Goal: Information Seeking & Learning: Learn about a topic

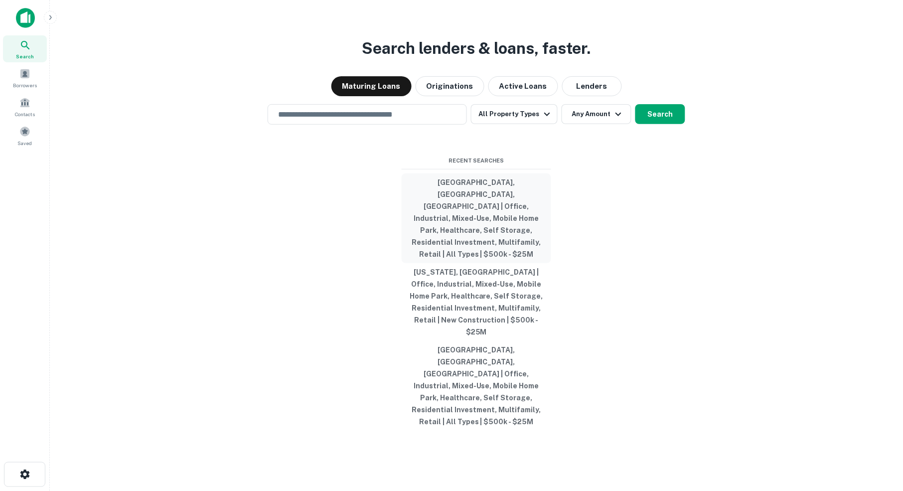
click at [462, 216] on button "[GEOGRAPHIC_DATA], [GEOGRAPHIC_DATA], [GEOGRAPHIC_DATA] | Office, Industrial, M…" at bounding box center [477, 218] width 150 height 90
type input "**********"
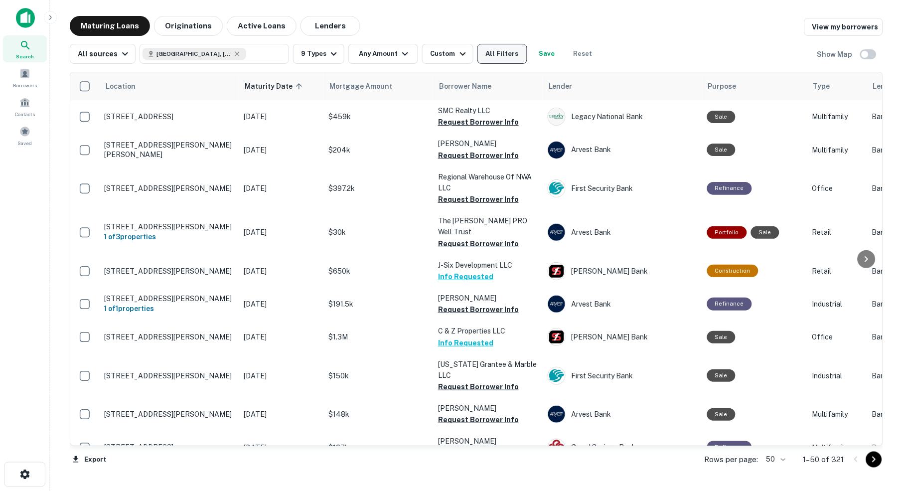
click at [511, 56] on button "All Filters" at bounding box center [502, 54] width 50 height 20
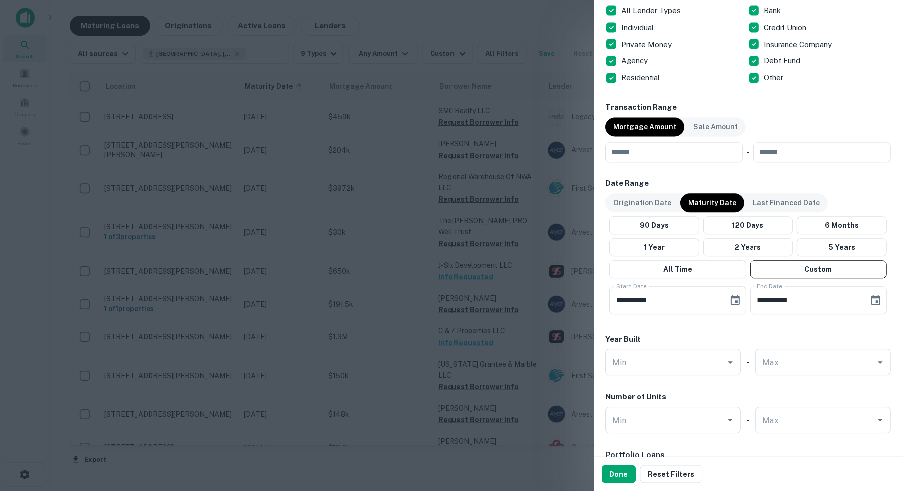
scroll to position [417, 0]
click at [678, 152] on input "number" at bounding box center [671, 152] width 130 height 20
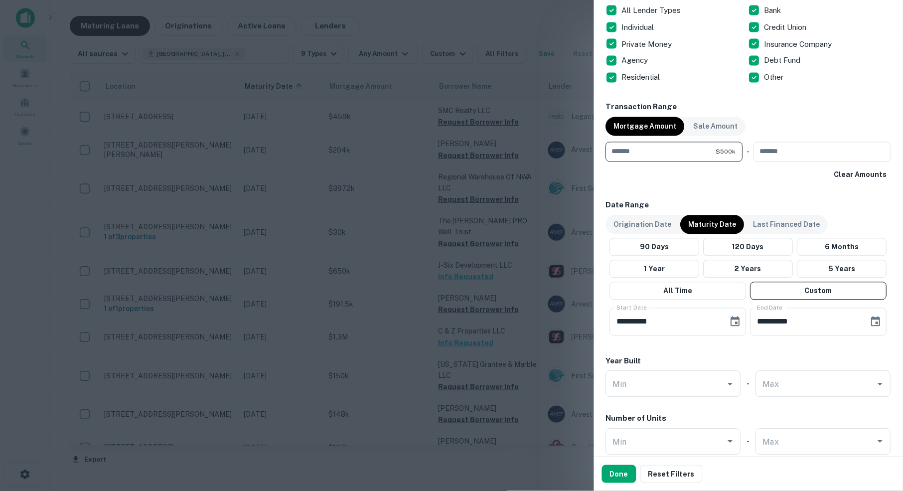
type input "******"
type input "********"
click at [736, 318] on icon "Choose date, selected date is Oct 1, 2025" at bounding box center [736, 322] width 12 height 12
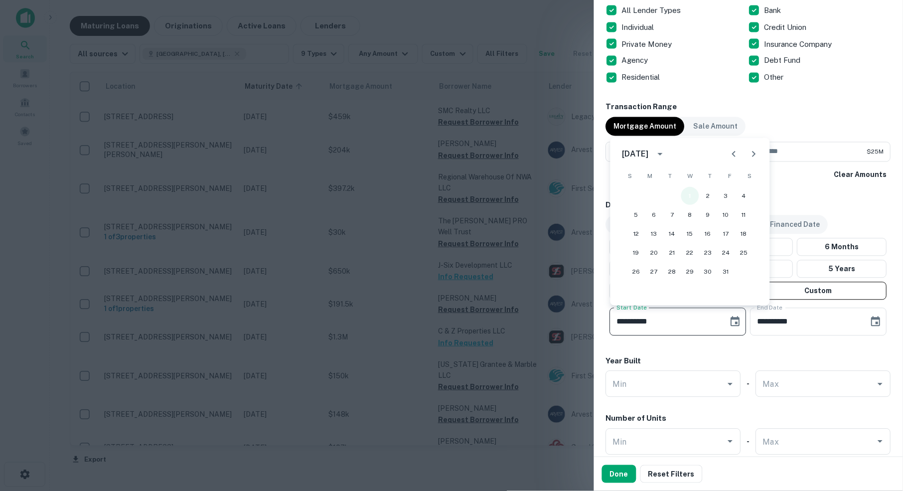
click at [690, 194] on button "1" at bounding box center [690, 196] width 18 height 18
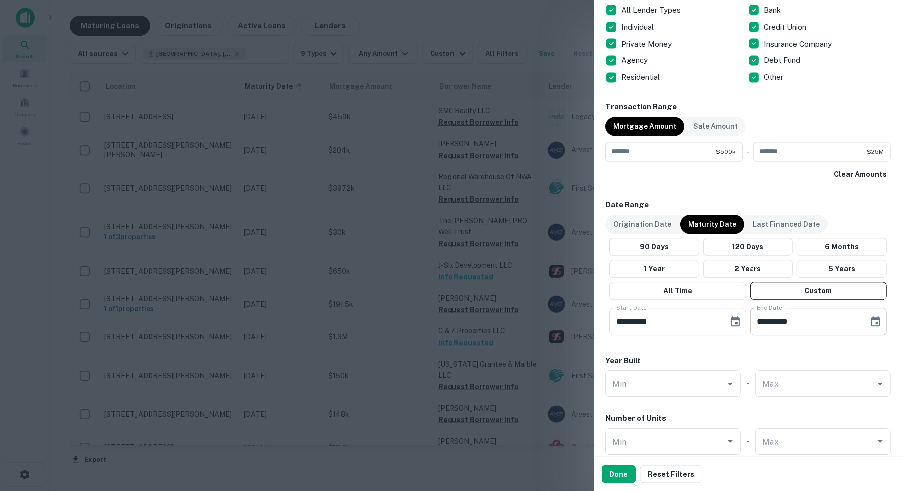
click at [874, 322] on icon "Choose date, selected date is Apr 30, 2026" at bounding box center [876, 322] width 12 height 12
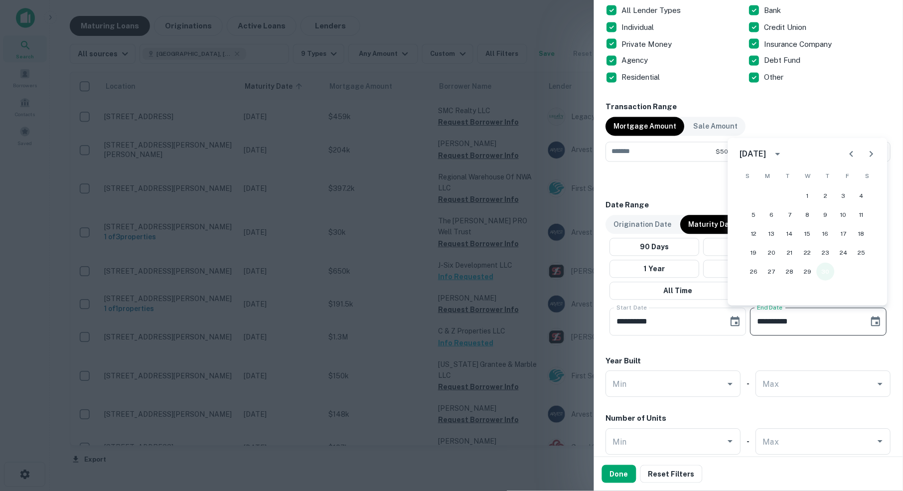
click at [826, 271] on button "30" at bounding box center [826, 272] width 18 height 18
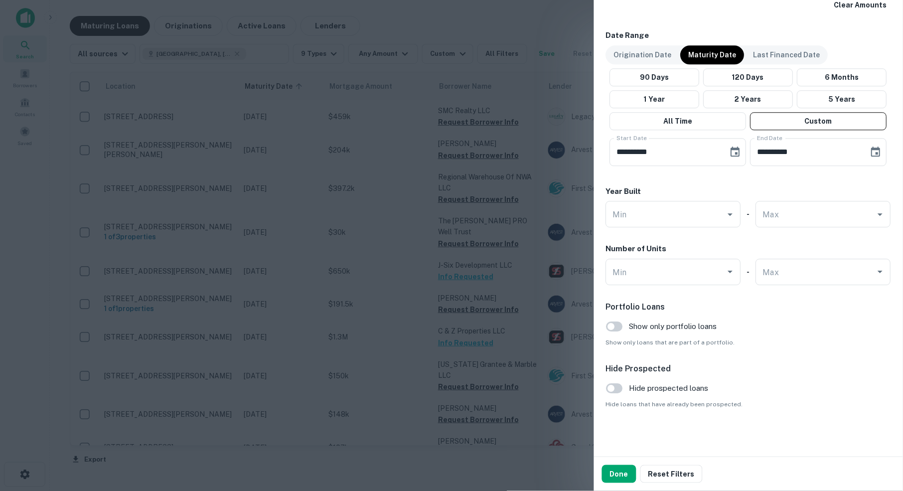
scroll to position [587, 0]
click at [627, 474] on button "Done" at bounding box center [619, 474] width 34 height 18
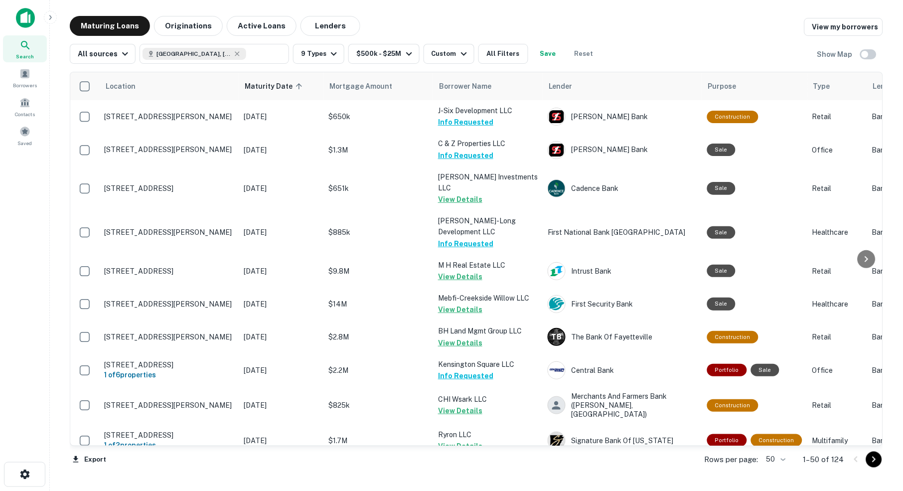
click at [780, 459] on body "Search Borrowers Contacts Saved Maturing Loans Originations Active Loans Lender…" at bounding box center [451, 245] width 903 height 491
click at [777, 471] on li "100" at bounding box center [773, 471] width 29 height 18
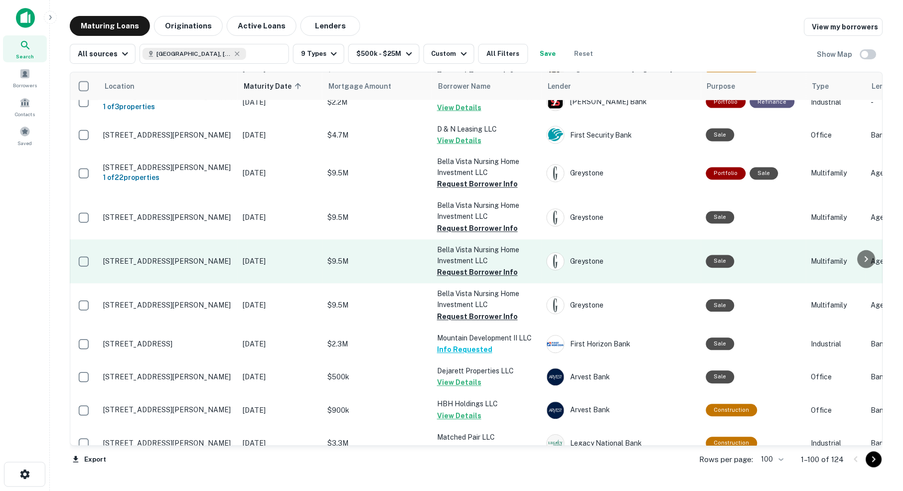
scroll to position [404, 1]
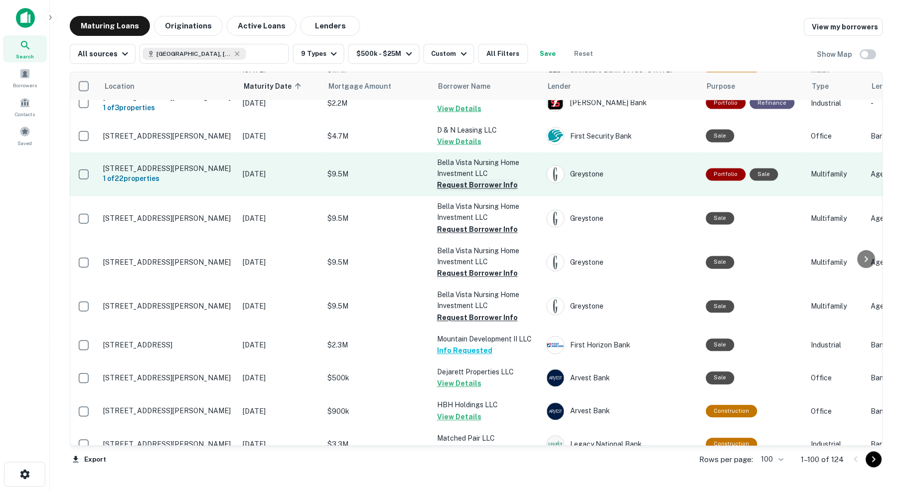
click at [476, 179] on button "Request Borrower Info" at bounding box center [477, 185] width 81 height 12
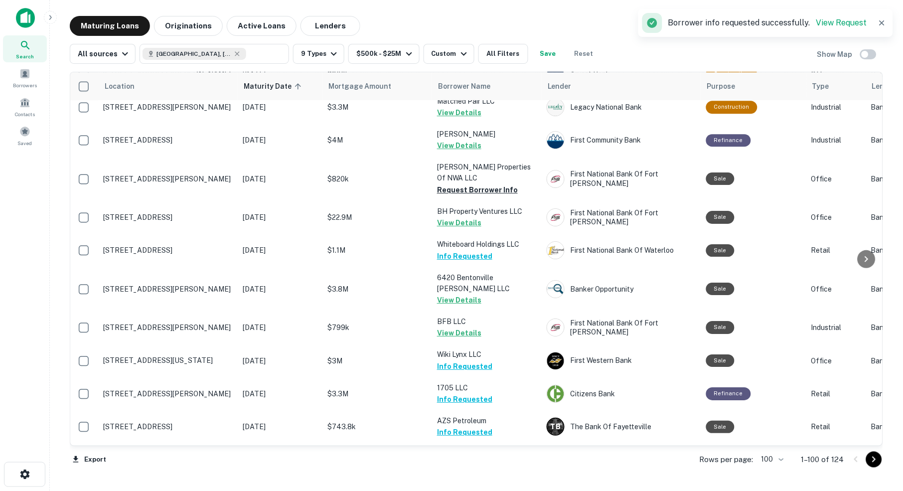
scroll to position [743, 1]
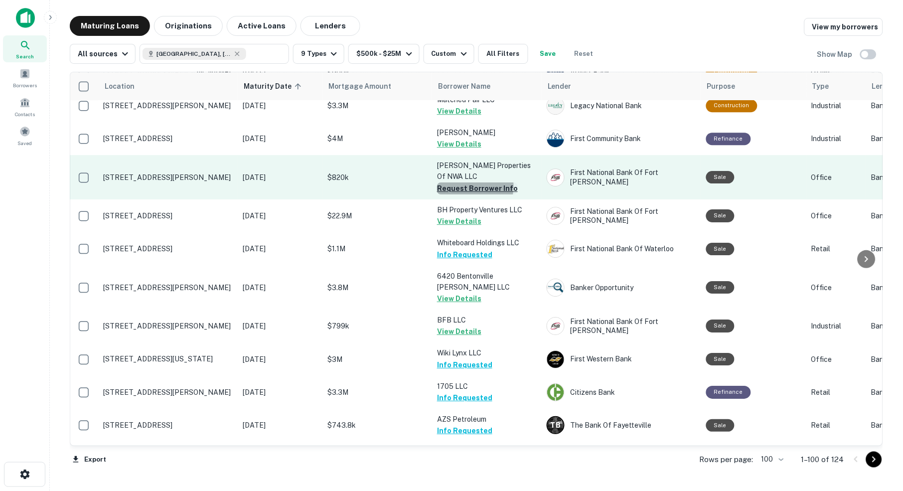
click at [471, 182] on button "Request Borrower Info" at bounding box center [477, 188] width 81 height 12
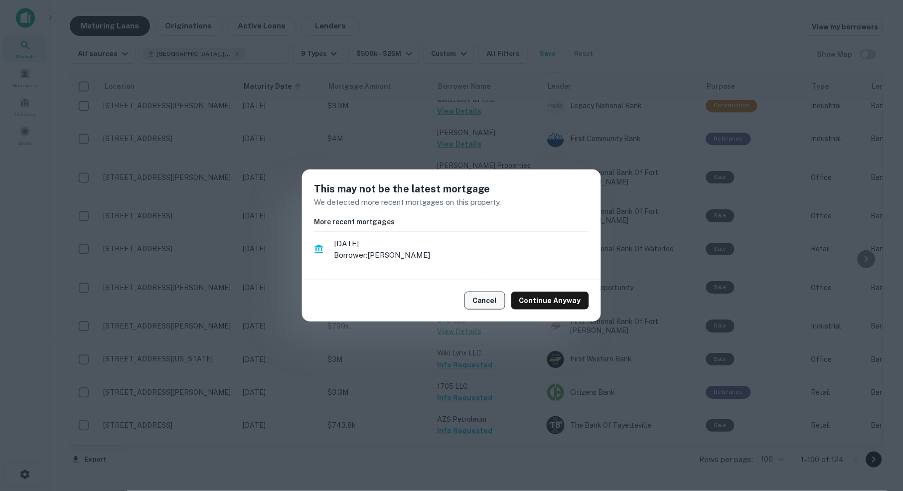
click at [489, 303] on button "Cancel" at bounding box center [485, 301] width 41 height 18
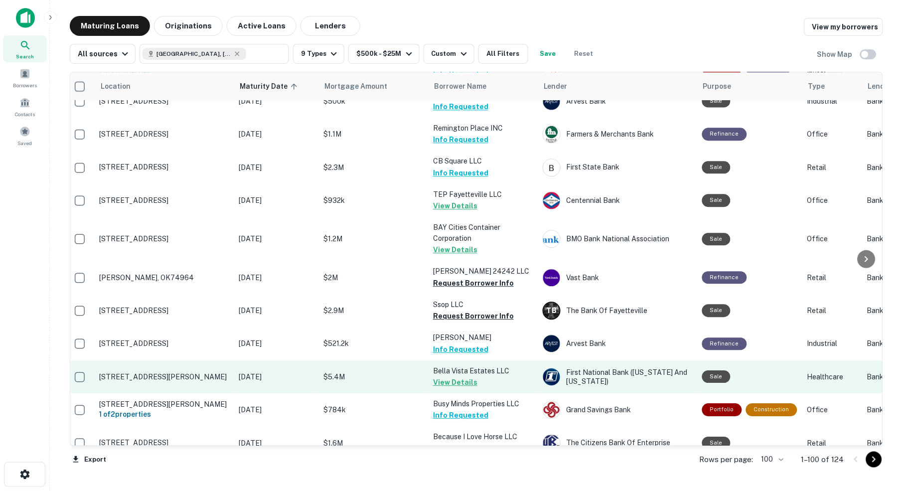
scroll to position [1517, 5]
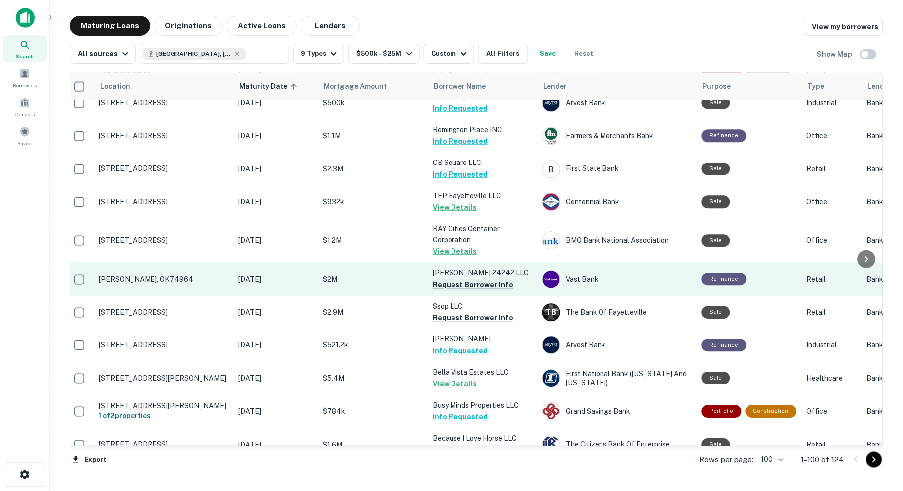
click at [481, 279] on button "Request Borrower Info" at bounding box center [473, 285] width 81 height 12
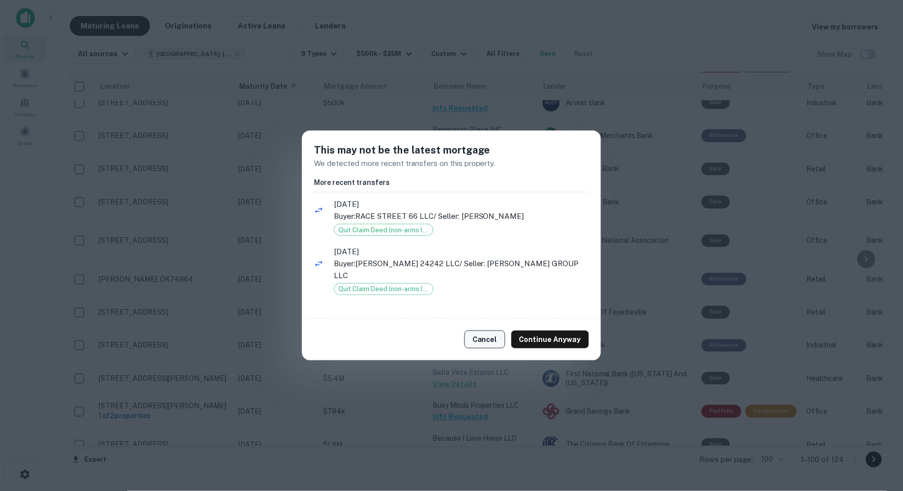
click at [488, 340] on button "Cancel" at bounding box center [485, 339] width 41 height 18
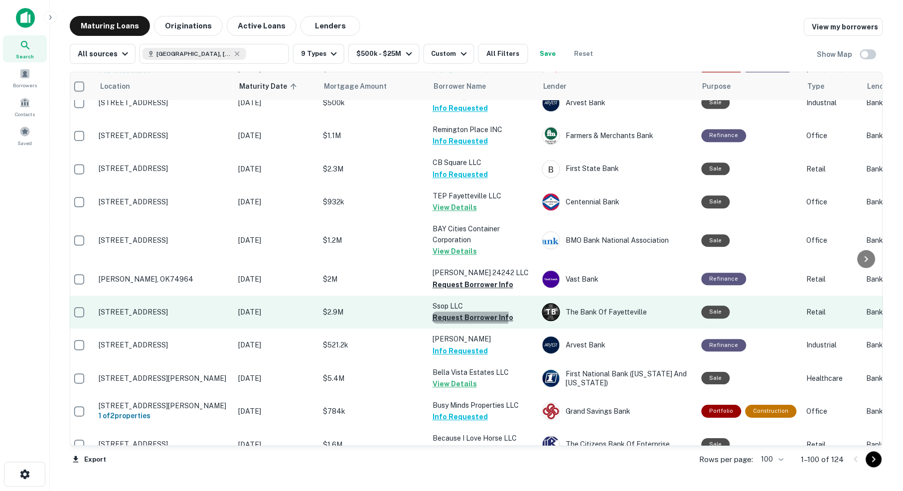
click at [450, 312] on button "Request Borrower Info" at bounding box center [473, 318] width 81 height 12
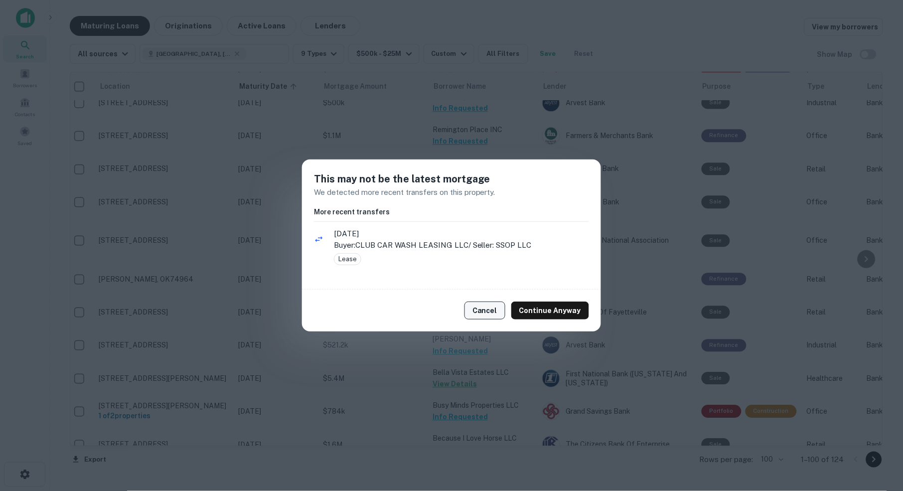
click at [487, 312] on button "Cancel" at bounding box center [485, 311] width 41 height 18
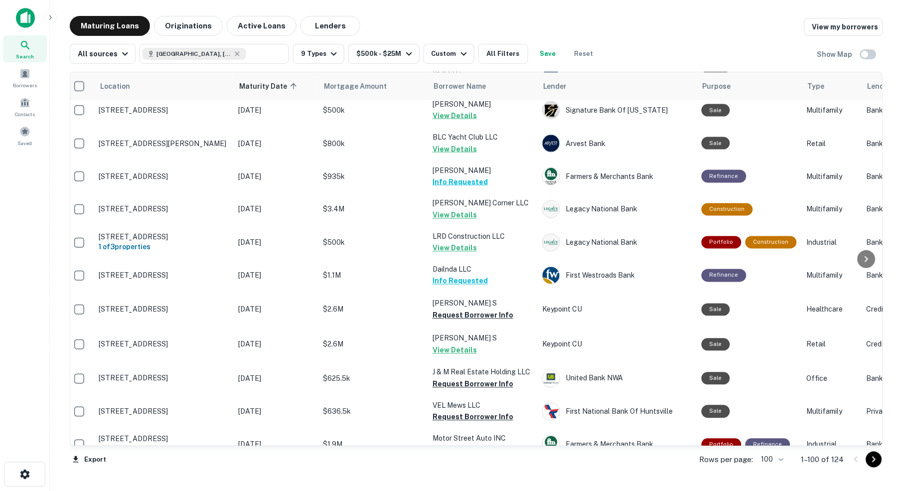
scroll to position [2297, 5]
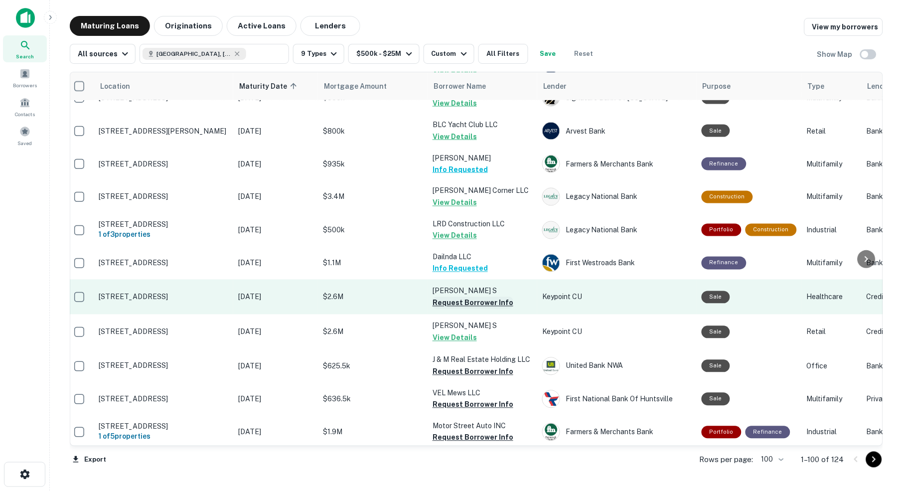
click at [473, 297] on button "Request Borrower Info" at bounding box center [473, 303] width 81 height 12
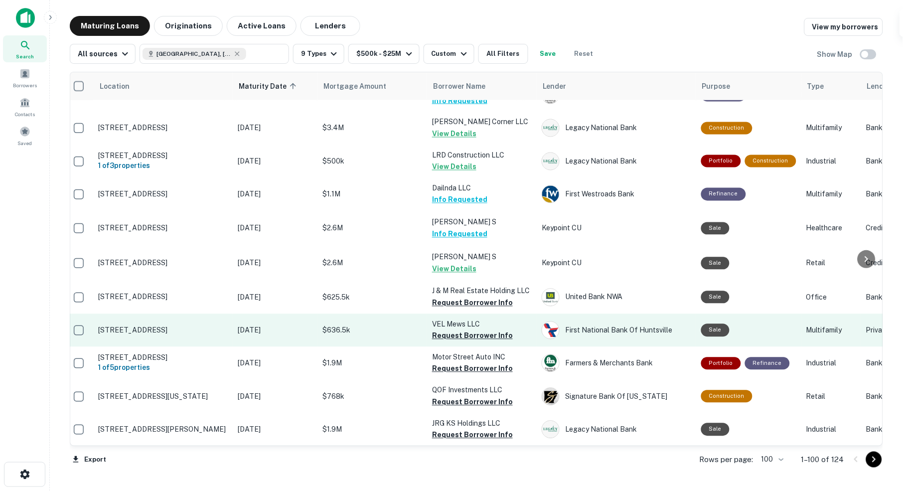
scroll to position [2367, 5]
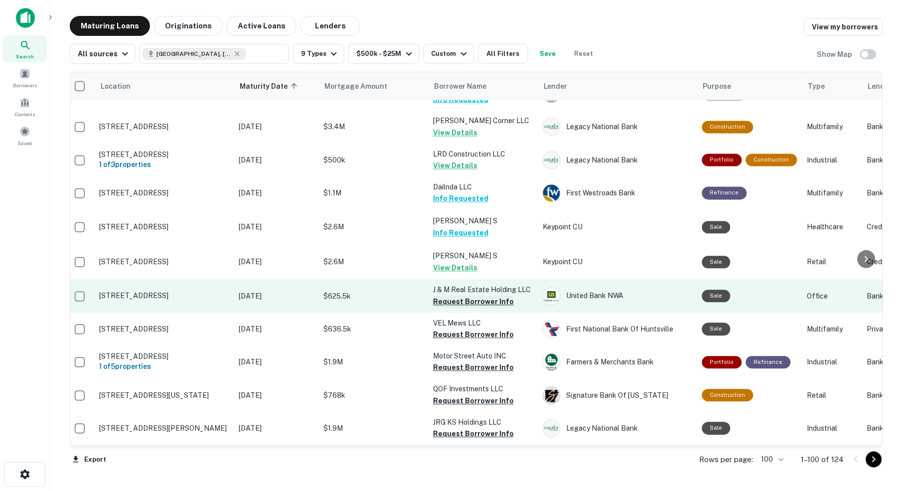
click at [486, 296] on button "Request Borrower Info" at bounding box center [473, 302] width 81 height 12
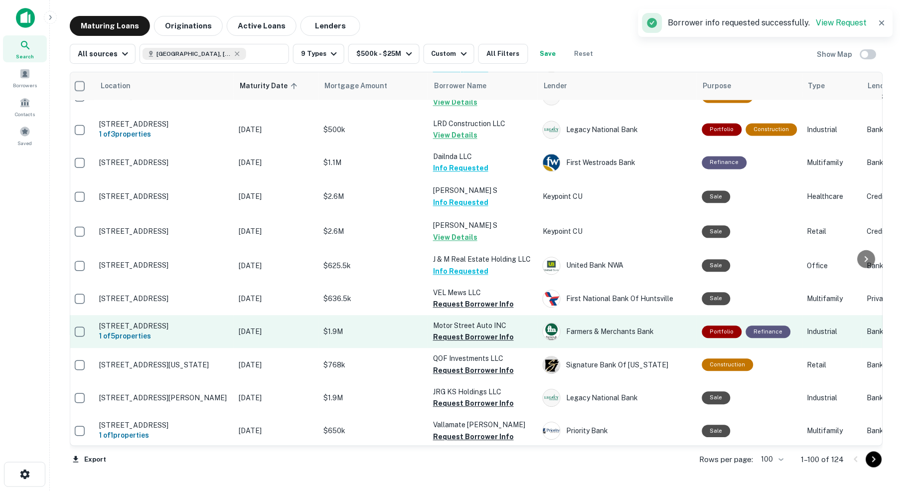
scroll to position [2398, 5]
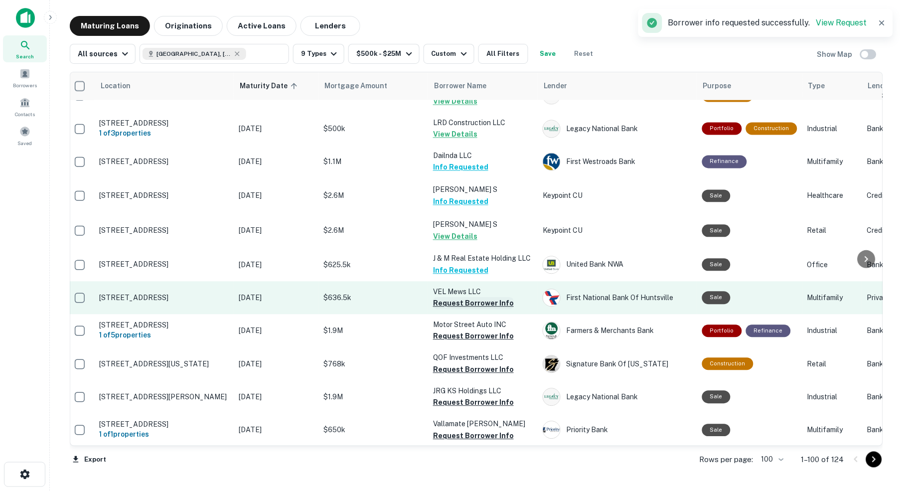
click at [465, 298] on button "Request Borrower Info" at bounding box center [473, 304] width 81 height 12
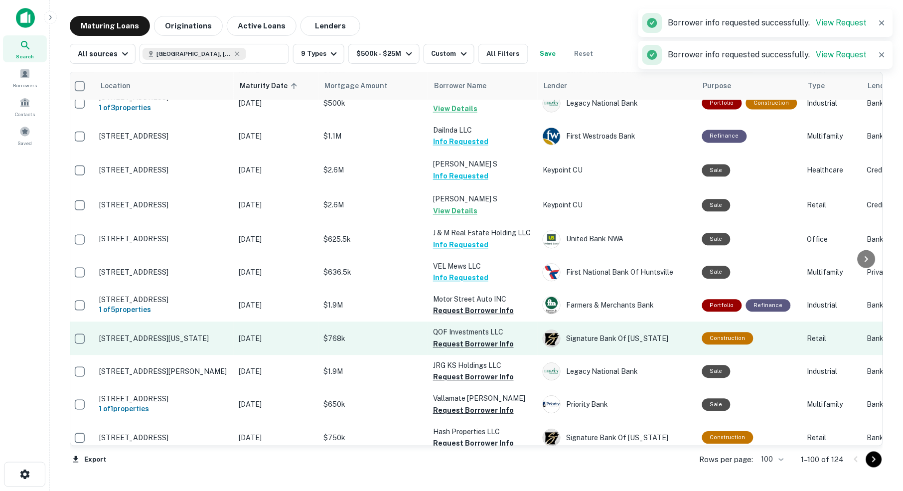
scroll to position [2428, 5]
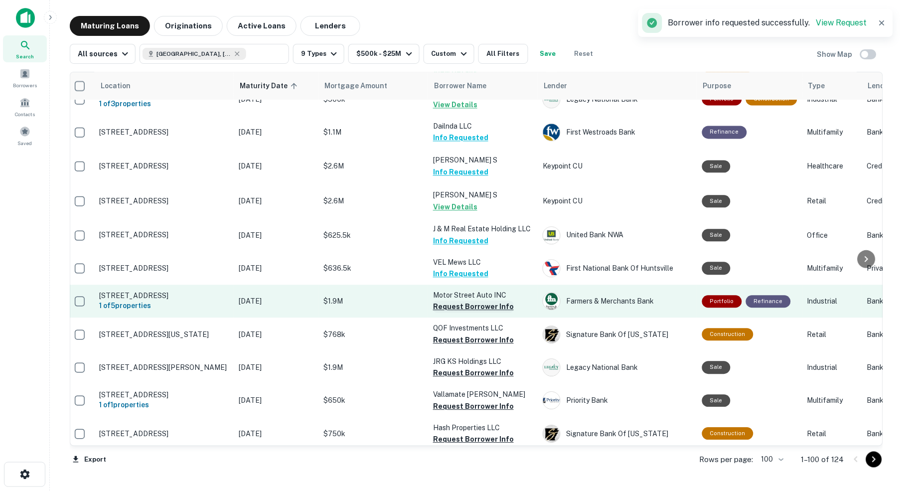
click at [487, 301] on button "Request Borrower Info" at bounding box center [473, 307] width 81 height 12
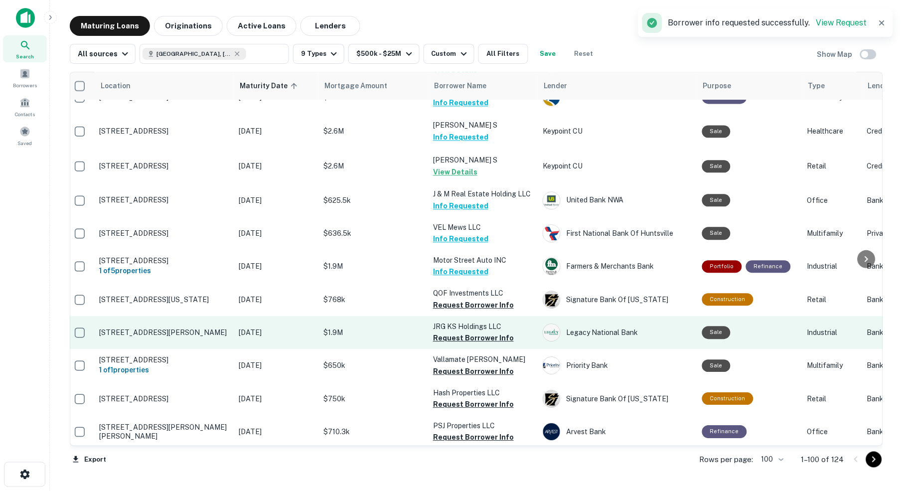
scroll to position [2466, 5]
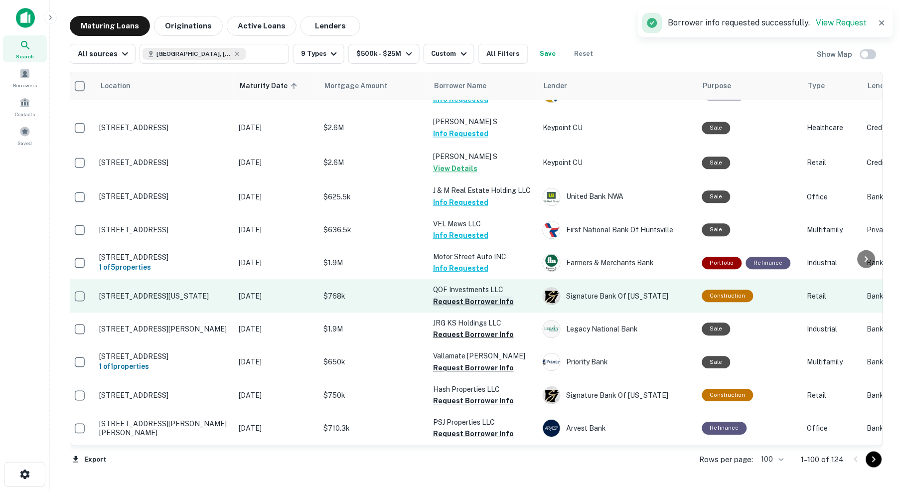
click at [481, 296] on button "Request Borrower Info" at bounding box center [473, 302] width 81 height 12
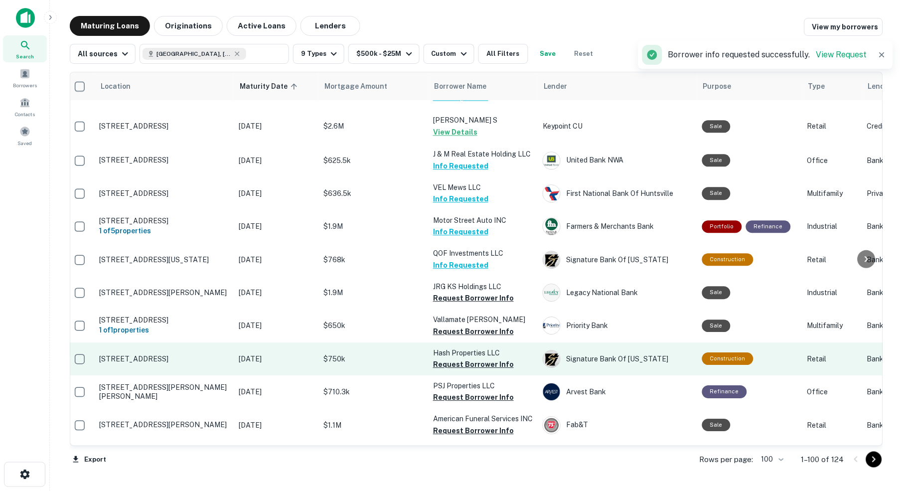
scroll to position [2508, 5]
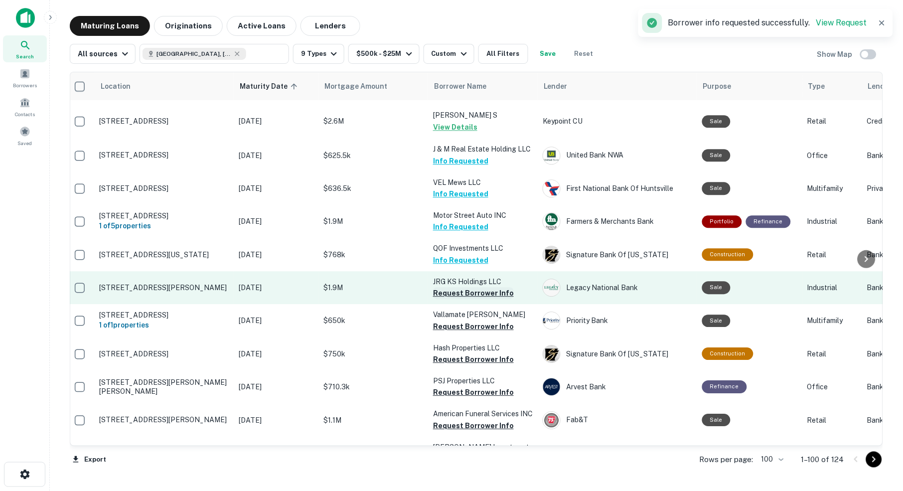
click at [476, 287] on button "Request Borrower Info" at bounding box center [473, 293] width 81 height 12
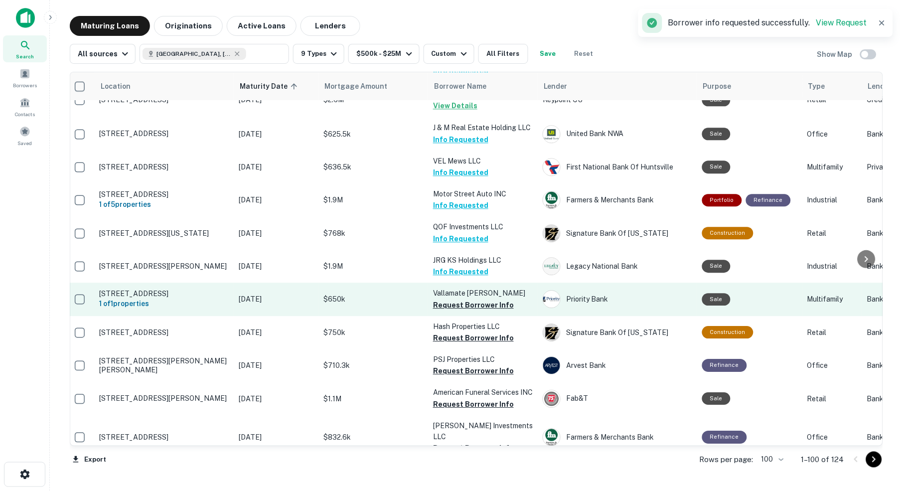
scroll to position [2530, 5]
click at [464, 299] on button "Request Borrower Info" at bounding box center [473, 305] width 81 height 12
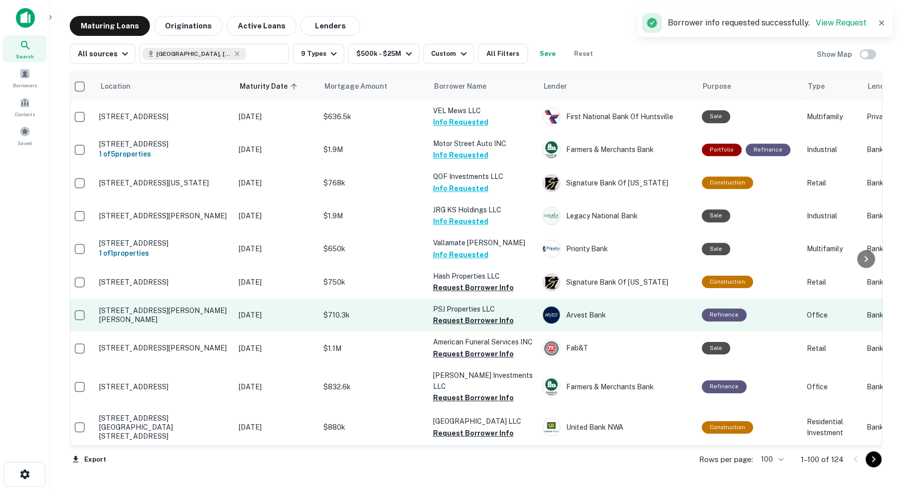
scroll to position [2581, 5]
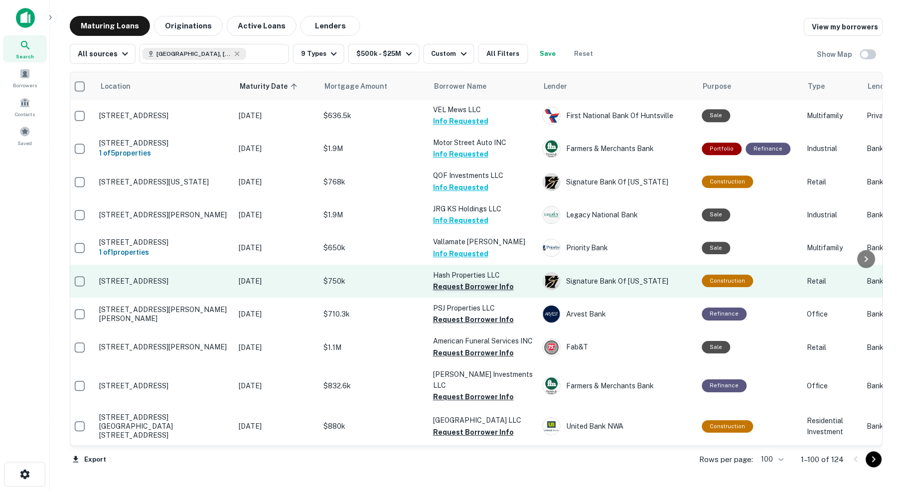
click at [480, 281] on button "Request Borrower Info" at bounding box center [473, 287] width 81 height 12
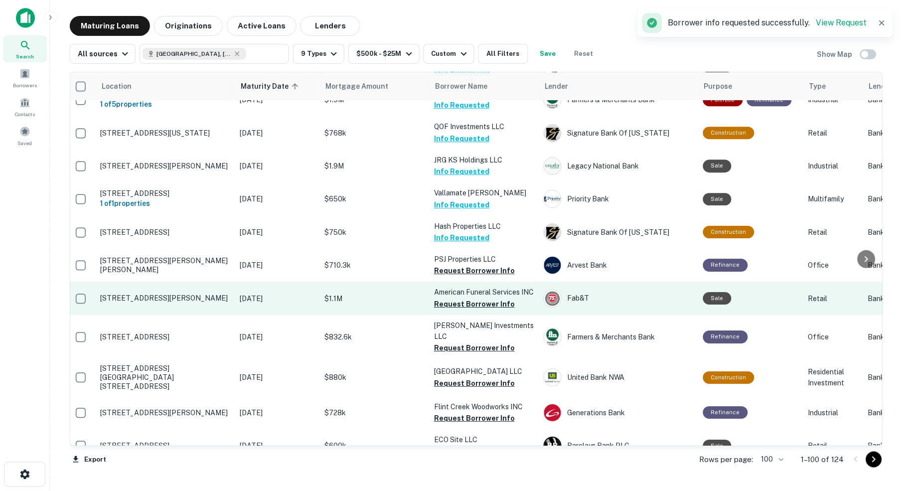
scroll to position [2630, 4]
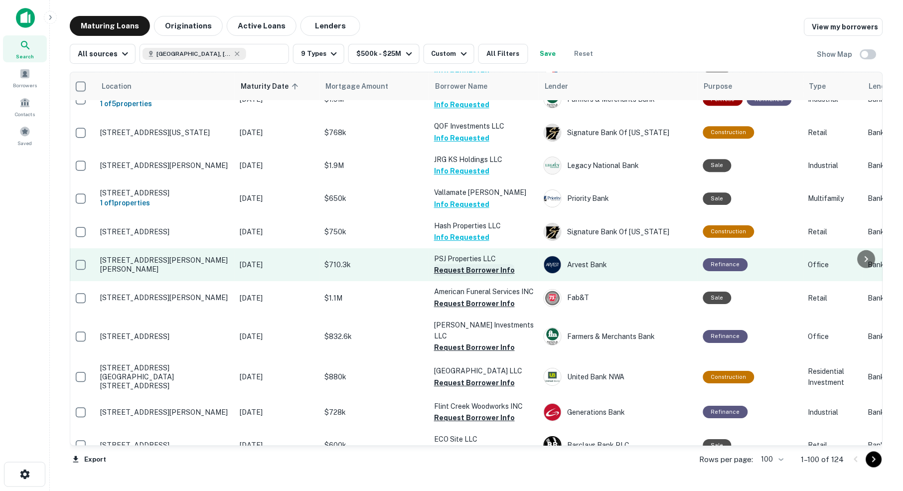
click at [472, 264] on button "Request Borrower Info" at bounding box center [474, 270] width 81 height 12
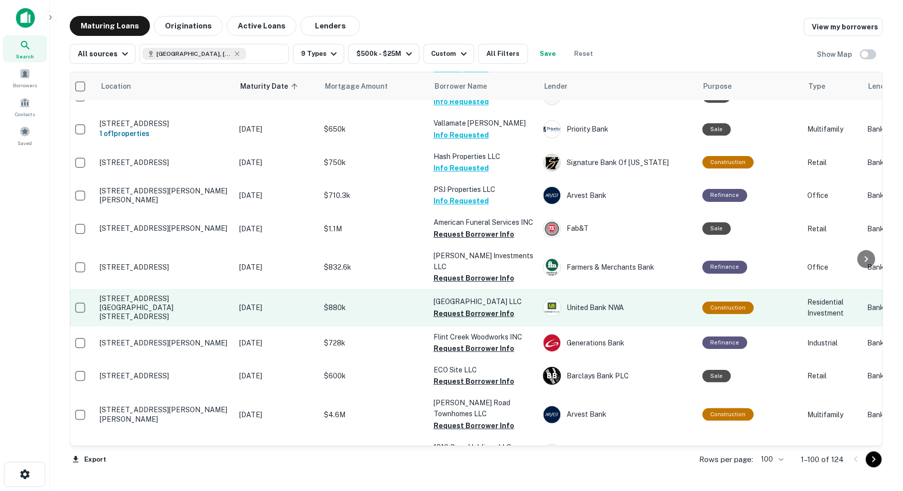
scroll to position [2700, 4]
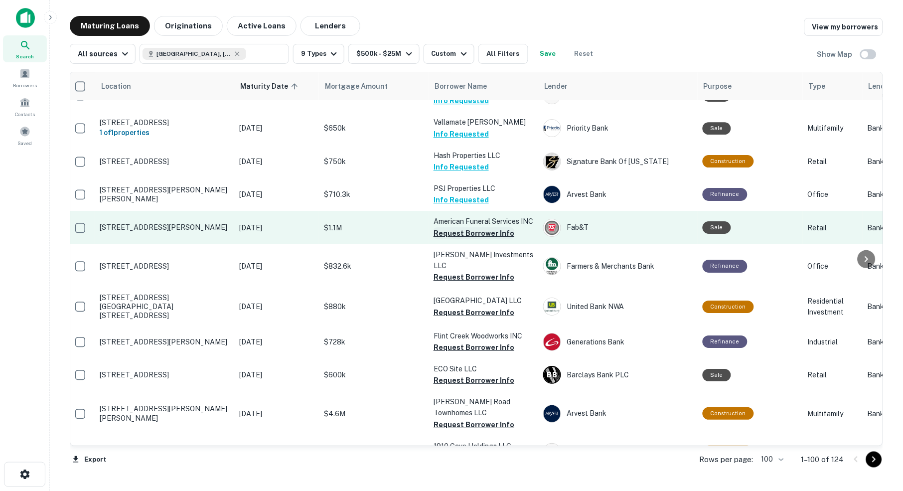
click at [492, 227] on button "Request Borrower Info" at bounding box center [474, 233] width 81 height 12
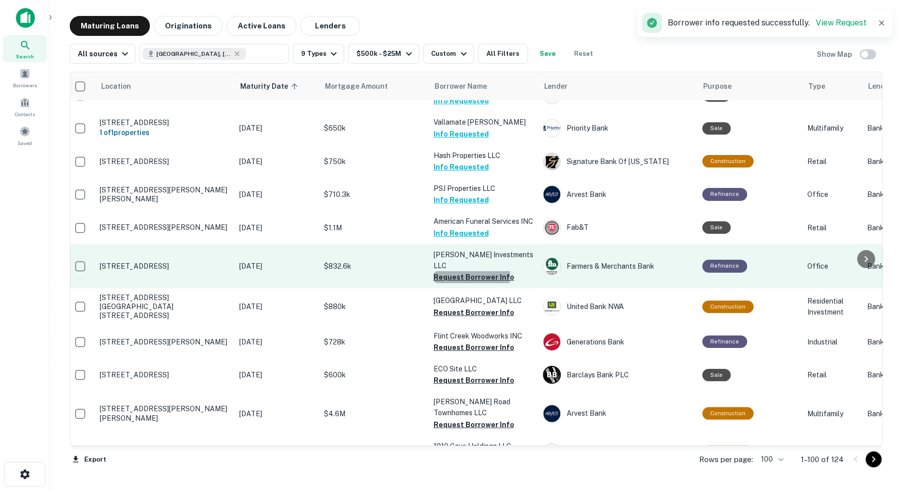
click at [470, 271] on button "Request Borrower Info" at bounding box center [474, 277] width 81 height 12
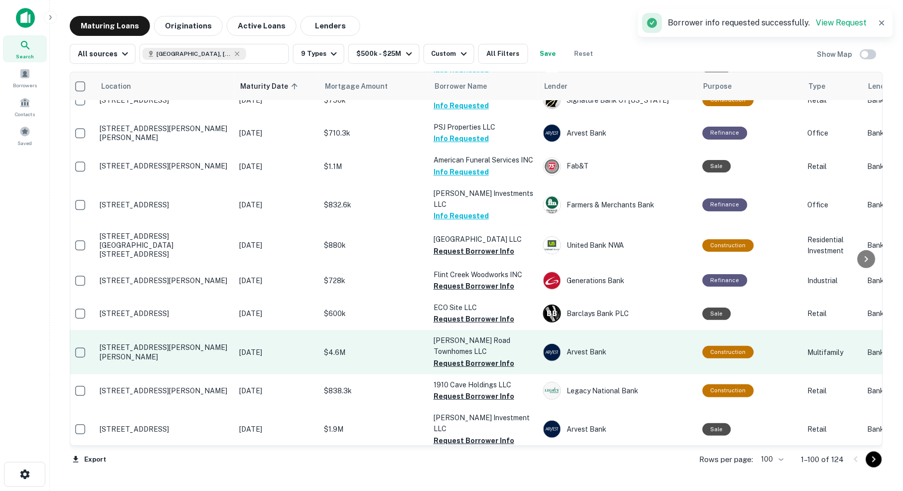
scroll to position [2762, 4]
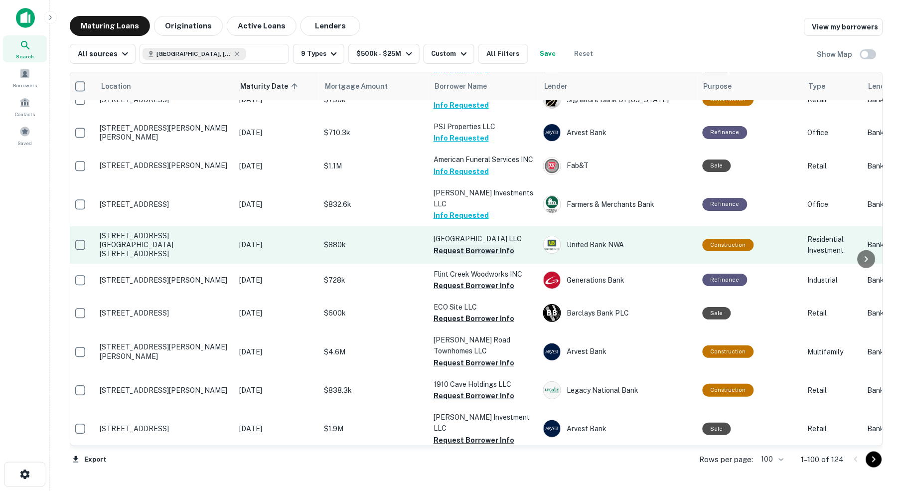
click at [460, 245] on button "Request Borrower Info" at bounding box center [474, 251] width 81 height 12
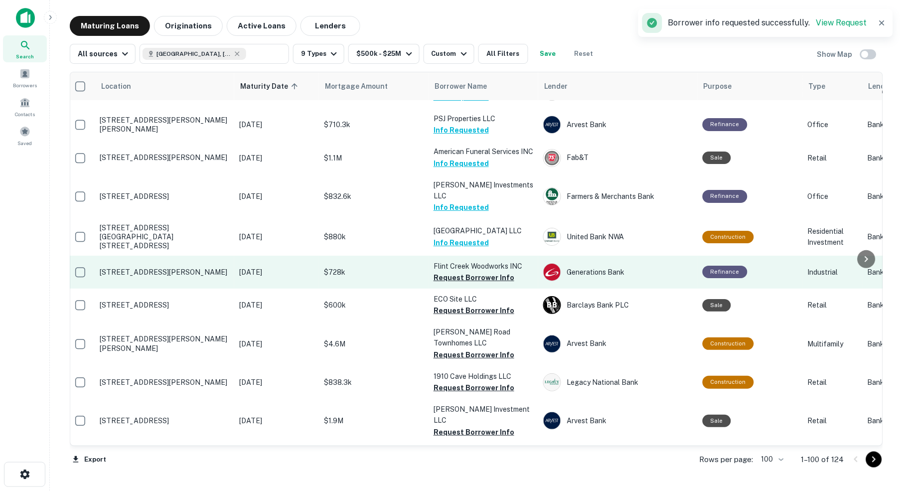
scroll to position [2777, 4]
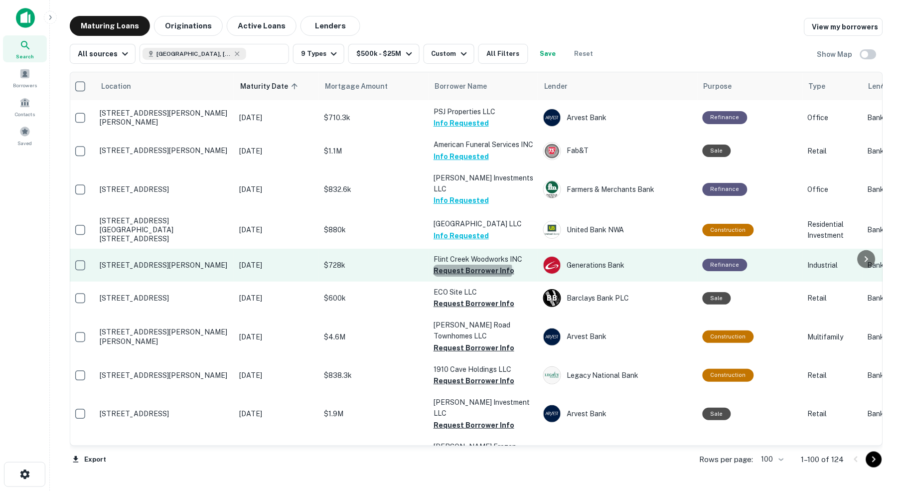
click at [473, 265] on button "Request Borrower Info" at bounding box center [474, 271] width 81 height 12
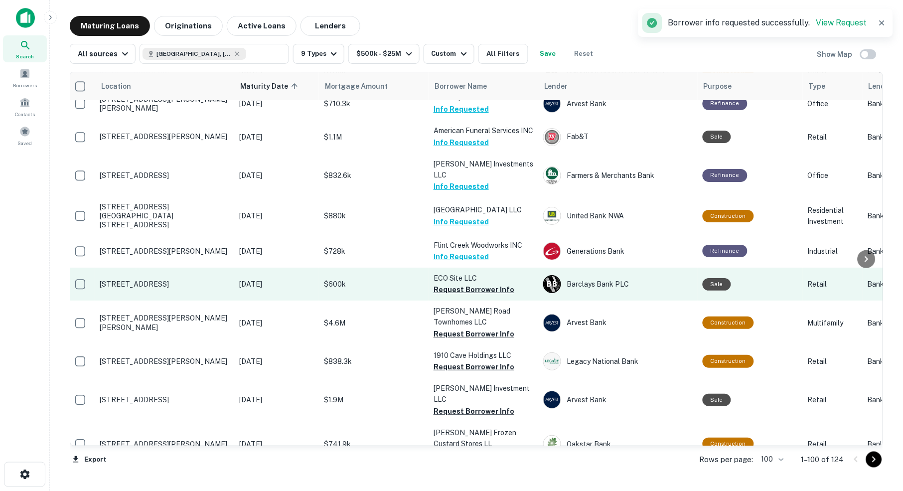
scroll to position [2793, 4]
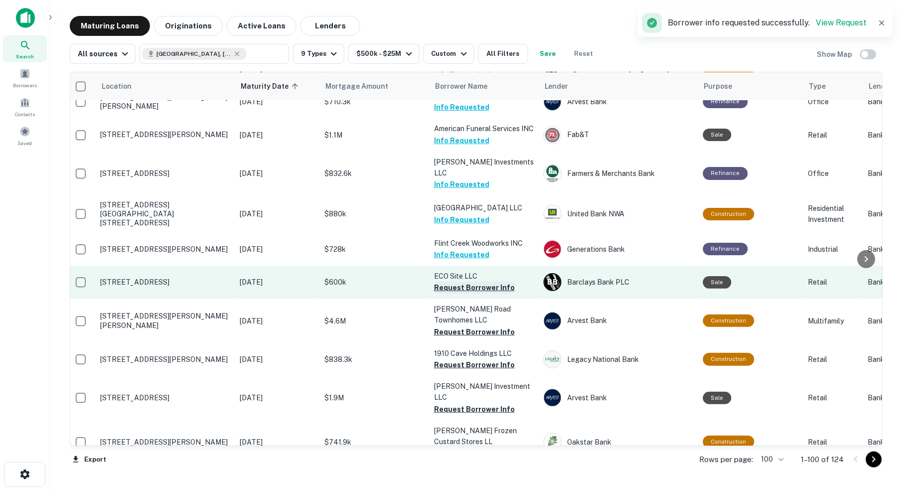
click at [455, 282] on button "Request Borrower Info" at bounding box center [474, 288] width 81 height 12
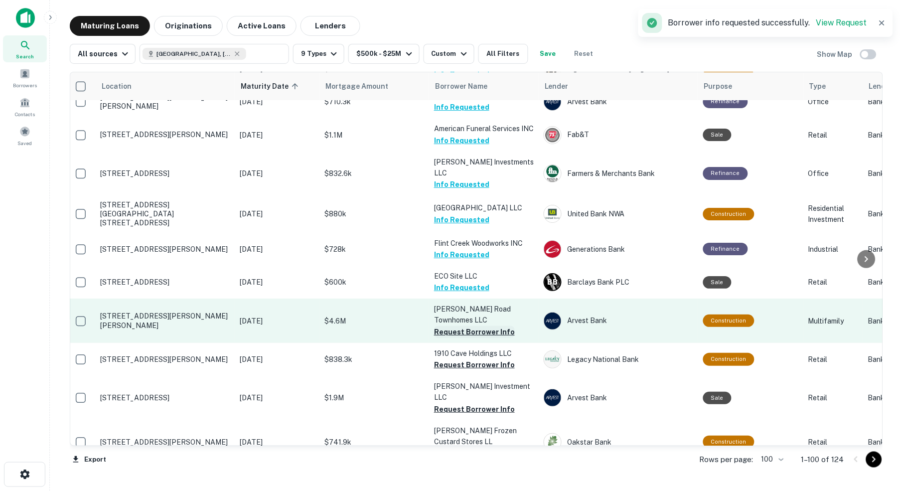
click at [473, 326] on button "Request Borrower Info" at bounding box center [474, 332] width 81 height 12
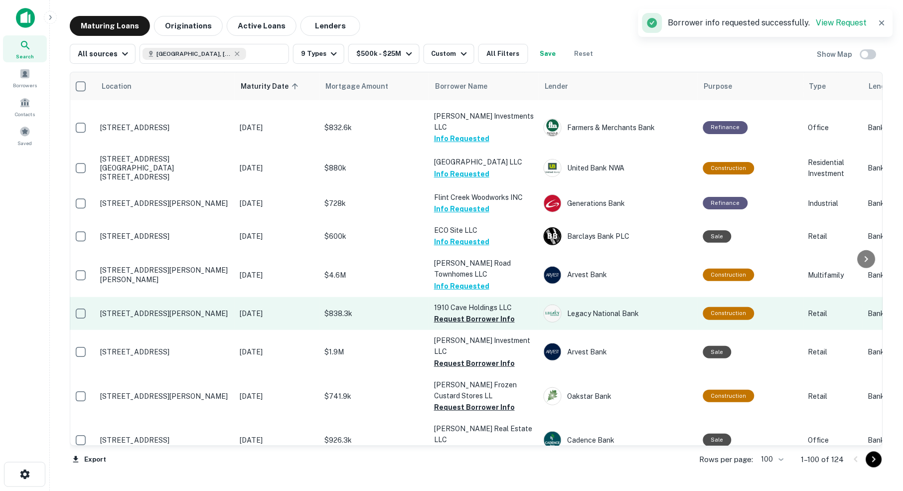
scroll to position [2842, 4]
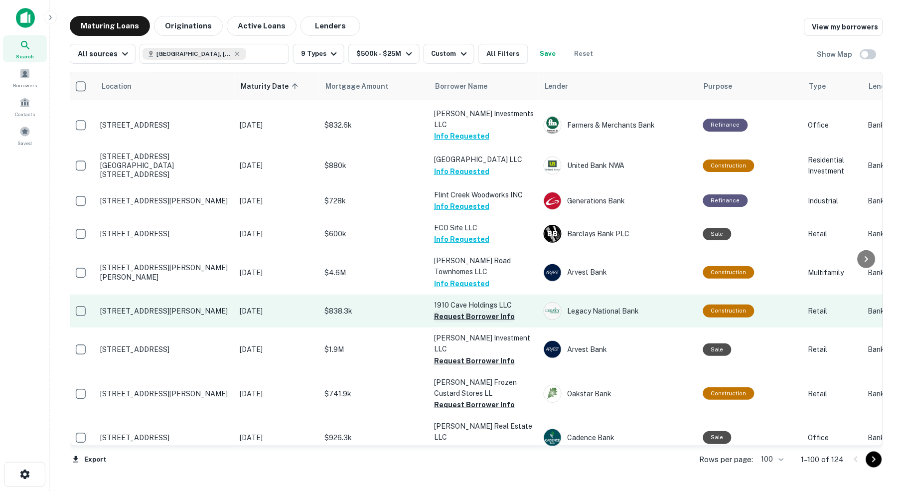
click at [476, 311] on button "Request Borrower Info" at bounding box center [474, 317] width 81 height 12
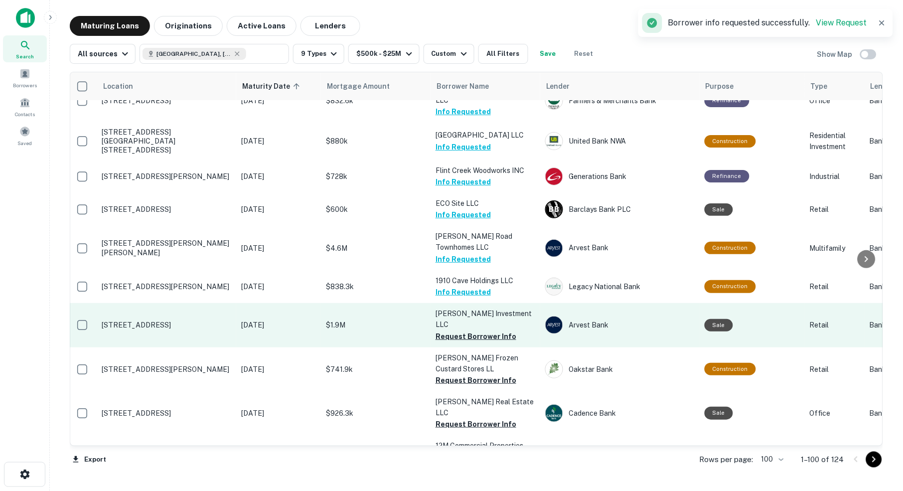
scroll to position [2869, 2]
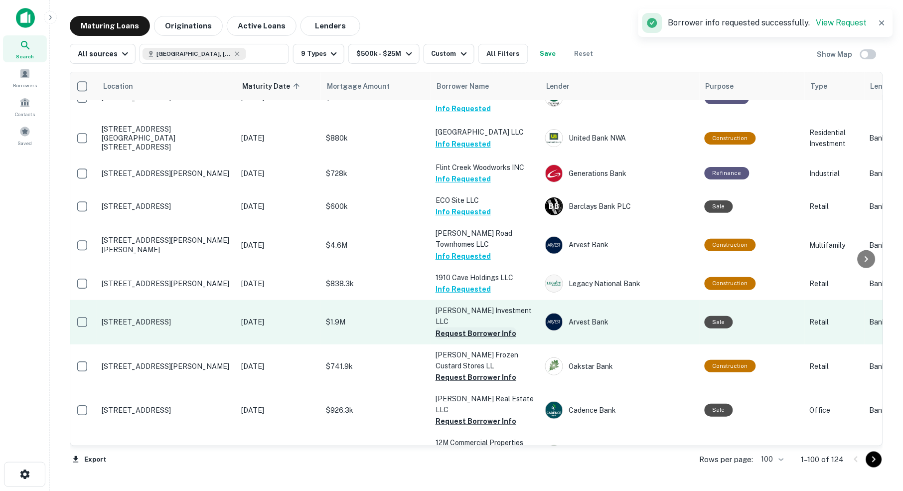
click at [476, 327] on button "Request Borrower Info" at bounding box center [476, 333] width 81 height 12
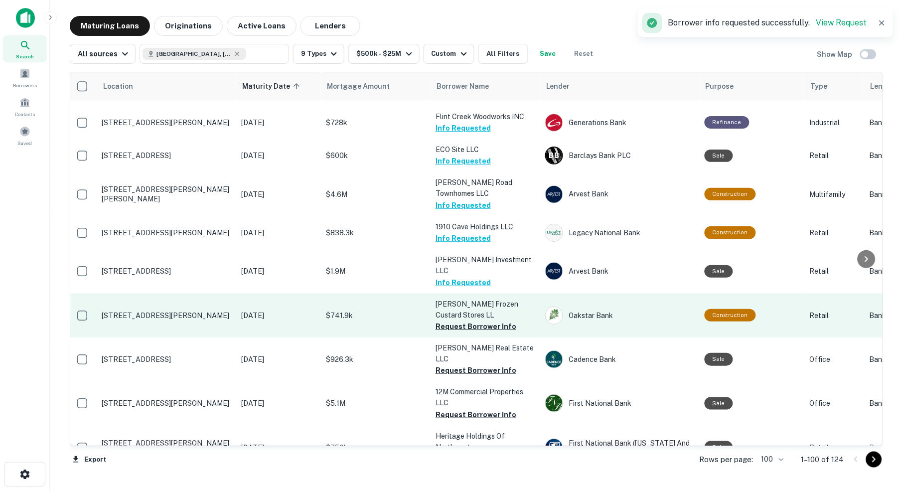
scroll to position [2924, 2]
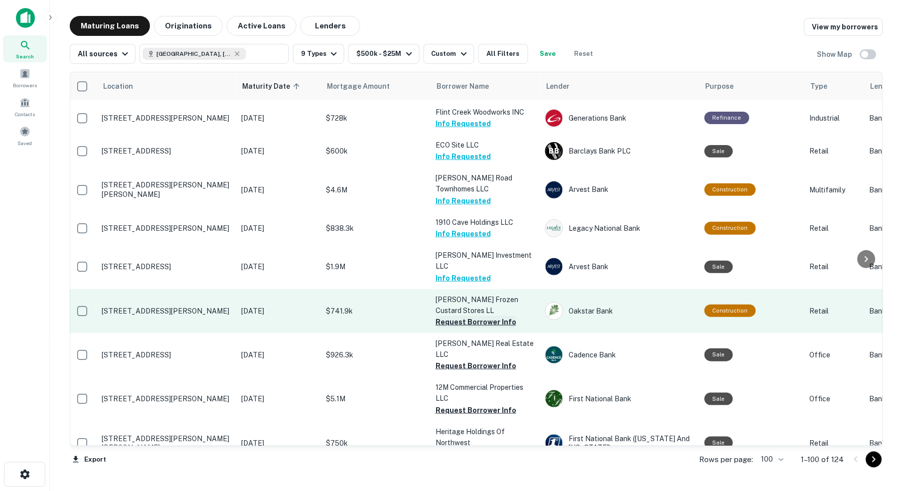
click at [479, 316] on button "Request Borrower Info" at bounding box center [476, 322] width 81 height 12
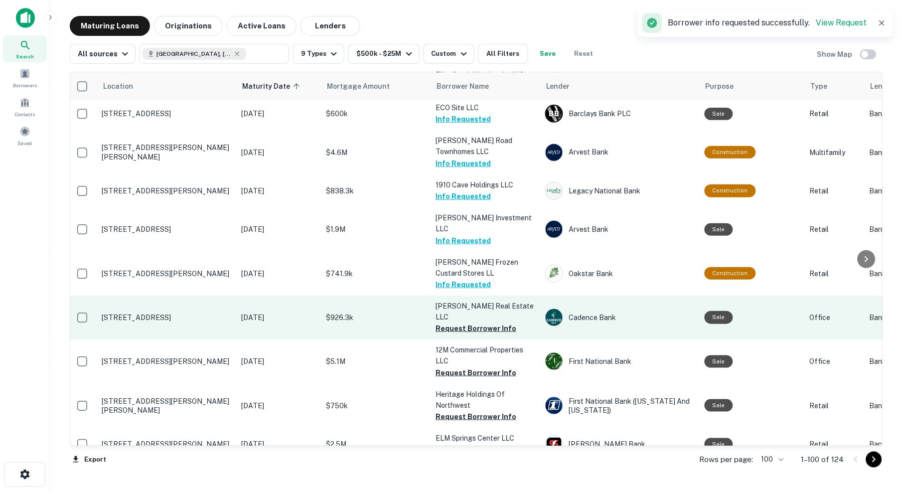
scroll to position [2968, 2]
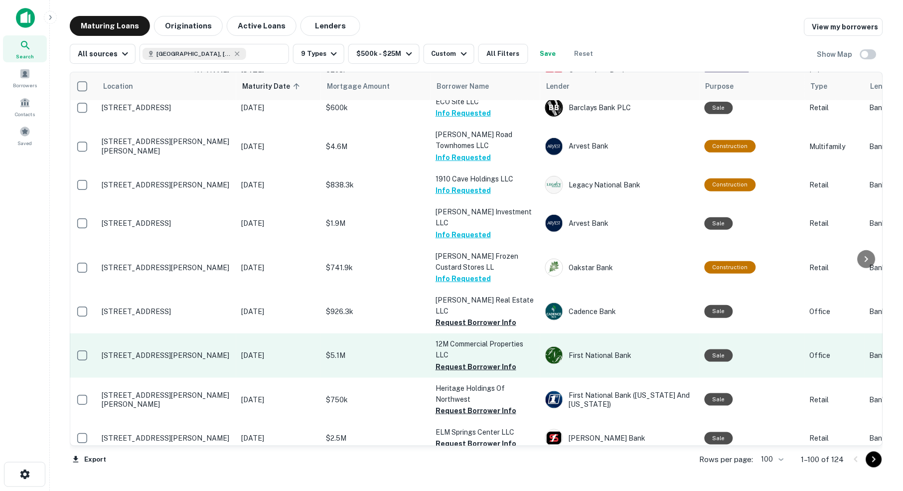
click at [390, 350] on p "$5.1M" at bounding box center [376, 355] width 100 height 11
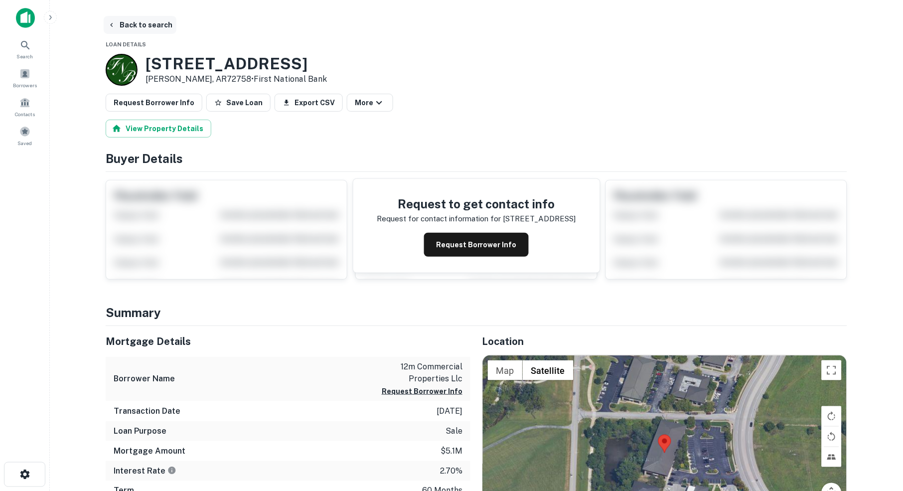
click at [112, 25] on icon "button" at bounding box center [112, 25] width 8 height 8
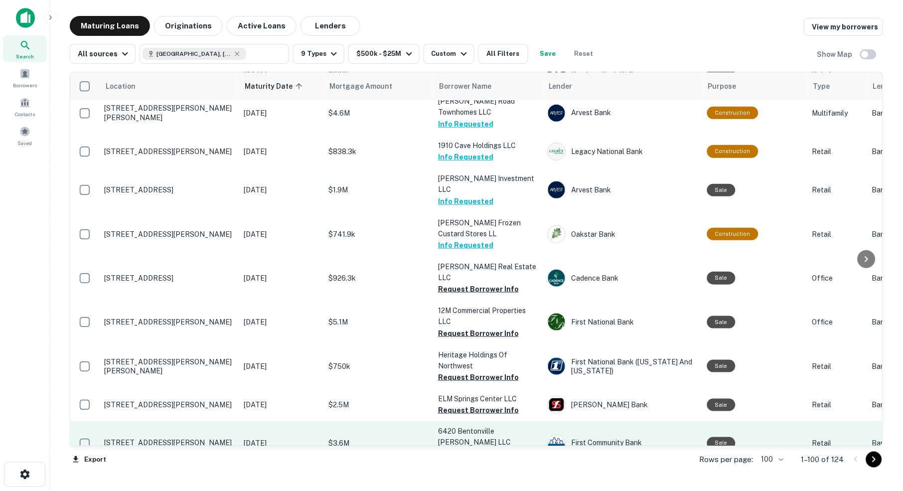
scroll to position [3001, 0]
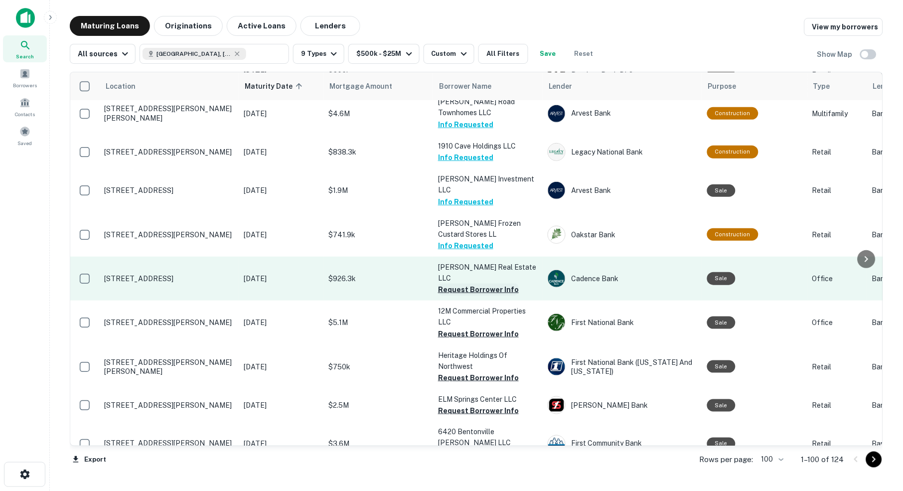
click at [461, 284] on button "Request Borrower Info" at bounding box center [478, 290] width 81 height 12
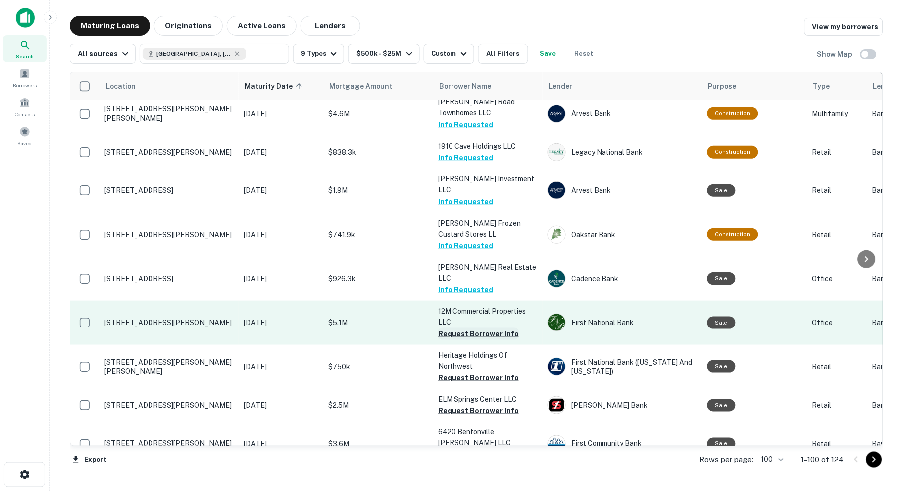
click at [468, 328] on button "Request Borrower Info" at bounding box center [478, 334] width 81 height 12
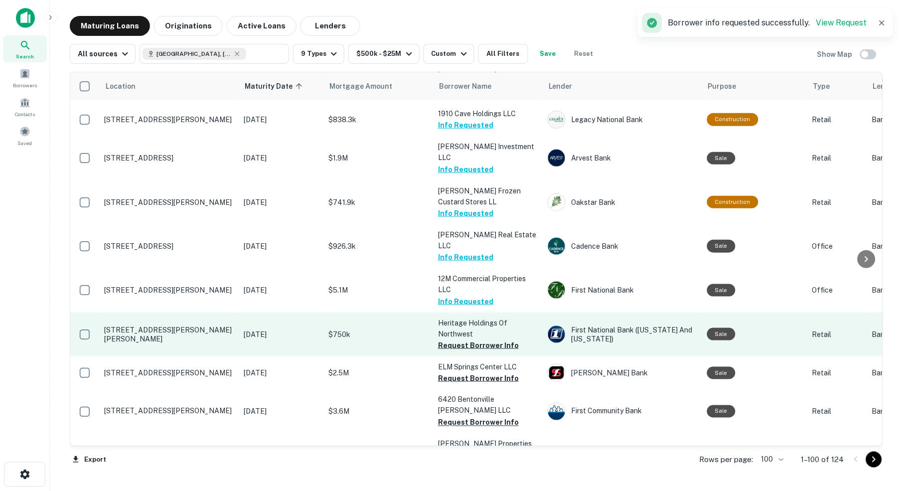
scroll to position [3040, 0]
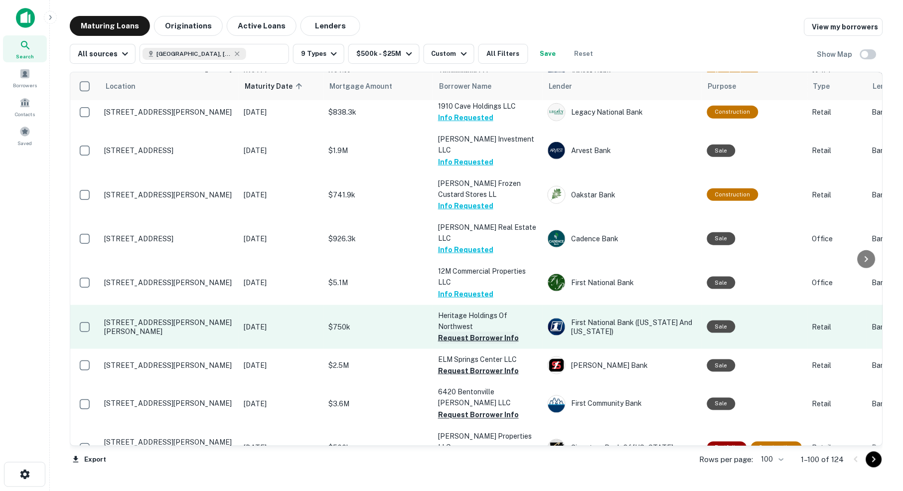
click at [457, 332] on button "Request Borrower Info" at bounding box center [478, 338] width 81 height 12
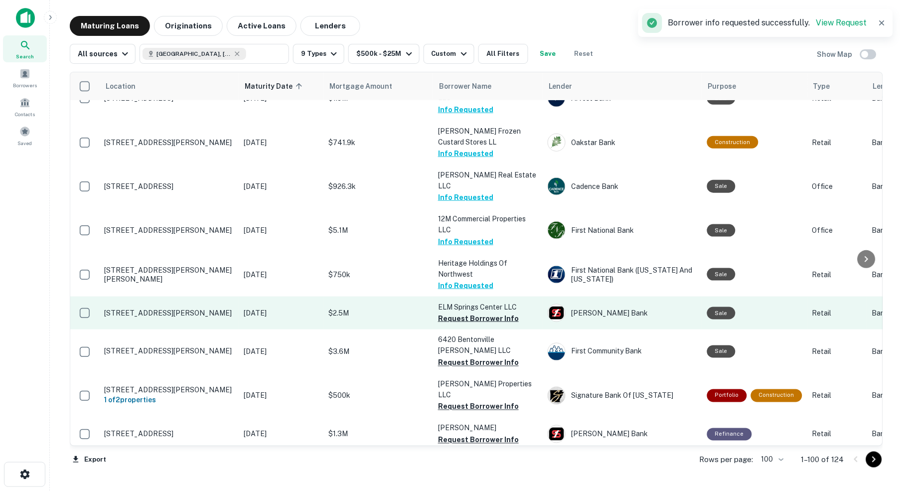
scroll to position [3095, 0]
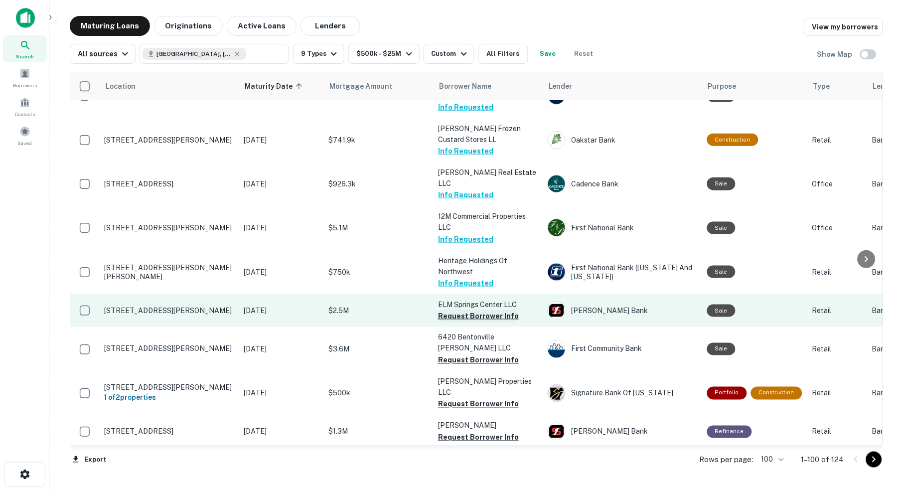
click at [479, 310] on button "Request Borrower Info" at bounding box center [478, 316] width 81 height 12
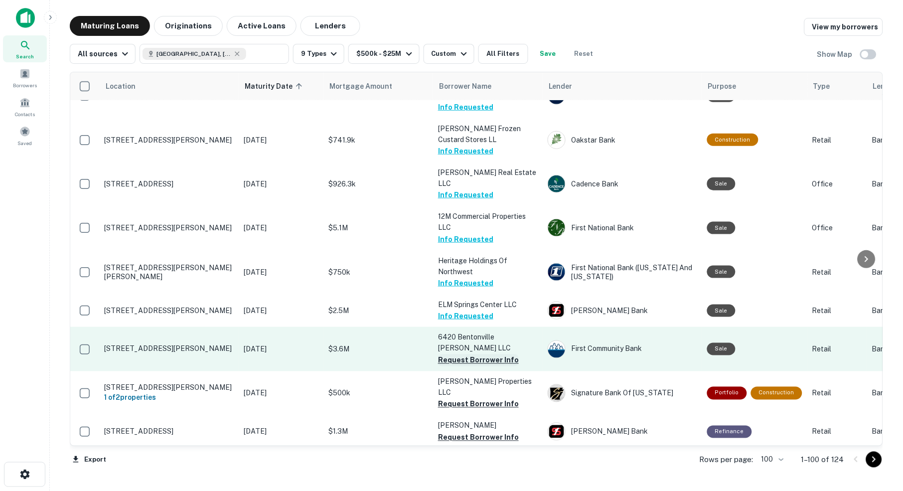
click at [481, 354] on button "Request Borrower Info" at bounding box center [478, 360] width 81 height 12
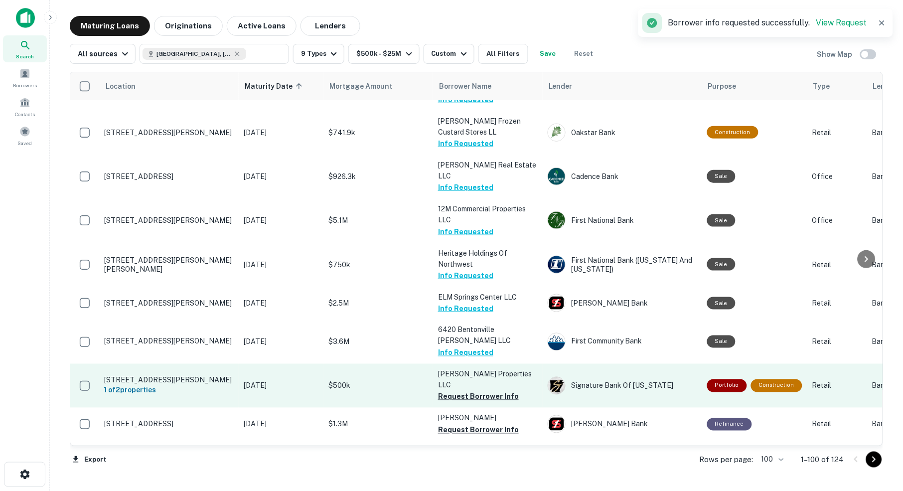
scroll to position [3102, 0]
click at [470, 391] on button "Request Borrower Info" at bounding box center [478, 397] width 81 height 12
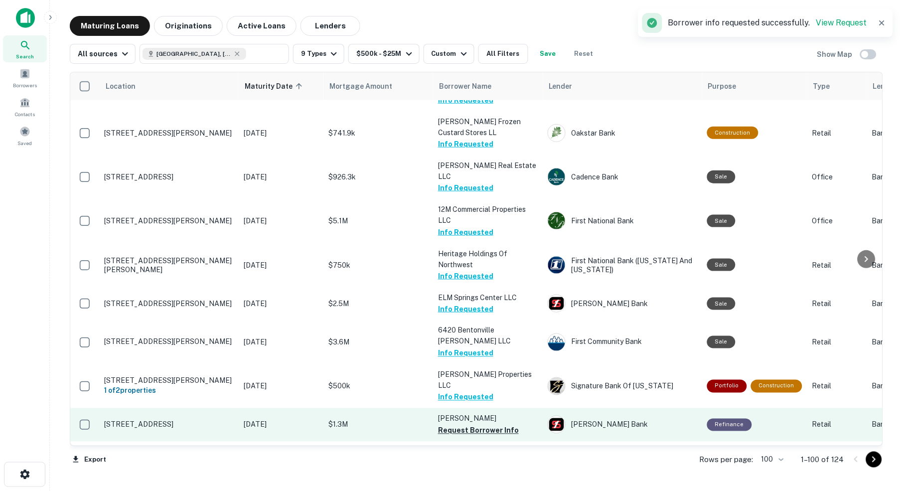
scroll to position [0, 0]
click at [400, 408] on td "$1.3M" at bounding box center [378, 424] width 110 height 33
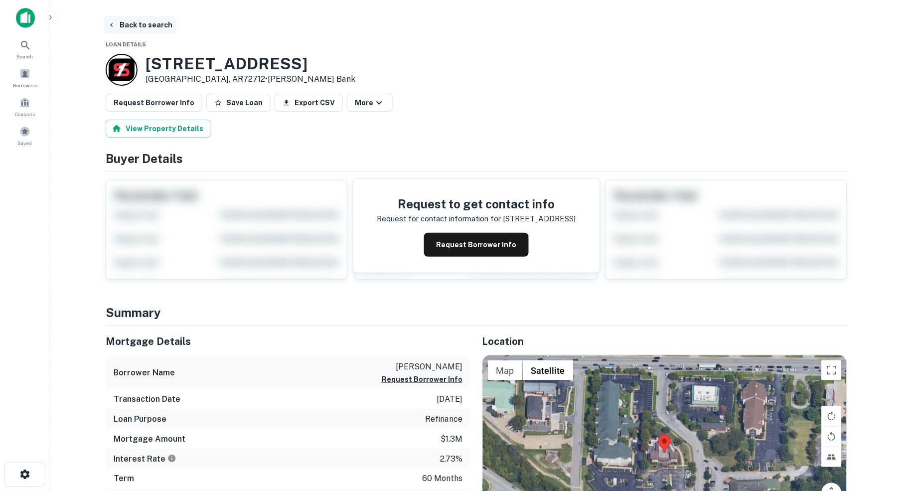
click at [134, 21] on button "Back to search" at bounding box center [140, 25] width 73 height 18
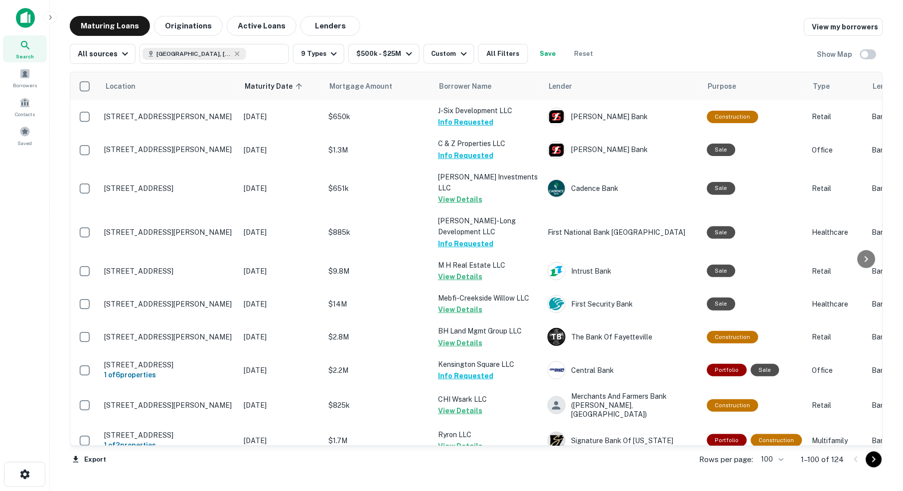
scroll to position [3102, 0]
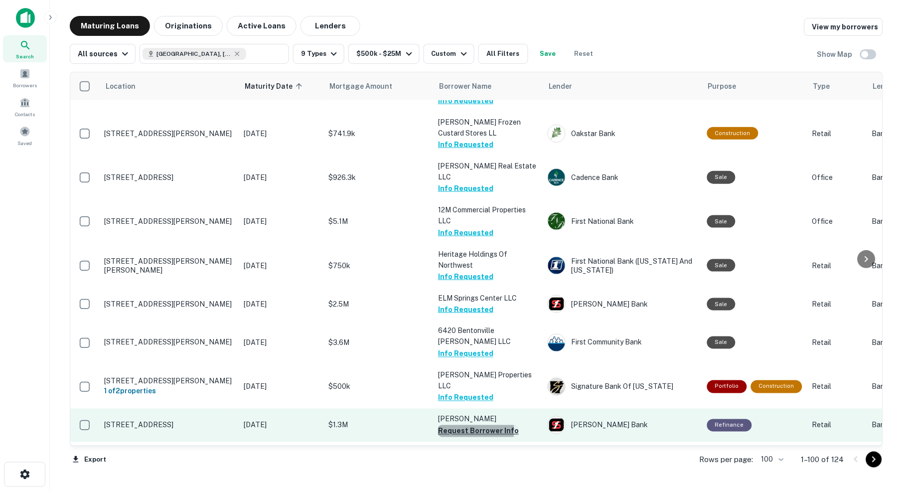
click at [467, 425] on button "Request Borrower Info" at bounding box center [478, 431] width 81 height 12
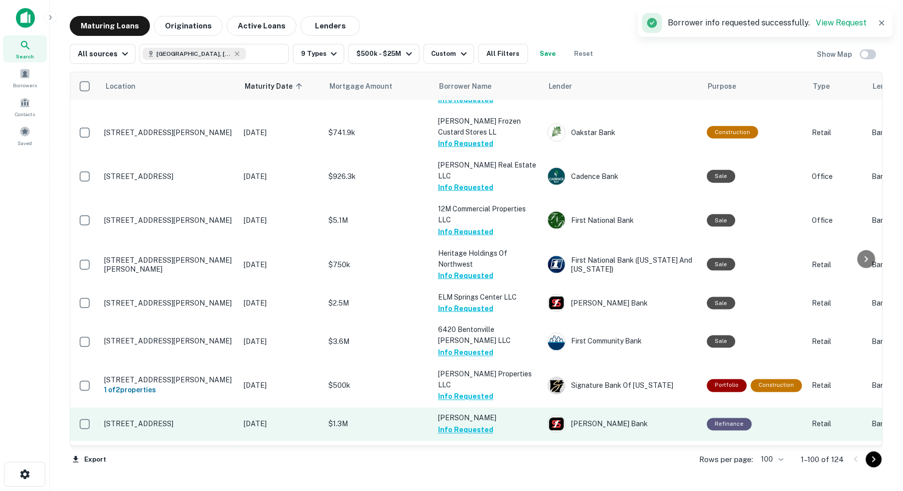
scroll to position [3102, 0]
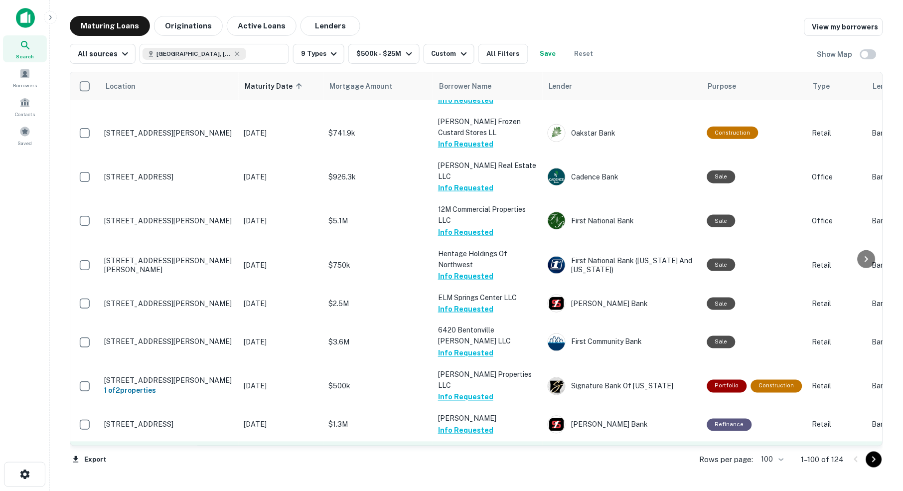
click at [490, 458] on button "Request Borrower Info" at bounding box center [478, 464] width 81 height 12
click at [486, 490] on button "Request Borrower Info" at bounding box center [478, 496] width 81 height 12
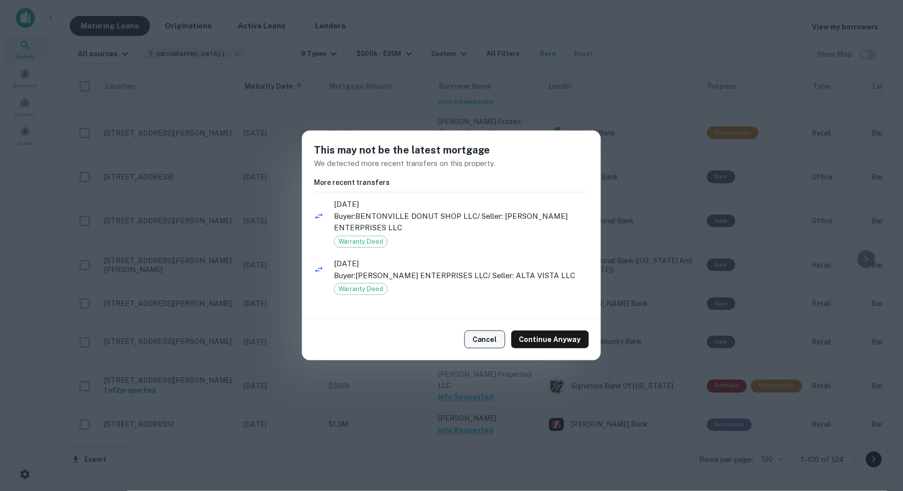
click at [495, 338] on button "Cancel" at bounding box center [485, 339] width 41 height 18
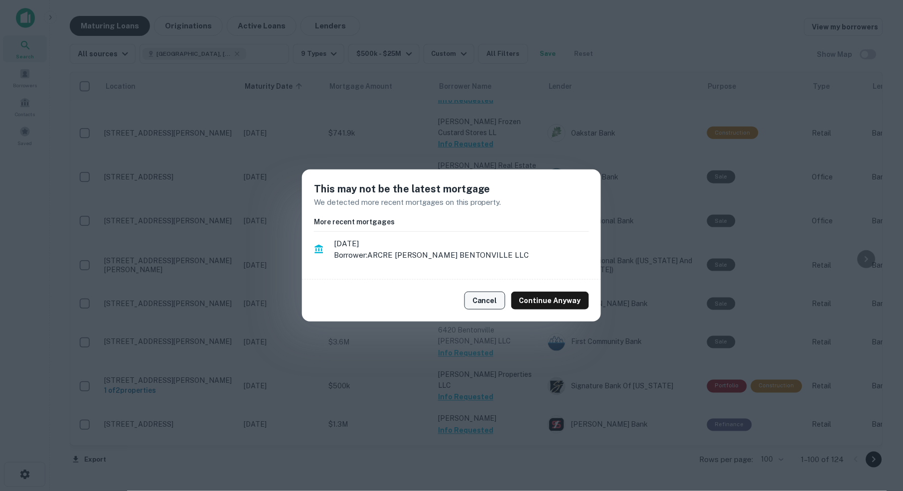
click at [491, 300] on button "Cancel" at bounding box center [485, 301] width 41 height 18
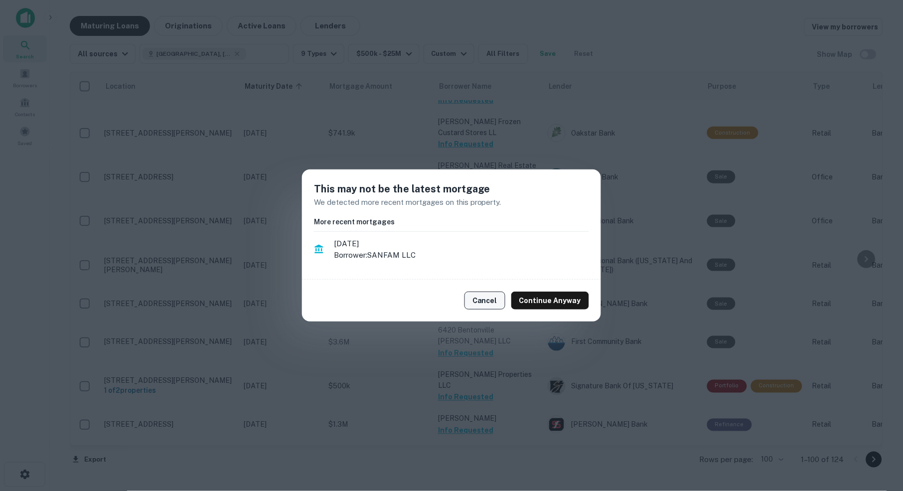
click at [490, 303] on button "Cancel" at bounding box center [485, 301] width 41 height 18
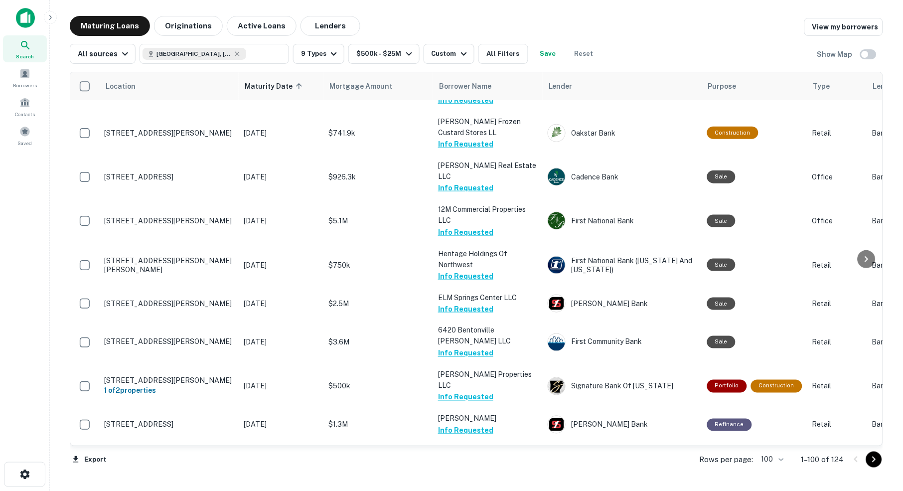
click at [876, 460] on icon "Go to next page" at bounding box center [874, 460] width 12 height 12
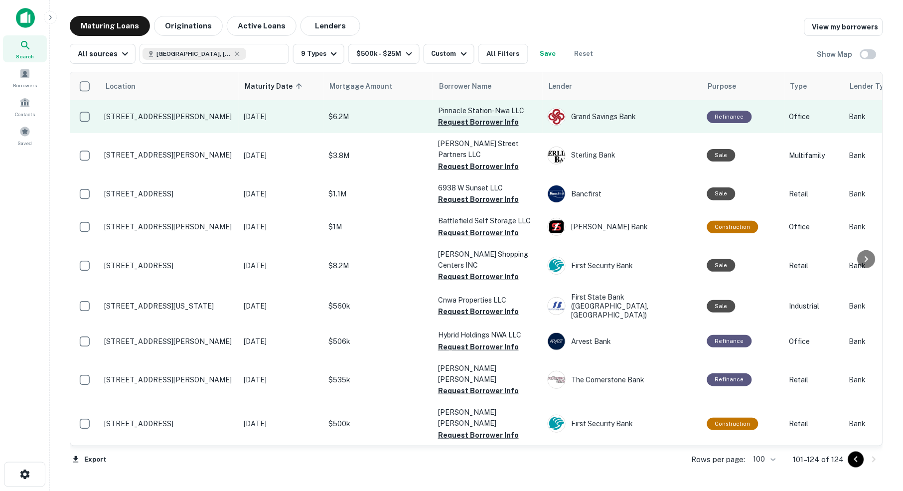
click at [477, 122] on button "Request Borrower Info" at bounding box center [478, 122] width 81 height 12
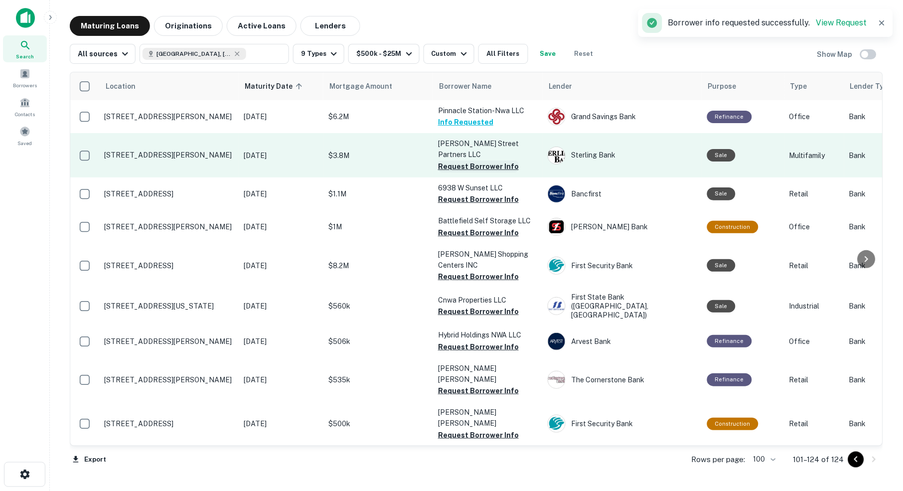
click at [479, 160] on button "Request Borrower Info" at bounding box center [478, 166] width 81 height 12
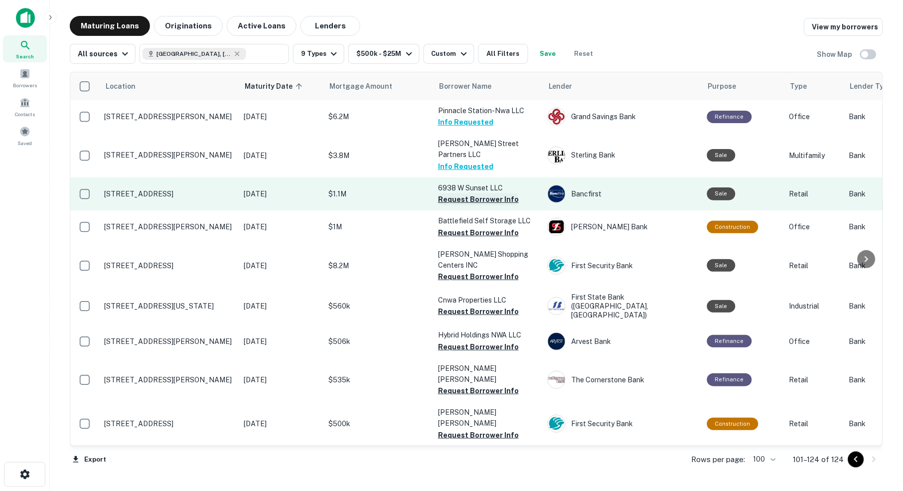
click at [486, 193] on button "Request Borrower Info" at bounding box center [478, 199] width 81 height 12
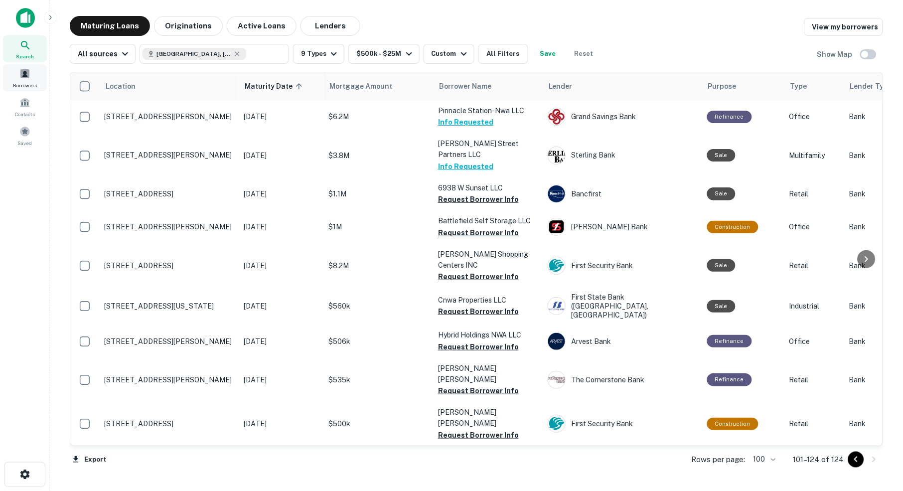
click at [26, 78] on span at bounding box center [24, 73] width 11 height 11
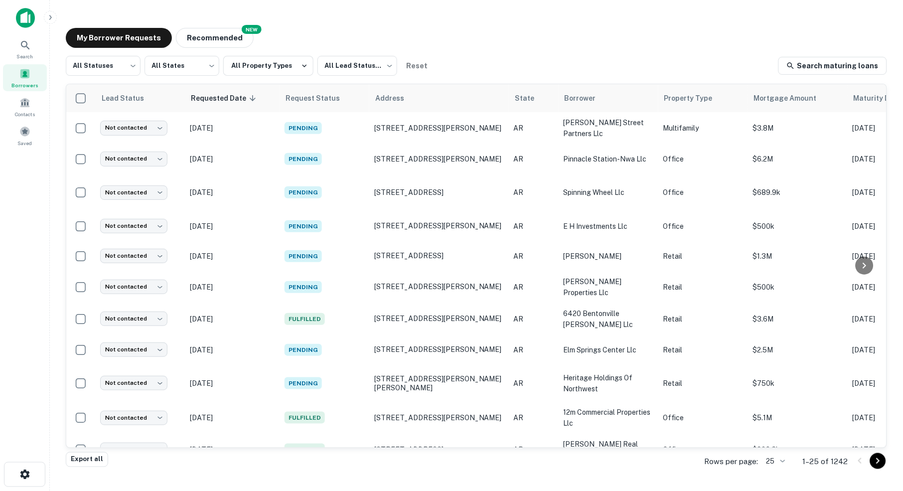
click at [779, 459] on body "Search Borrowers Contacts Saved My Borrower Requests NEW Recommended All Status…" at bounding box center [451, 245] width 903 height 491
click at [773, 471] on li "1000" at bounding box center [773, 472] width 34 height 18
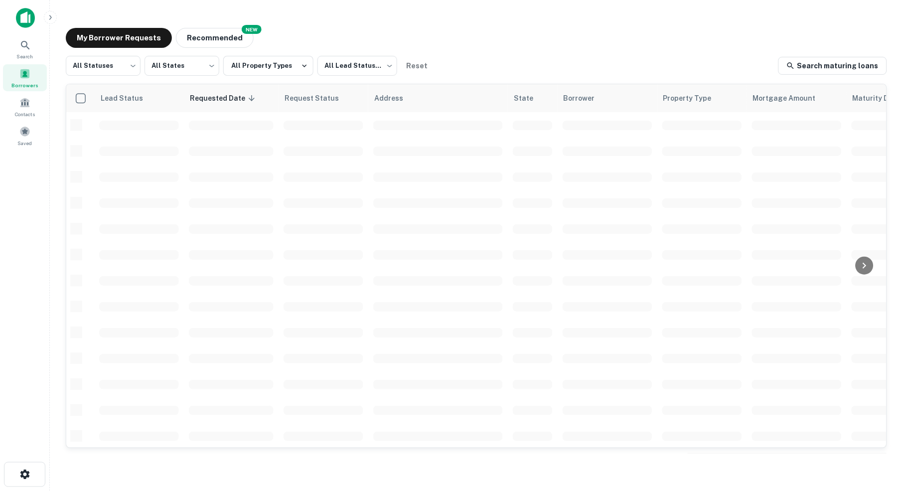
click at [621, 47] on div "My Borrower Requests NEW Recommended" at bounding box center [476, 38] width 821 height 20
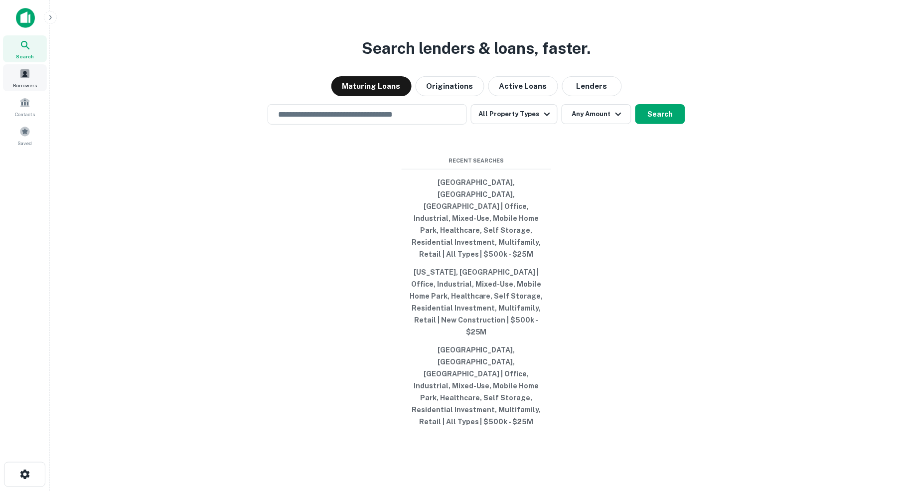
click at [24, 78] on span at bounding box center [24, 73] width 11 height 11
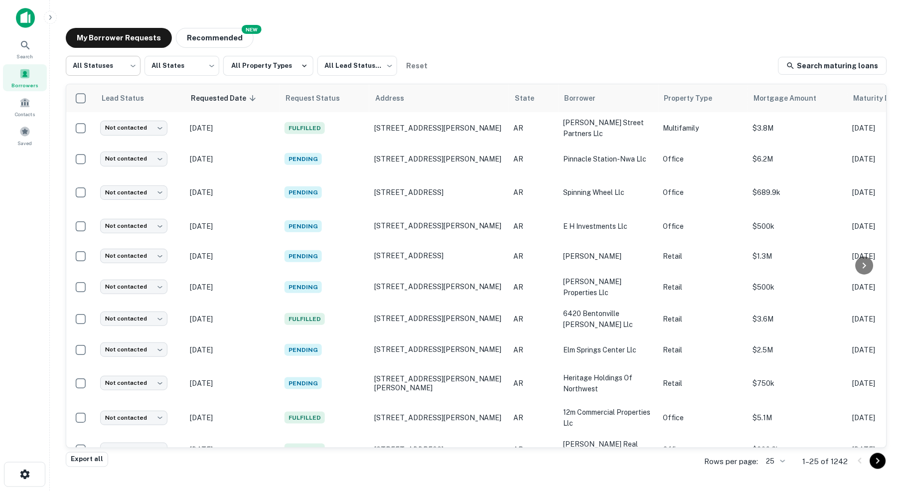
click at [125, 69] on body "Search Borrowers Contacts Saved My Borrower Requests NEW Recommended All Status…" at bounding box center [451, 245] width 903 height 491
click at [95, 127] on li "Fulfilled" at bounding box center [102, 128] width 75 height 18
type input "*********"
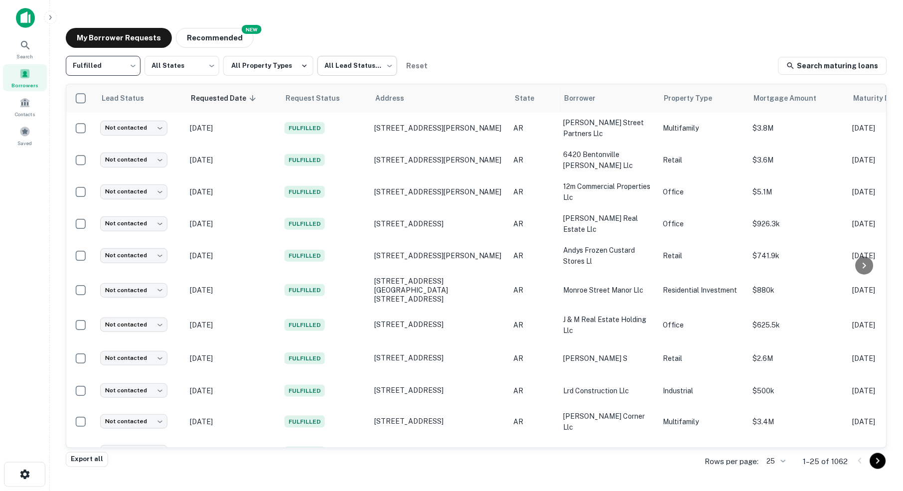
click at [391, 61] on body "Search Borrowers Contacts Saved My Borrower Requests NEW Recommended Fulfilled …" at bounding box center [451, 245] width 903 height 491
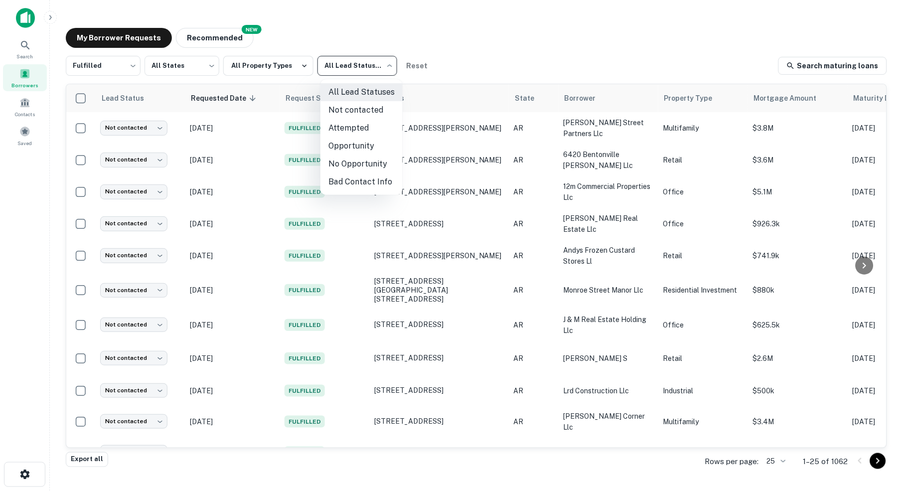
click at [371, 111] on li "Not contacted" at bounding box center [361, 110] width 82 height 18
type input "****"
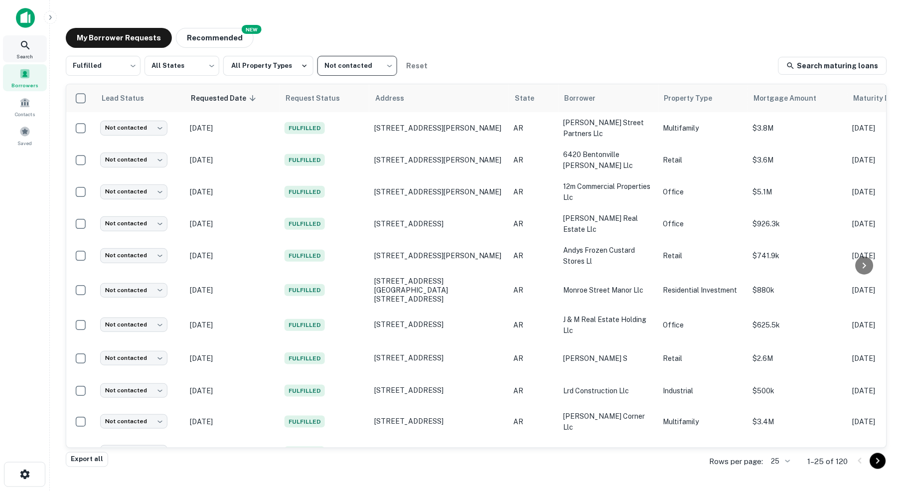
click at [27, 47] on icon at bounding box center [25, 45] width 8 height 8
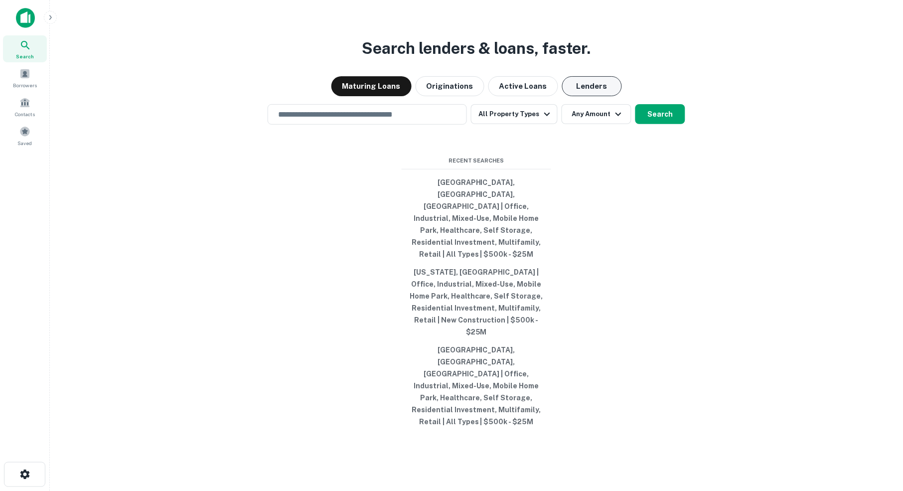
click at [581, 96] on button "Lenders" at bounding box center [592, 86] width 60 height 20
click at [603, 96] on button "Lenders" at bounding box center [592, 86] width 60 height 20
click at [548, 120] on icon "button" at bounding box center [547, 114] width 12 height 12
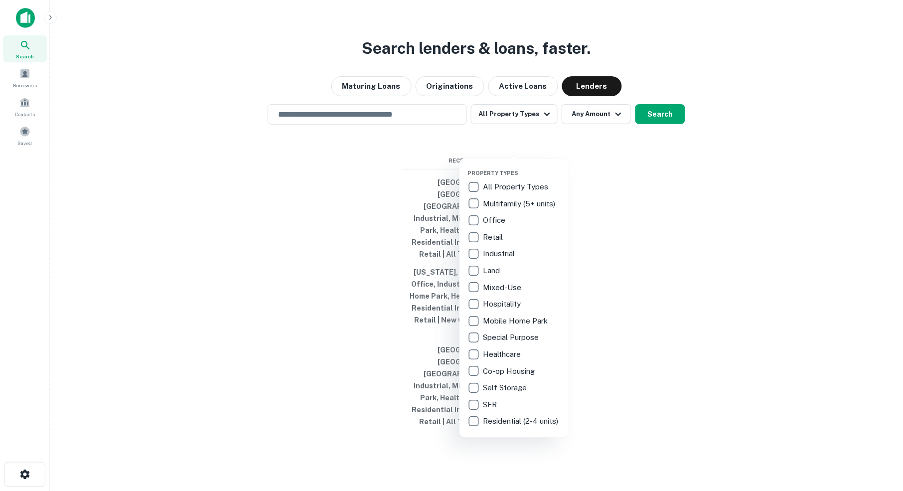
click at [655, 304] on div at bounding box center [451, 245] width 903 height 491
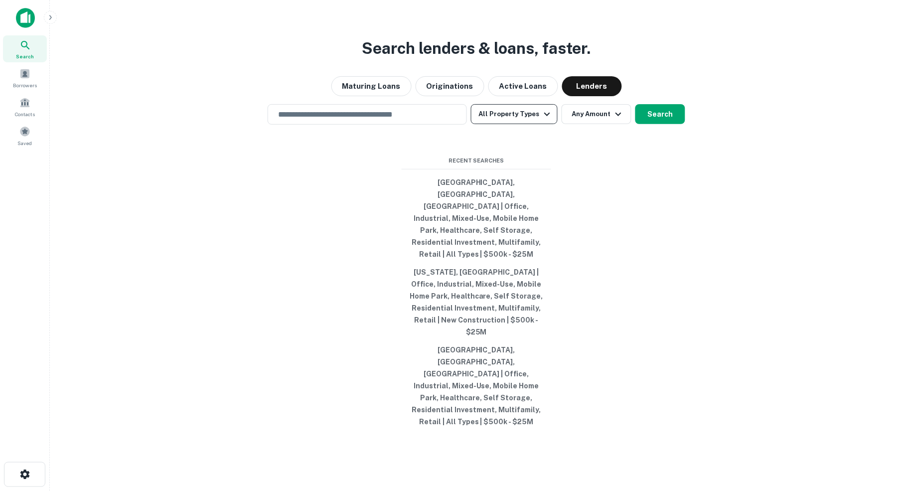
click at [549, 120] on icon "button" at bounding box center [547, 114] width 12 height 12
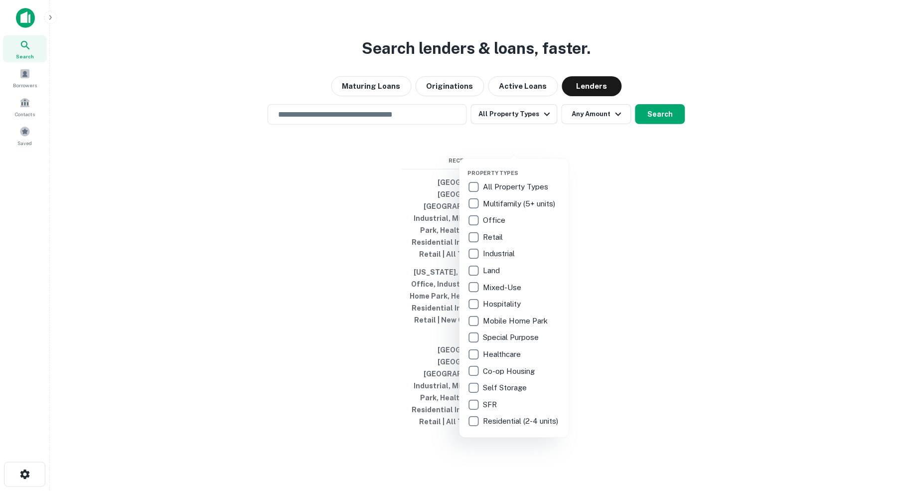
click at [630, 323] on div at bounding box center [451, 245] width 903 height 491
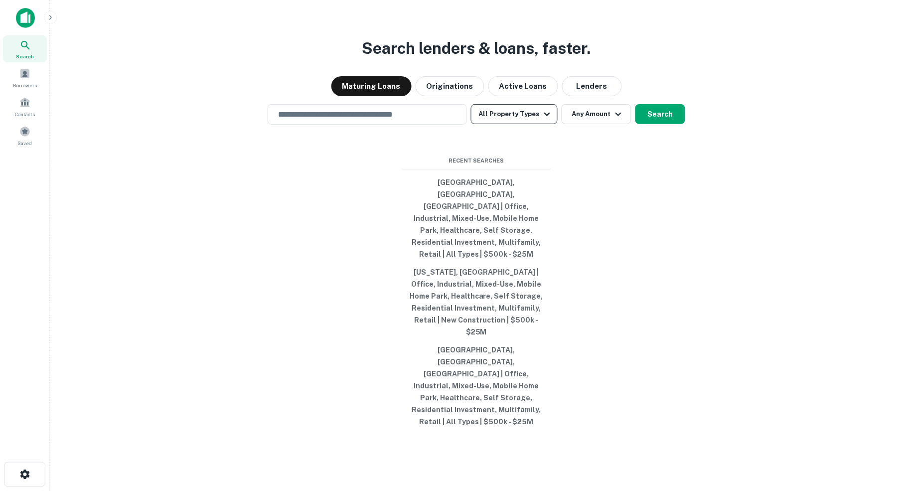
click at [546, 120] on icon "button" at bounding box center [547, 114] width 12 height 12
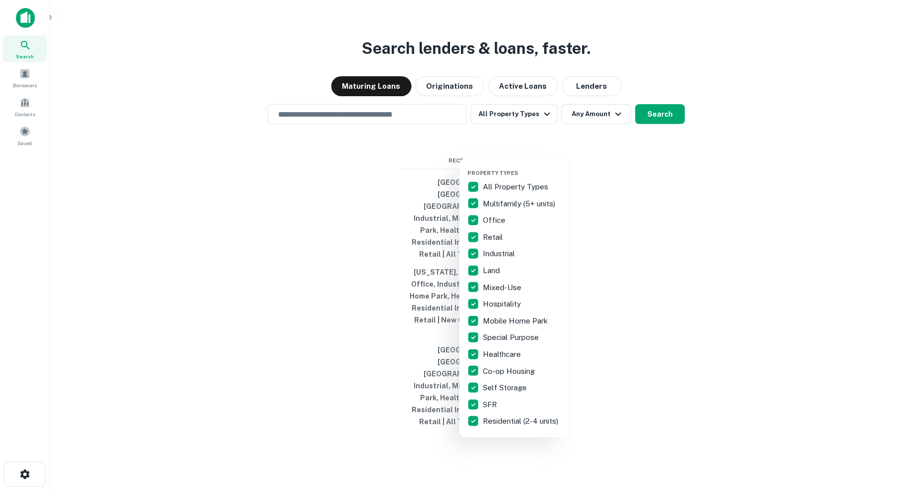
click at [622, 141] on div at bounding box center [451, 245] width 903 height 491
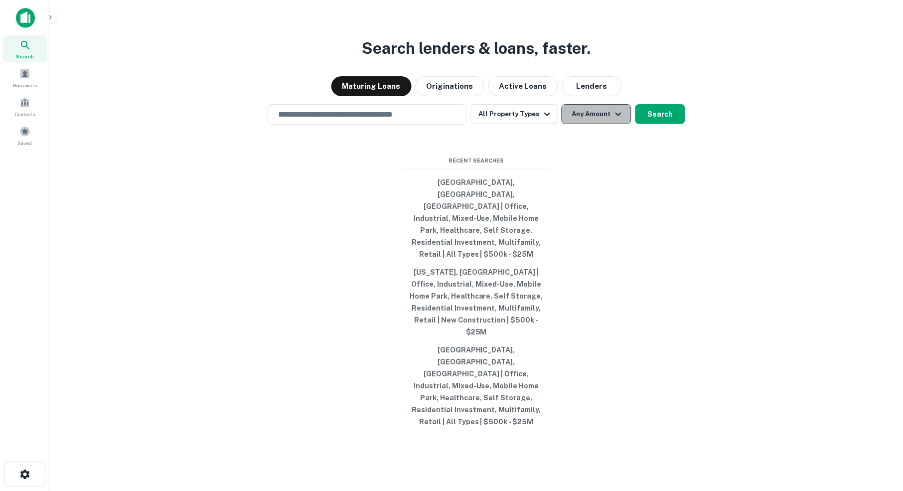
click at [622, 120] on icon "button" at bounding box center [619, 114] width 12 height 12
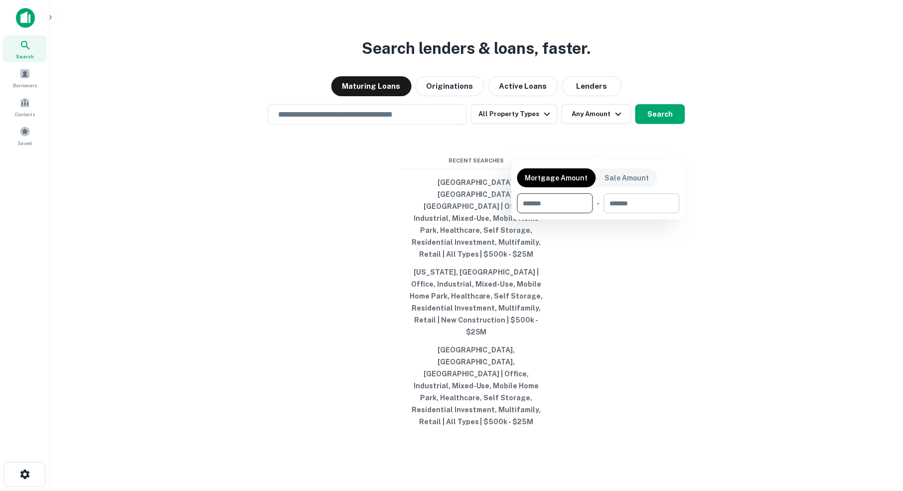
click at [629, 206] on input "number" at bounding box center [638, 203] width 69 height 20
click at [560, 208] on input "number" at bounding box center [551, 203] width 69 height 20
type input "******"
click at [649, 203] on input "number" at bounding box center [642, 203] width 61 height 20
click at [661, 140] on div at bounding box center [451, 245] width 903 height 491
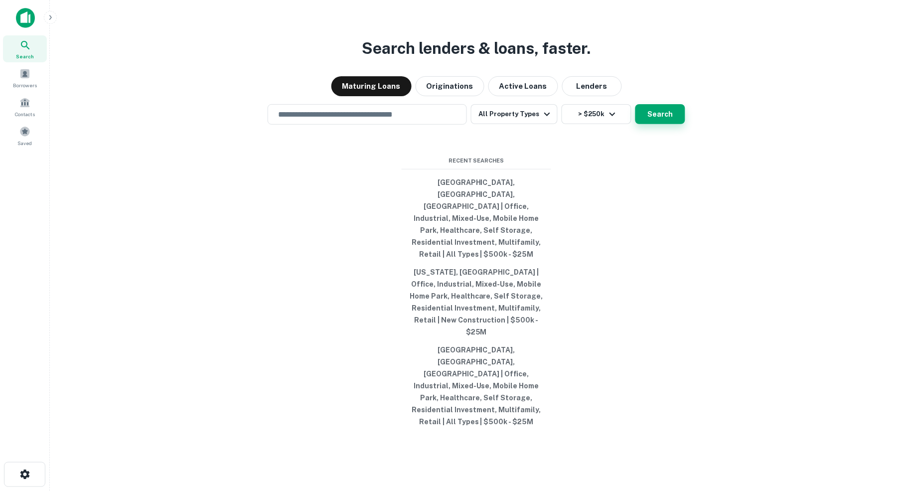
click at [665, 124] on button "Search" at bounding box center [660, 114] width 50 height 20
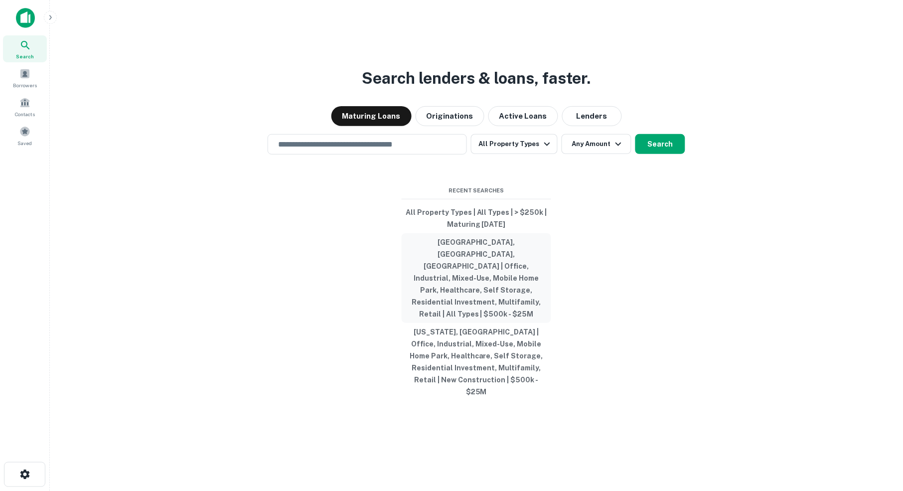
click at [476, 260] on button "[GEOGRAPHIC_DATA], [GEOGRAPHIC_DATA], [GEOGRAPHIC_DATA] | Office, Industrial, M…" at bounding box center [477, 278] width 150 height 90
type input "**********"
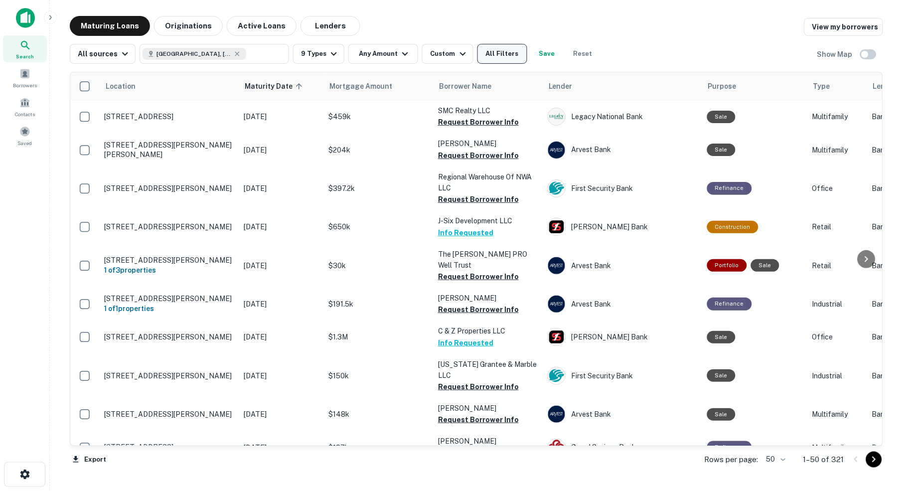
click at [513, 51] on button "All Filters" at bounding box center [502, 54] width 50 height 20
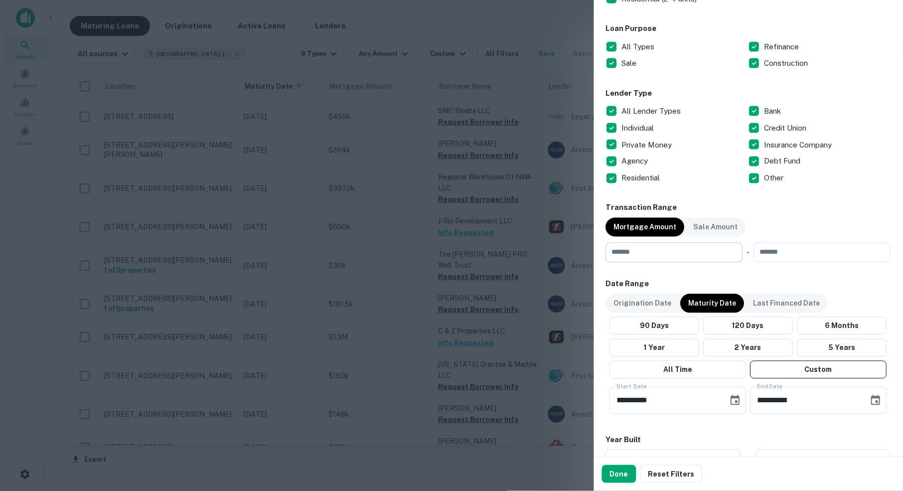
scroll to position [319, 0]
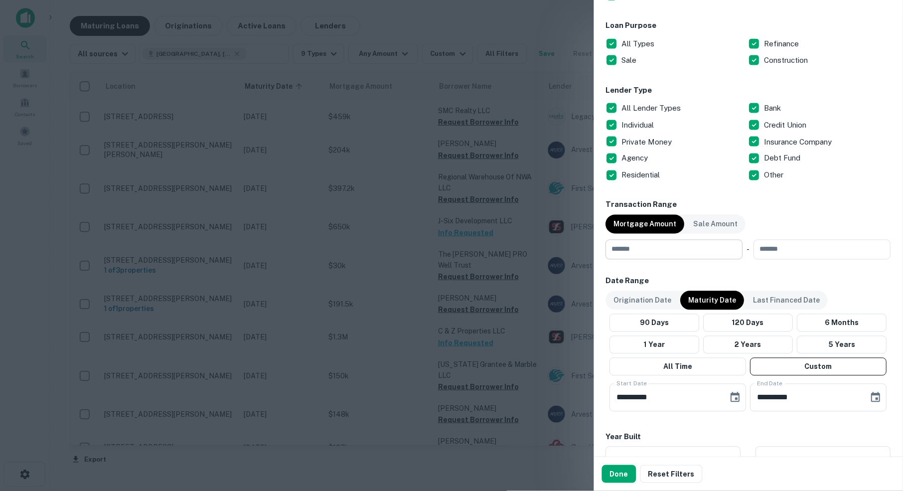
click at [644, 247] on input "number" at bounding box center [671, 250] width 130 height 20
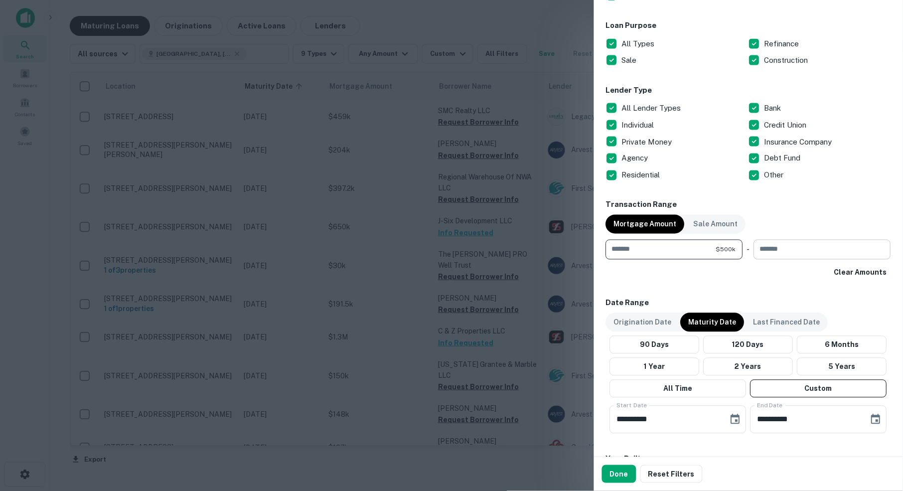
type input "******"
click at [828, 247] on input "number" at bounding box center [819, 250] width 130 height 20
type input "********"
click at [752, 278] on div "Clear Amounts" at bounding box center [748, 273] width 285 height 18
click at [624, 474] on button "Done" at bounding box center [619, 474] width 34 height 18
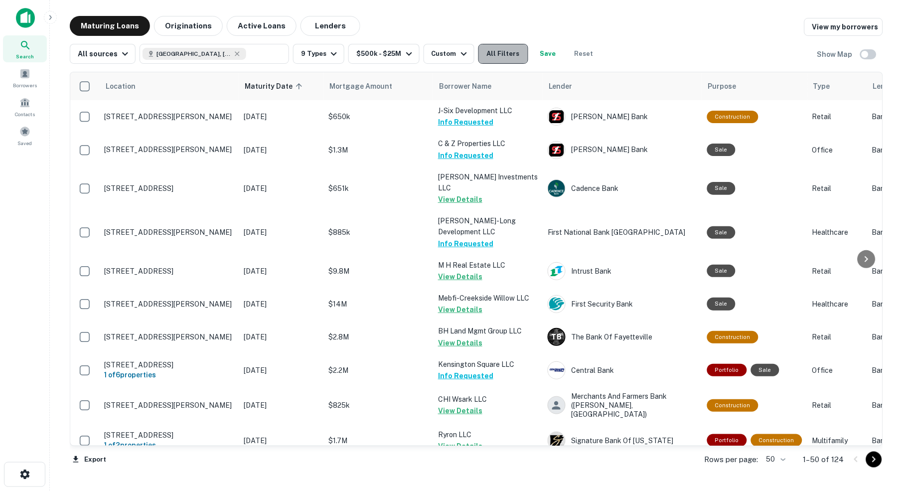
click at [518, 53] on button "All Filters" at bounding box center [503, 54] width 50 height 20
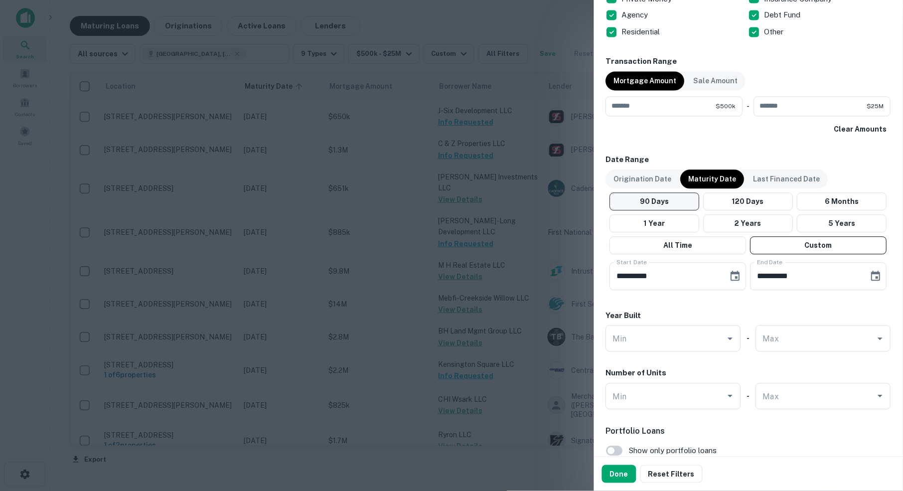
scroll to position [471, 0]
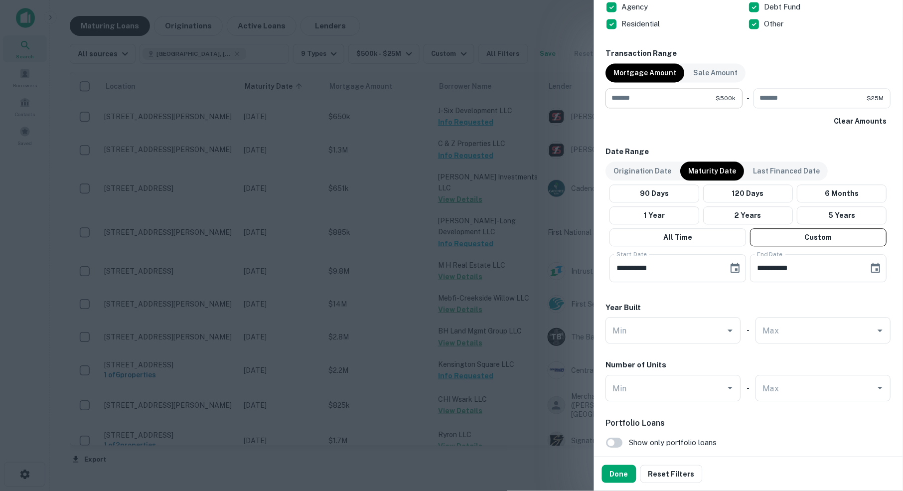
click at [643, 94] on input "******" at bounding box center [661, 99] width 110 height 20
type input "*"
type input "******"
click at [727, 129] on div "**********" at bounding box center [748, 60] width 285 height 931
click at [620, 474] on button "Done" at bounding box center [619, 474] width 34 height 18
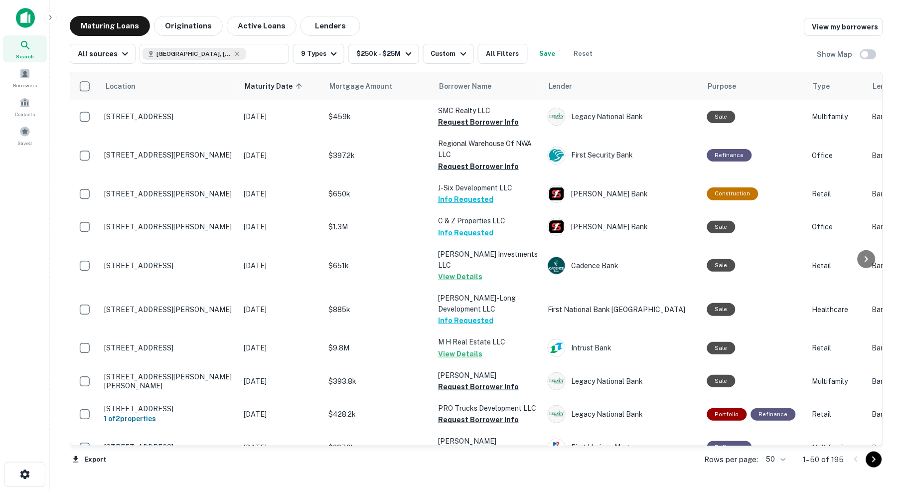
click at [691, 28] on div "Maturing Loans Originations Active Loans Lenders View my borrowers" at bounding box center [476, 26] width 813 height 20
click at [514, 53] on button "All Filters" at bounding box center [503, 54] width 50 height 20
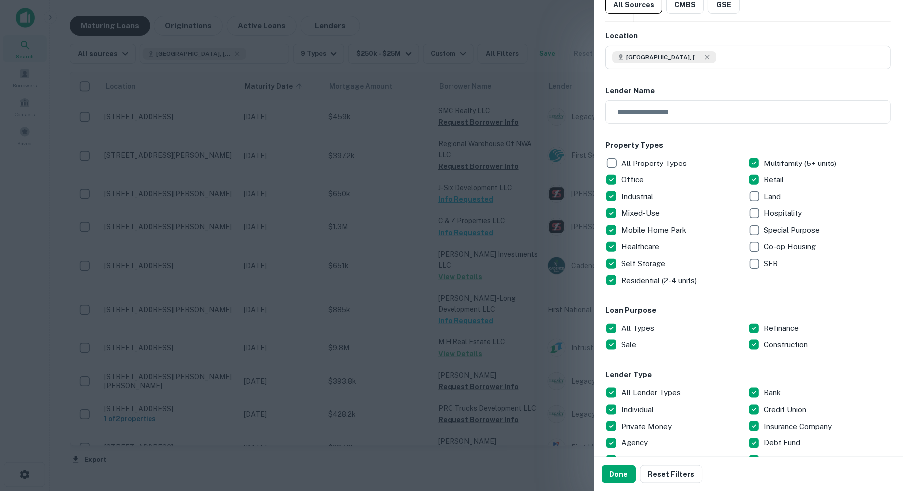
scroll to position [33, 0]
click at [798, 85] on div "**********" at bounding box center [748, 497] width 285 height 931
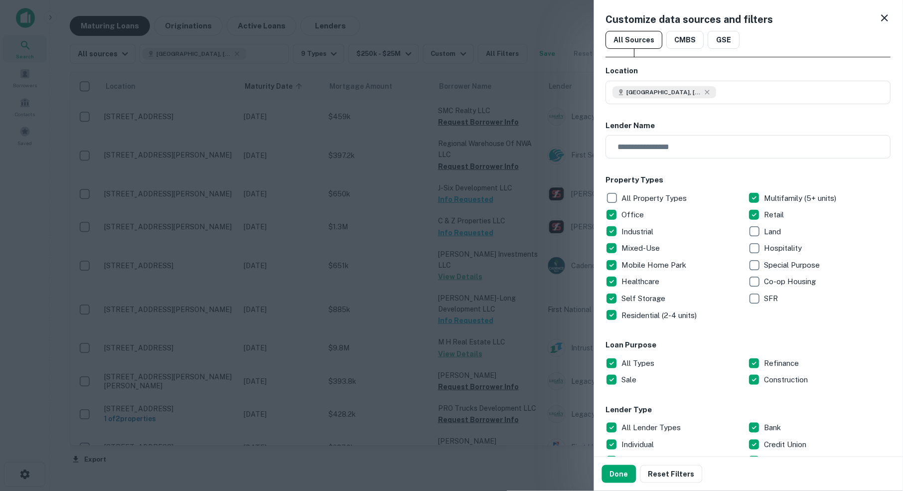
scroll to position [0, 0]
click at [623, 474] on button "Done" at bounding box center [619, 474] width 34 height 18
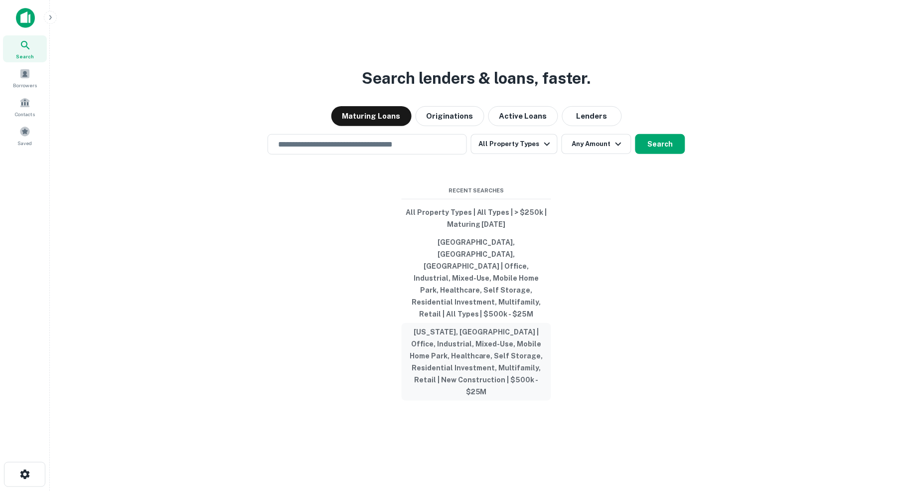
click at [483, 327] on button "[US_STATE], [GEOGRAPHIC_DATA] | Office, Industrial, Mixed-Use, Mobile Home Park…" at bounding box center [477, 362] width 150 height 78
type input "**********"
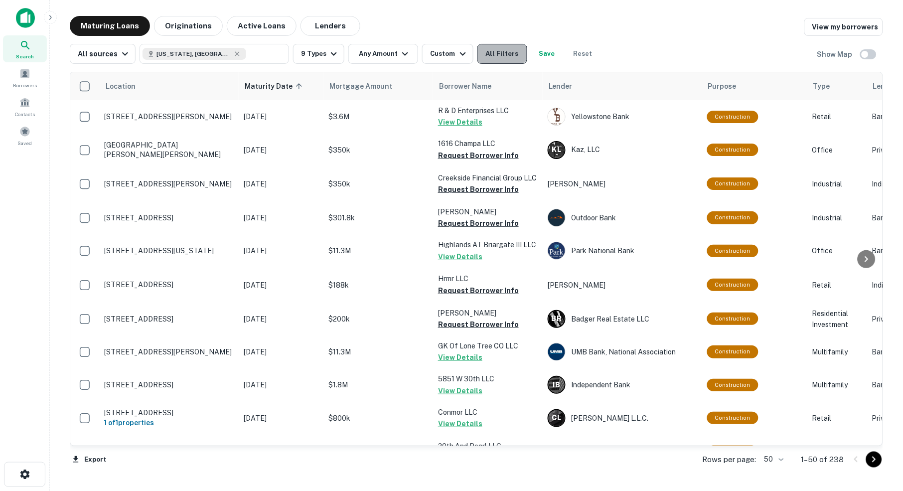
click at [506, 54] on button "All Filters" at bounding box center [502, 54] width 50 height 20
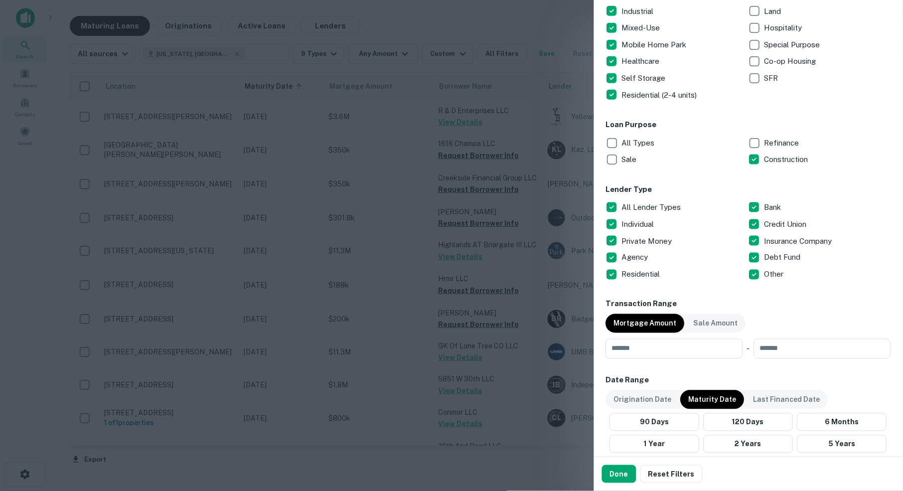
scroll to position [222, 0]
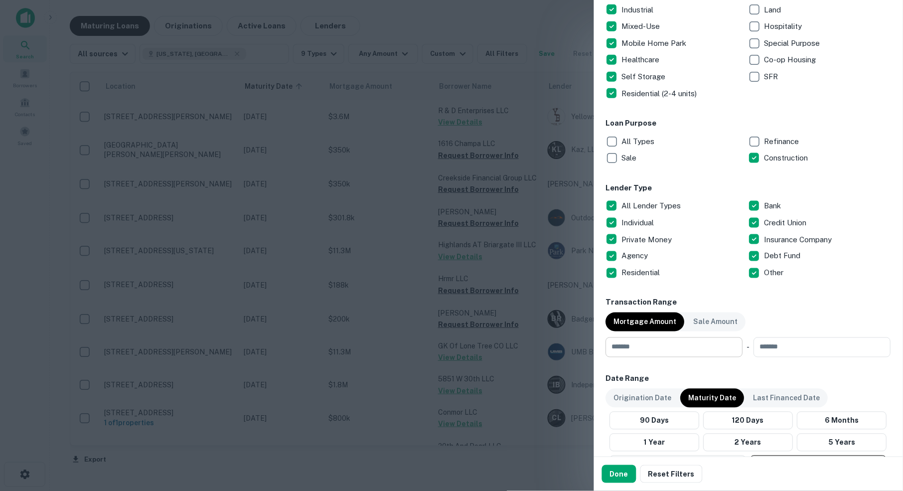
click at [689, 349] on input "number" at bounding box center [671, 347] width 130 height 20
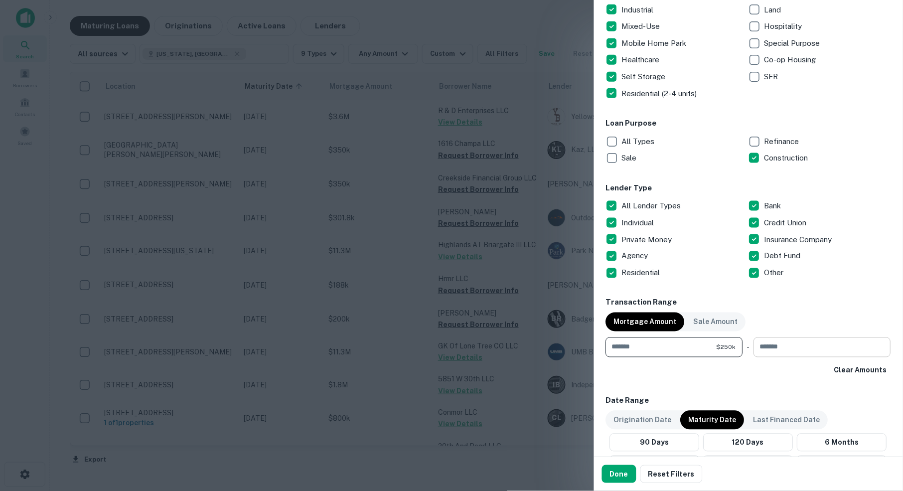
type input "******"
click at [829, 349] on input "number" at bounding box center [819, 347] width 130 height 20
type input "********"
click at [880, 303] on h6 "Transaction Range" at bounding box center [748, 302] width 285 height 11
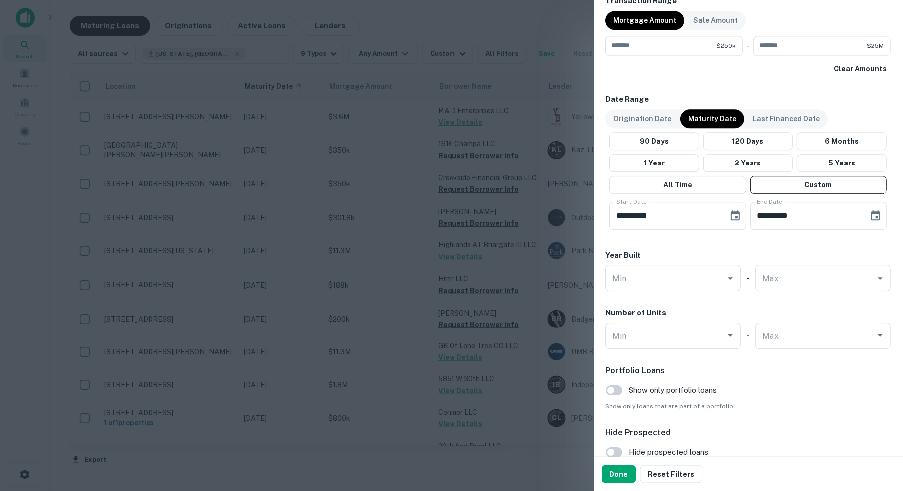
scroll to position [529, 0]
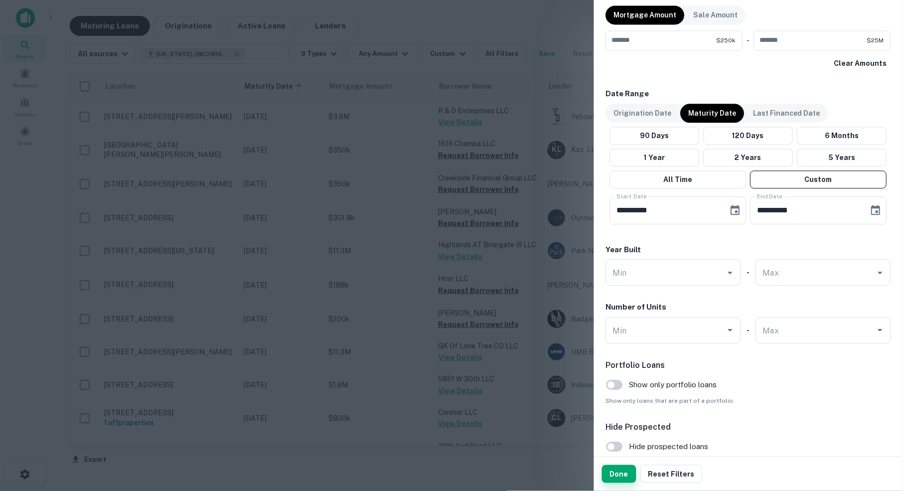
click at [624, 476] on button "Done" at bounding box center [619, 474] width 34 height 18
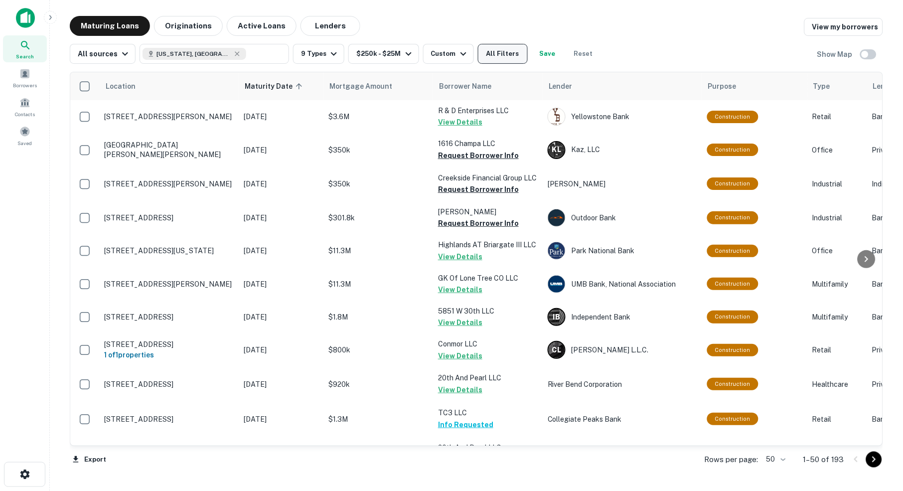
click at [517, 57] on button "All Filters" at bounding box center [503, 54] width 50 height 20
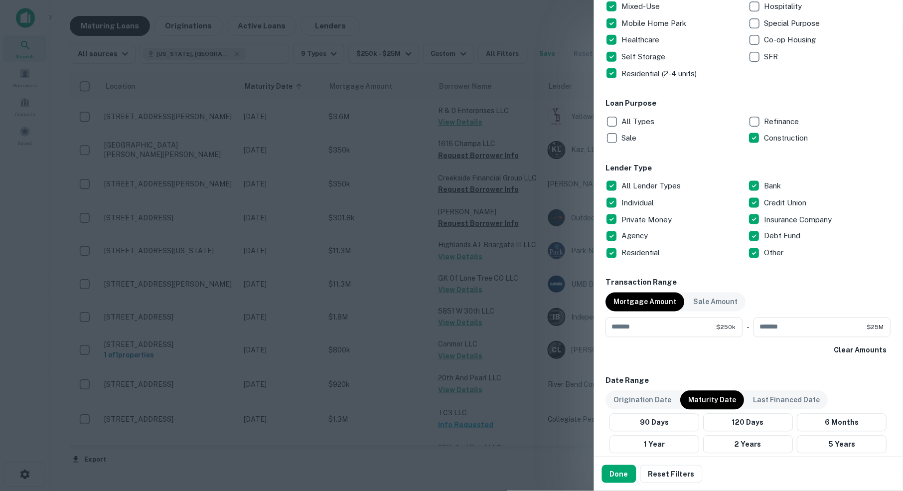
scroll to position [244, 0]
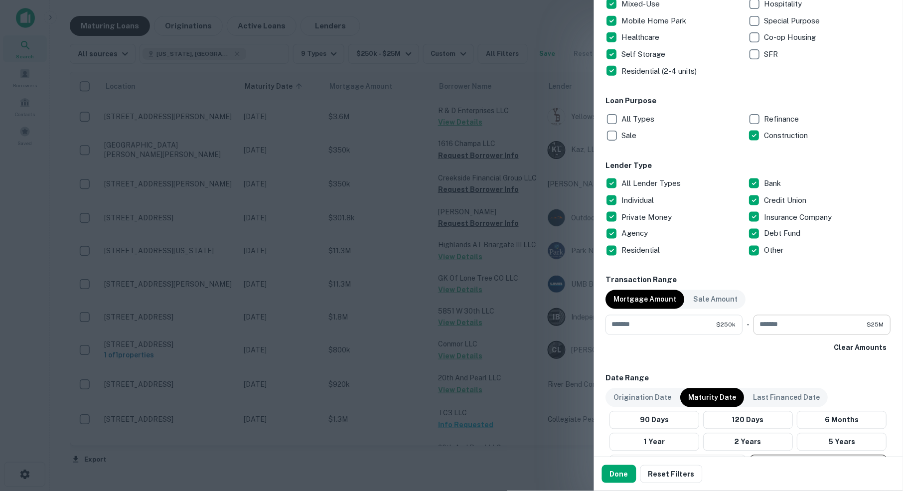
click at [811, 320] on input "********" at bounding box center [810, 325] width 113 height 20
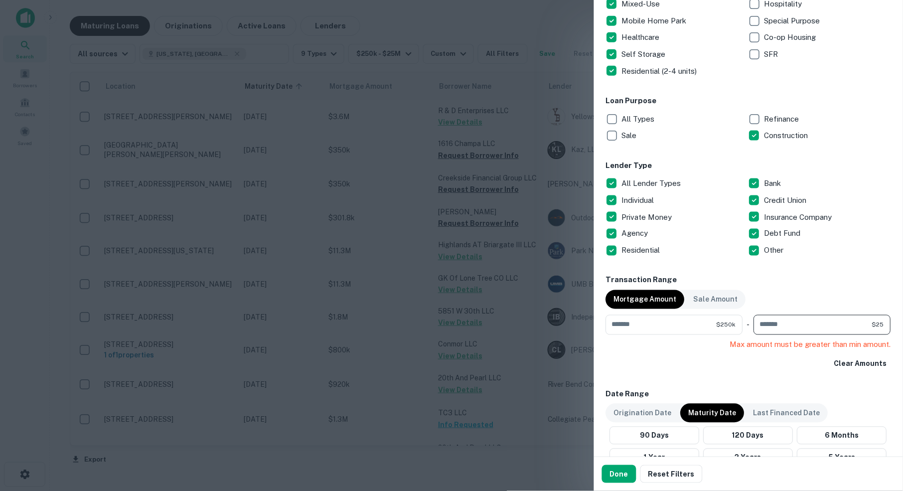
type input "*"
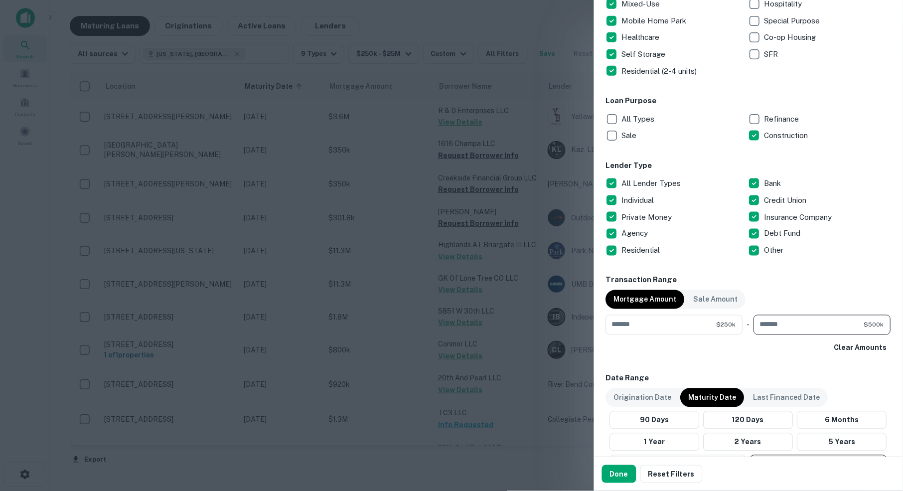
type input "******"
click at [810, 351] on div "Clear Amounts" at bounding box center [748, 348] width 285 height 18
click at [617, 476] on button "Done" at bounding box center [619, 474] width 34 height 18
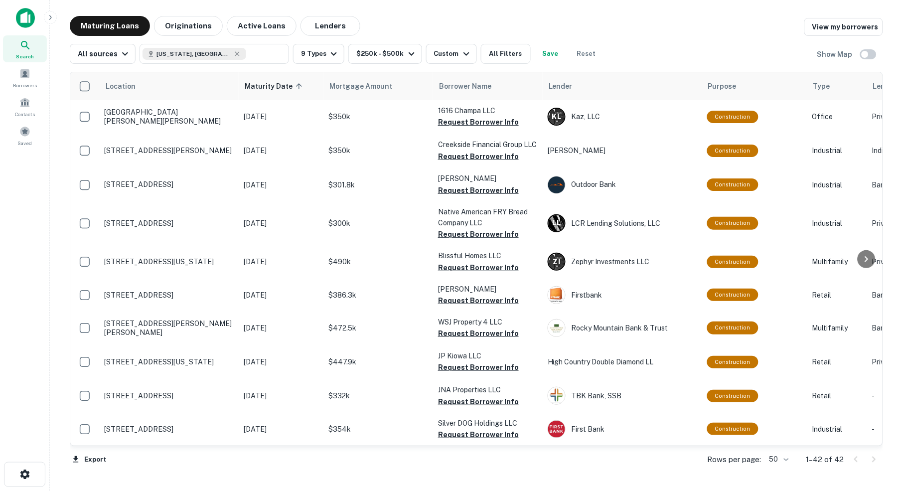
click at [647, 31] on div "Maturing Loans Originations Active Loans Lenders View my borrowers" at bounding box center [476, 26] width 813 height 20
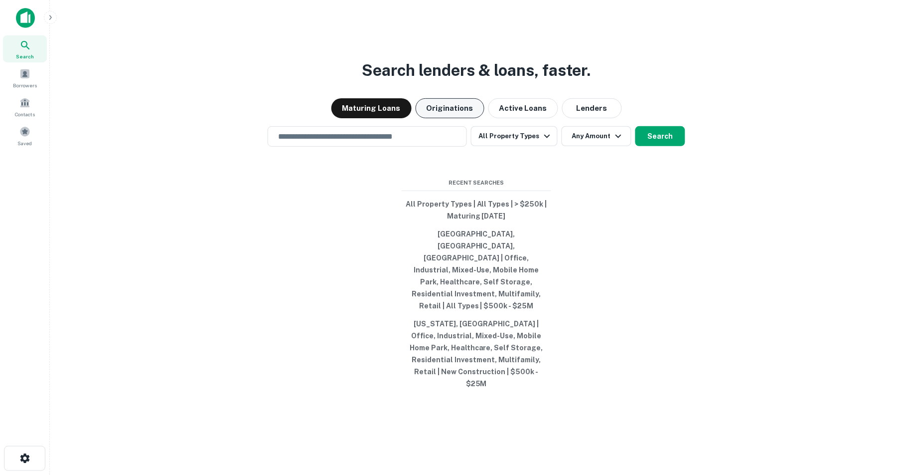
click at [454, 118] on button "Originations" at bounding box center [450, 108] width 69 height 20
click at [417, 142] on input "text" at bounding box center [367, 136] width 190 height 11
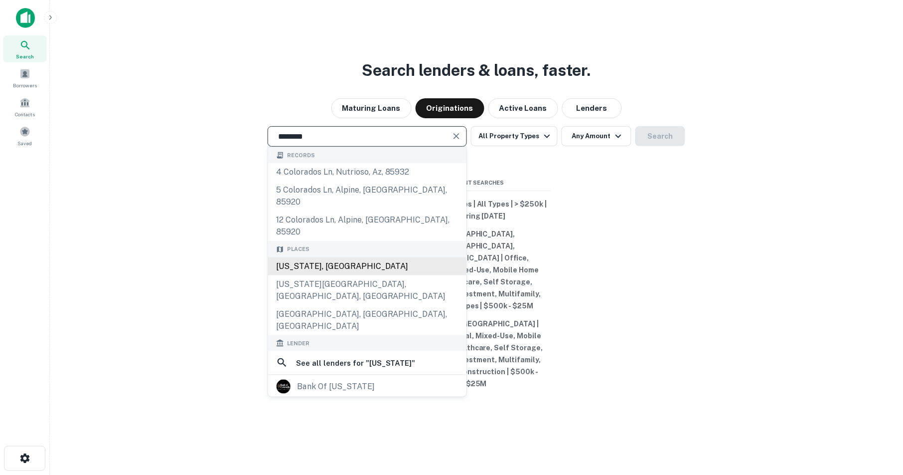
type input "**********"
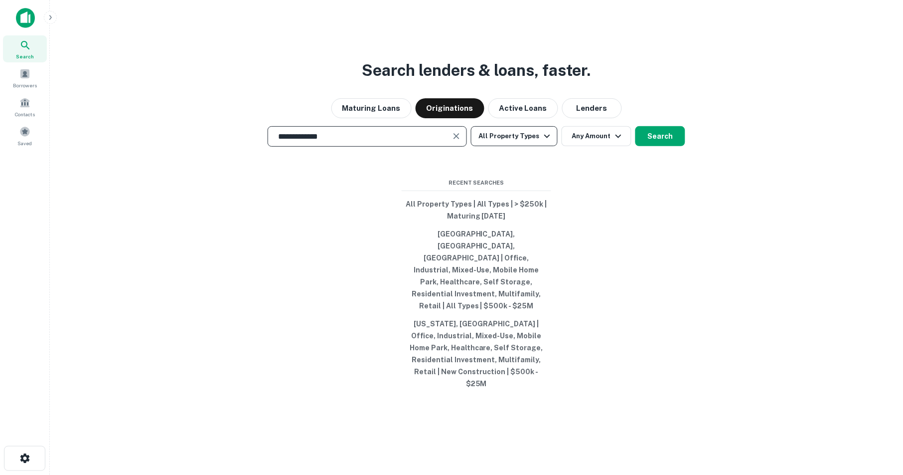
click at [547, 138] on icon "button" at bounding box center [547, 135] width 6 height 3
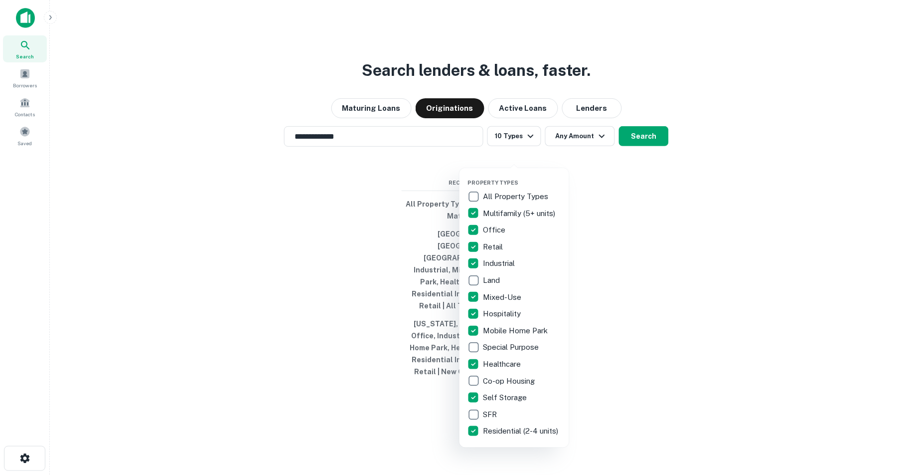
click at [608, 237] on div at bounding box center [451, 237] width 903 height 475
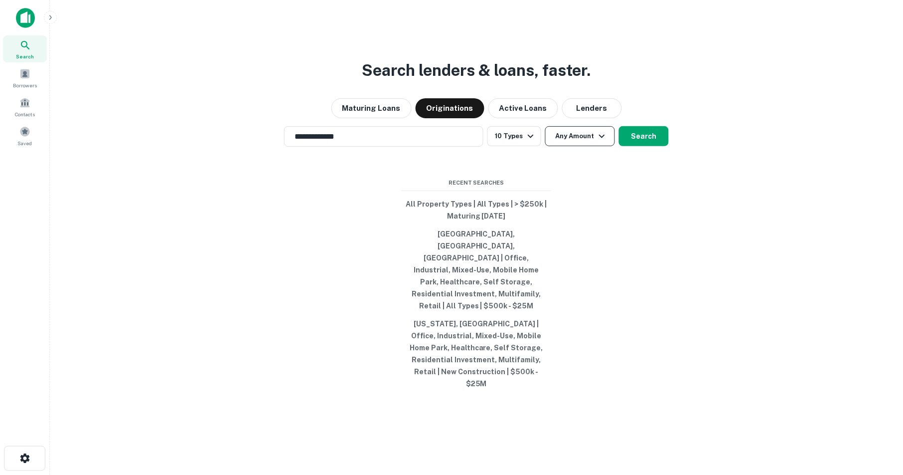
click at [606, 142] on icon "button" at bounding box center [602, 136] width 12 height 12
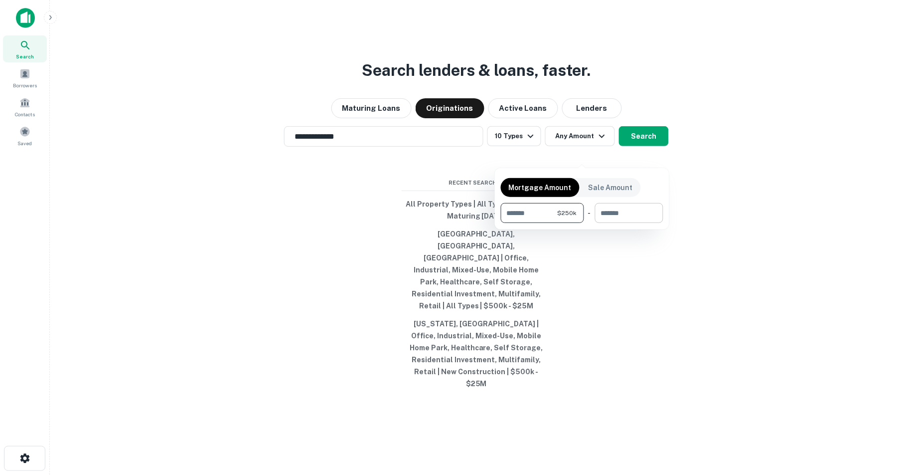
type input "******"
click at [634, 214] on input "number" at bounding box center [625, 213] width 61 height 20
type input "******"
click at [707, 272] on div at bounding box center [451, 237] width 903 height 475
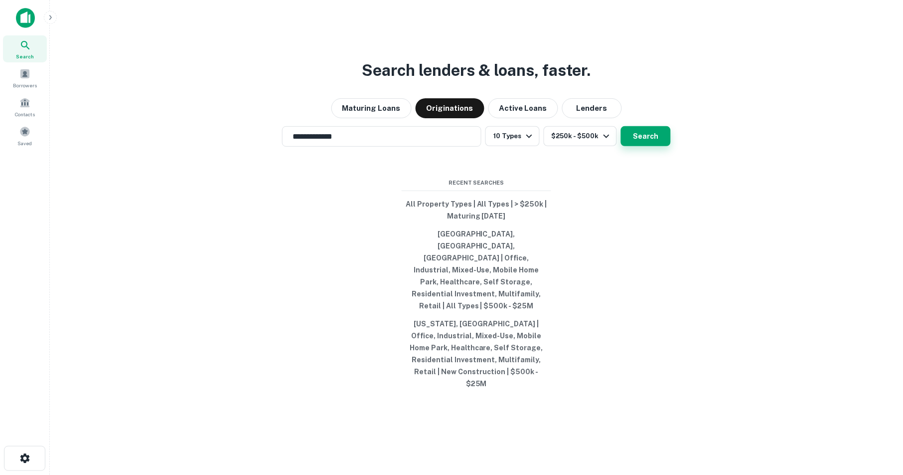
click at [652, 146] on button "Search" at bounding box center [646, 136] width 50 height 20
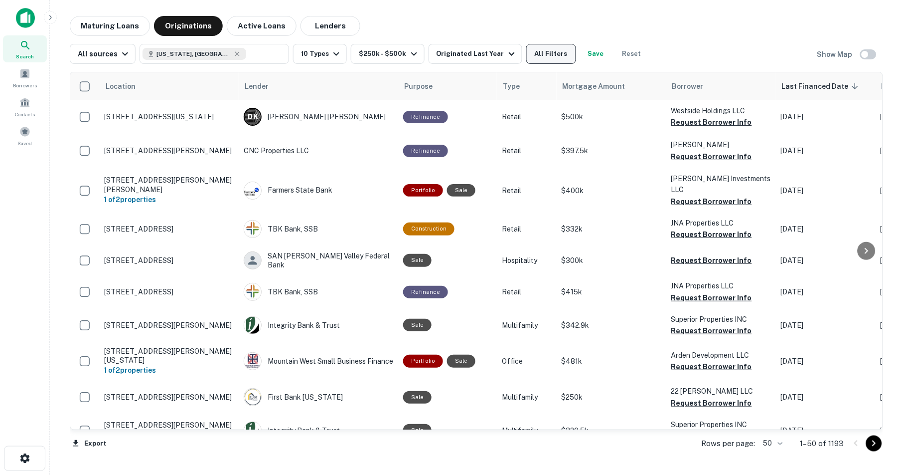
click at [565, 54] on button "All Filters" at bounding box center [551, 54] width 50 height 20
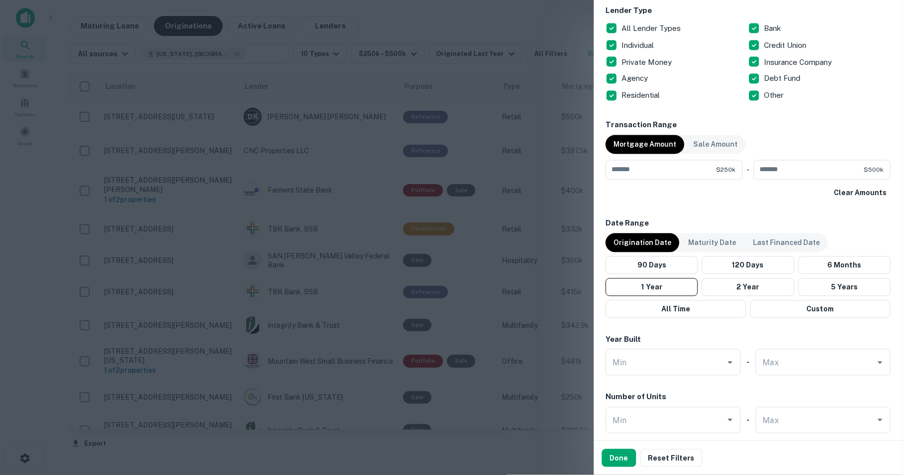
scroll to position [402, 0]
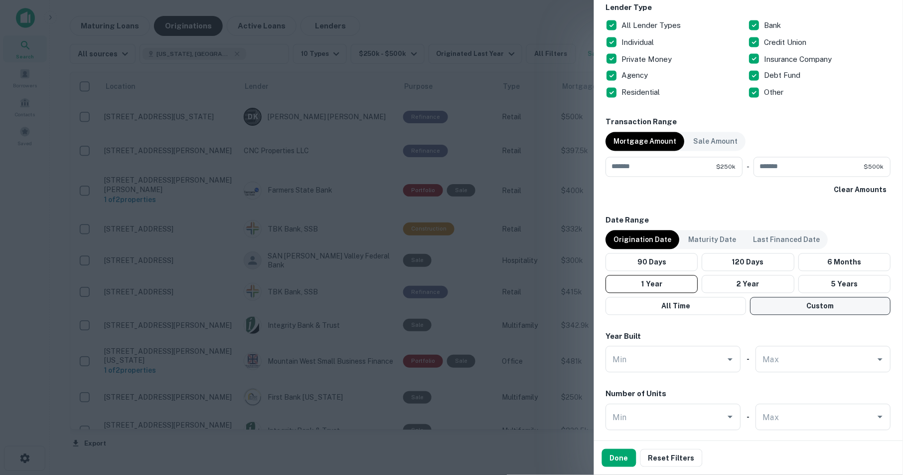
click at [820, 300] on button "Custom" at bounding box center [821, 306] width 141 height 18
click at [737, 334] on icon "Choose date, selected date is May 2, 2025" at bounding box center [736, 337] width 12 height 12
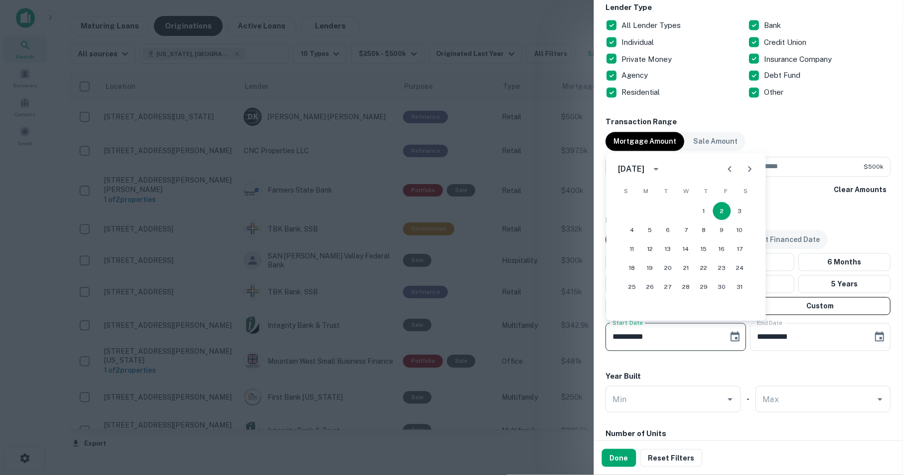
click at [749, 168] on icon "Next month" at bounding box center [750, 169] width 3 height 6
click at [749, 168] on div at bounding box center [740, 169] width 40 height 20
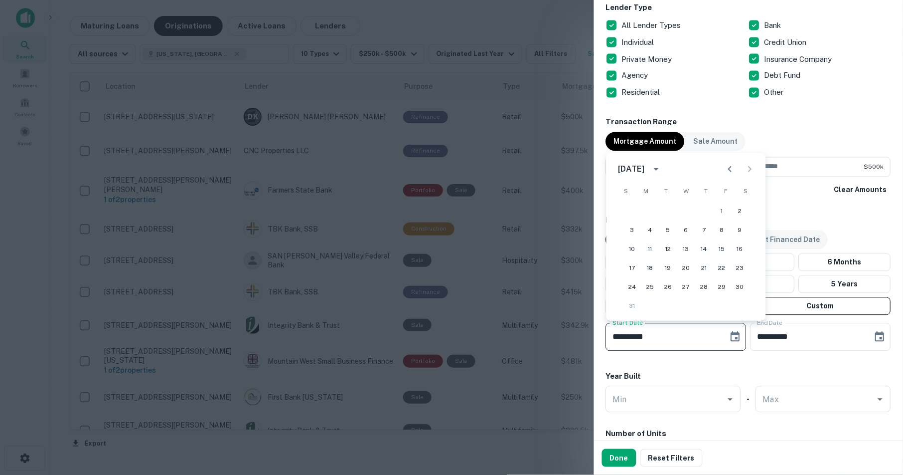
click at [746, 168] on div at bounding box center [740, 169] width 40 height 20
click at [748, 168] on div at bounding box center [740, 169] width 40 height 20
click at [659, 168] on icon "calendar view is open, switch to year view" at bounding box center [656, 169] width 5 height 2
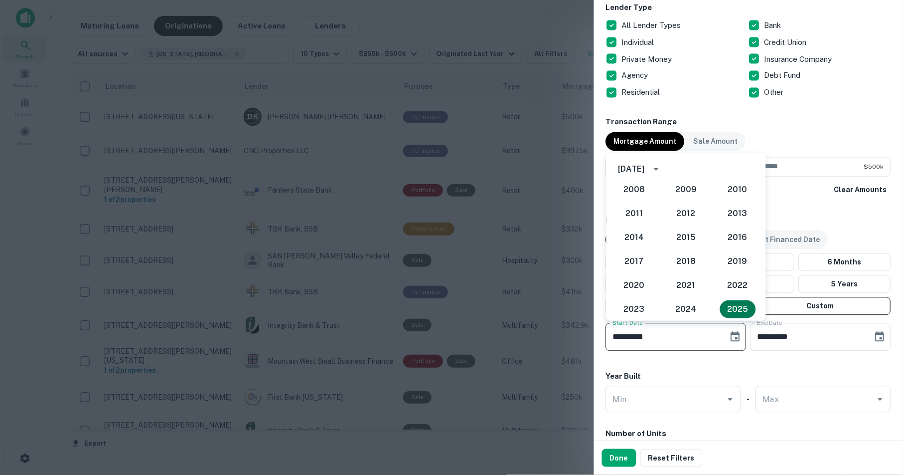
click at [736, 307] on button "2025" at bounding box center [738, 309] width 36 height 18
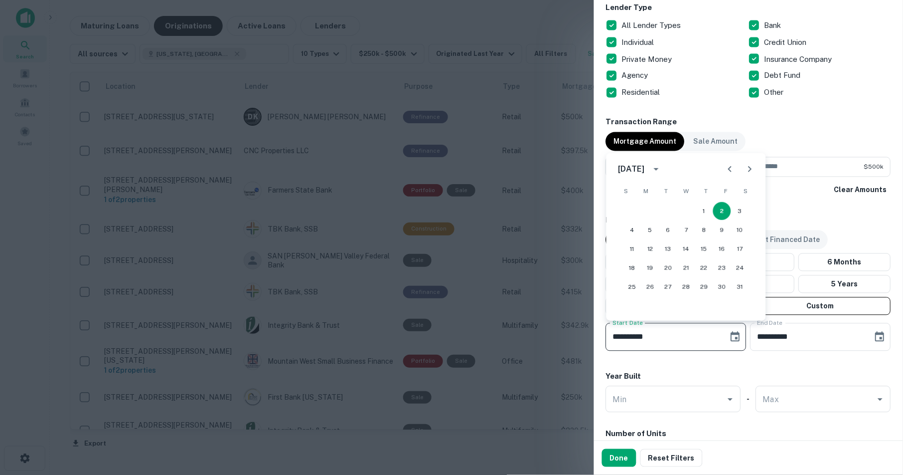
click at [790, 198] on div "**********" at bounding box center [748, 128] width 285 height 931
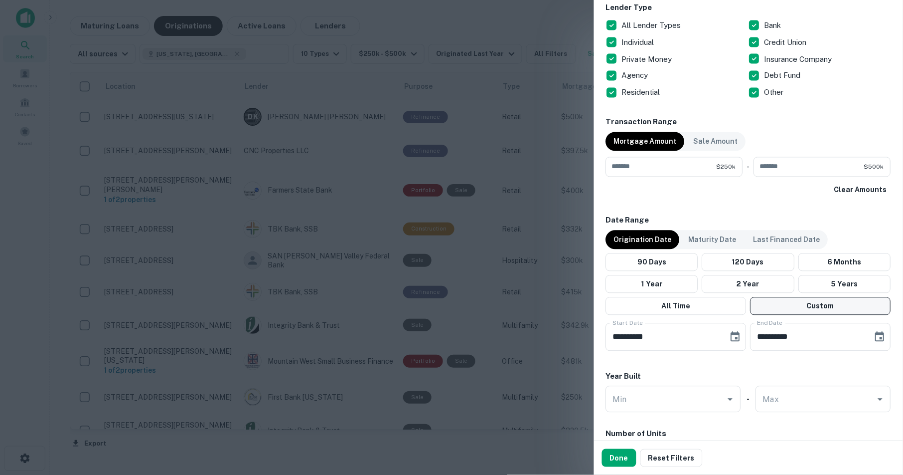
click at [828, 302] on button "Custom" at bounding box center [821, 306] width 141 height 18
click at [735, 333] on icon "Choose date, selected date is May 2, 2025" at bounding box center [736, 337] width 12 height 12
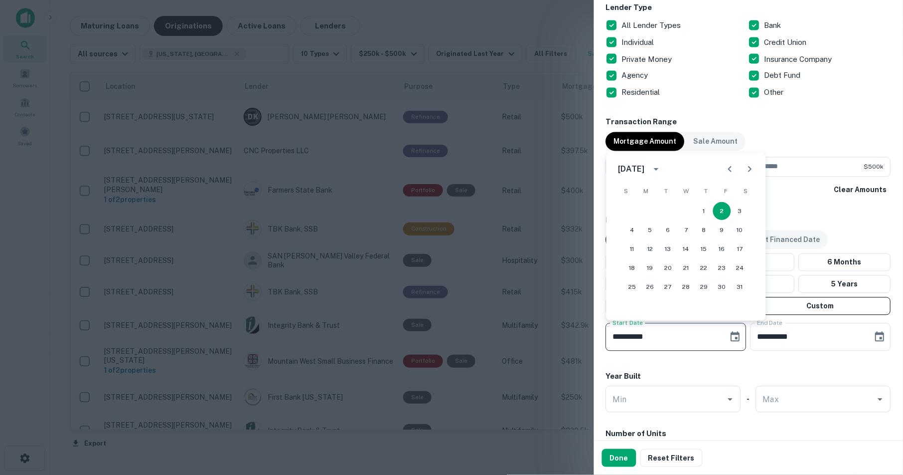
click at [746, 169] on icon "Next month" at bounding box center [750, 169] width 12 height 12
click at [746, 169] on div at bounding box center [740, 169] width 40 height 20
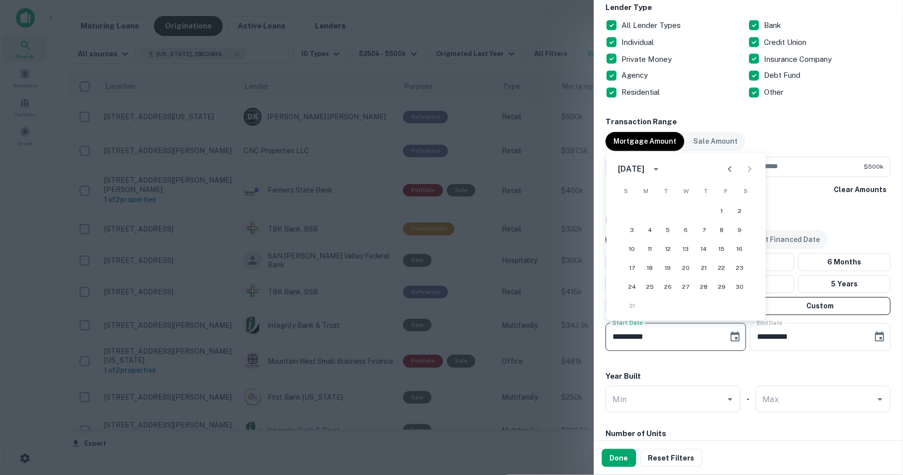
click at [746, 169] on div at bounding box center [740, 169] width 40 height 20
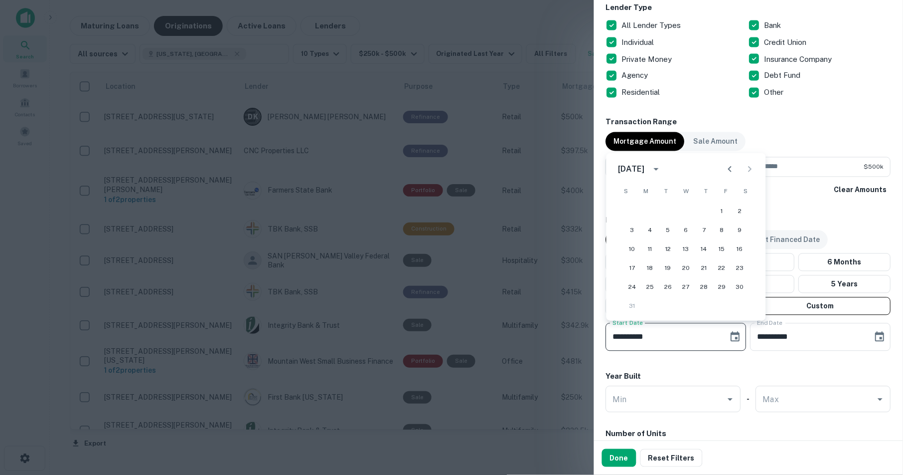
click at [746, 169] on div at bounding box center [740, 169] width 40 height 20
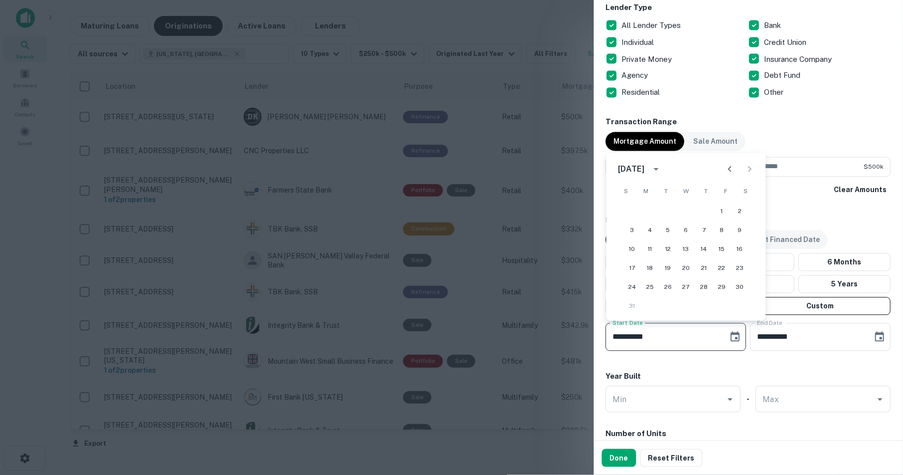
click at [746, 169] on div at bounding box center [740, 169] width 40 height 20
click at [740, 286] on button "30" at bounding box center [740, 287] width 18 height 18
type input "**********"
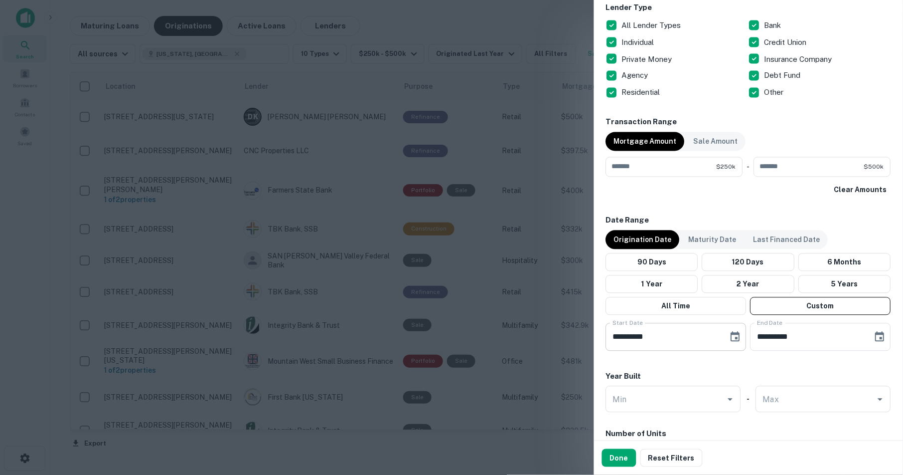
click at [735, 333] on icon "Choose date, selected date is Aug 30, 2025" at bounding box center [736, 337] width 12 height 12
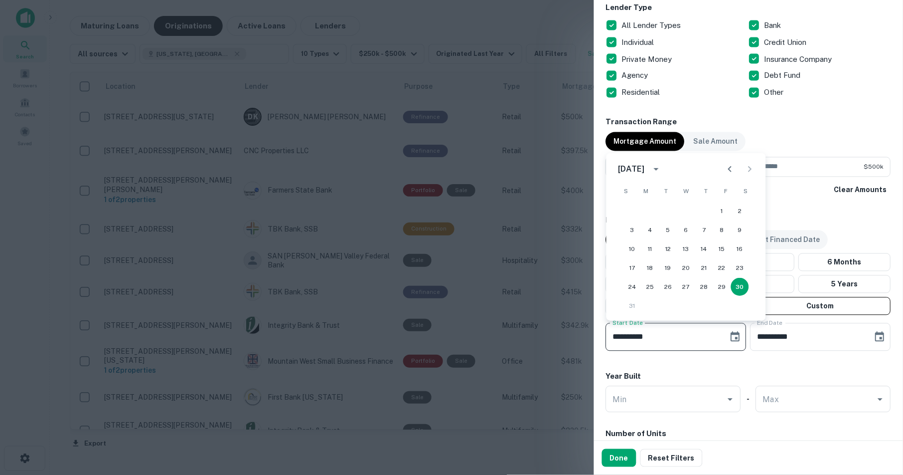
click at [727, 169] on icon "Previous month" at bounding box center [730, 169] width 12 height 12
click at [854, 230] on div "**********" at bounding box center [748, 290] width 285 height 121
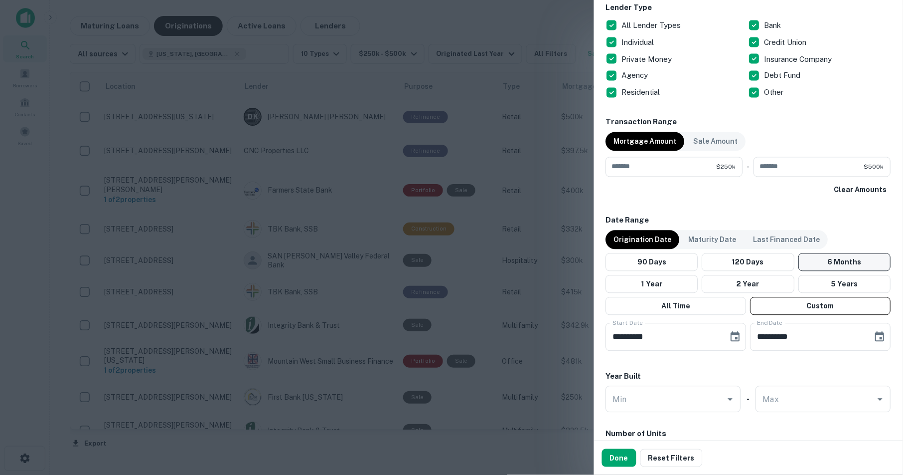
click at [841, 261] on button "6 Months" at bounding box center [845, 262] width 92 height 18
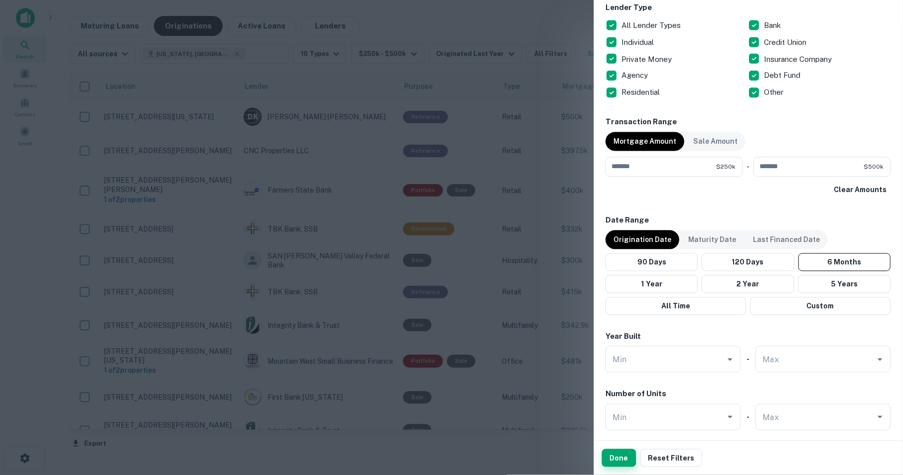
click at [614, 464] on button "Done" at bounding box center [619, 458] width 34 height 18
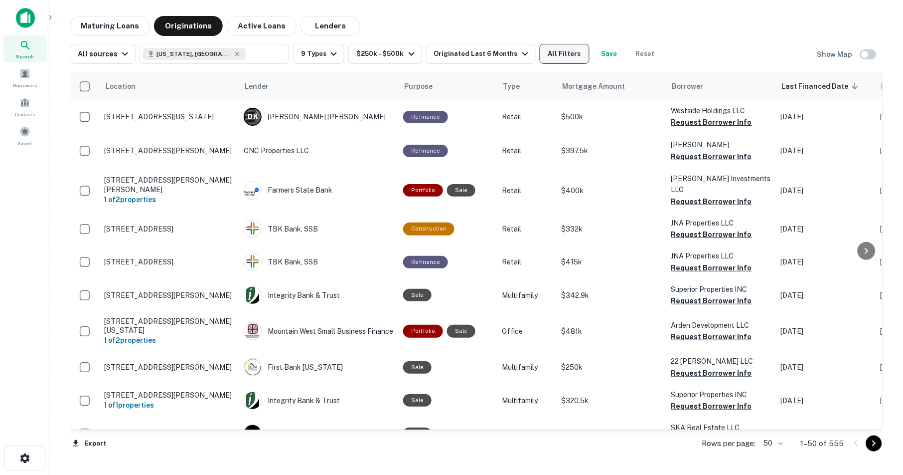
click at [570, 53] on button "All Filters" at bounding box center [565, 54] width 50 height 20
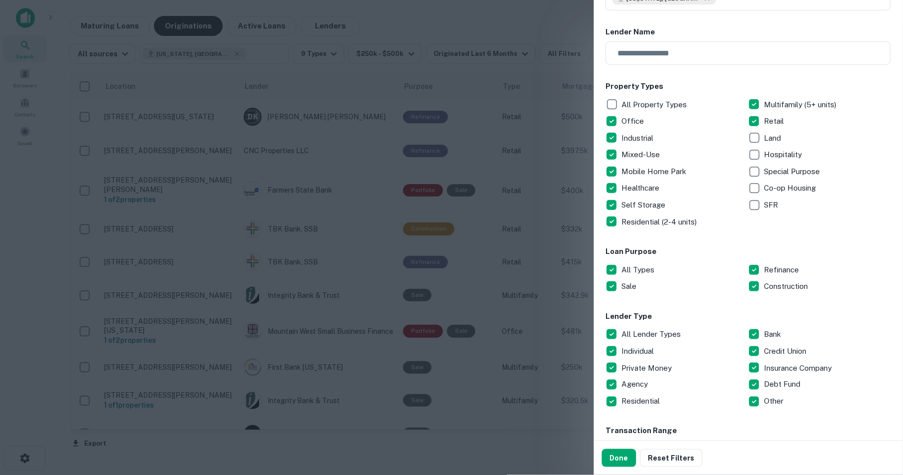
scroll to position [93, 0]
click at [622, 458] on button "Done" at bounding box center [619, 458] width 34 height 18
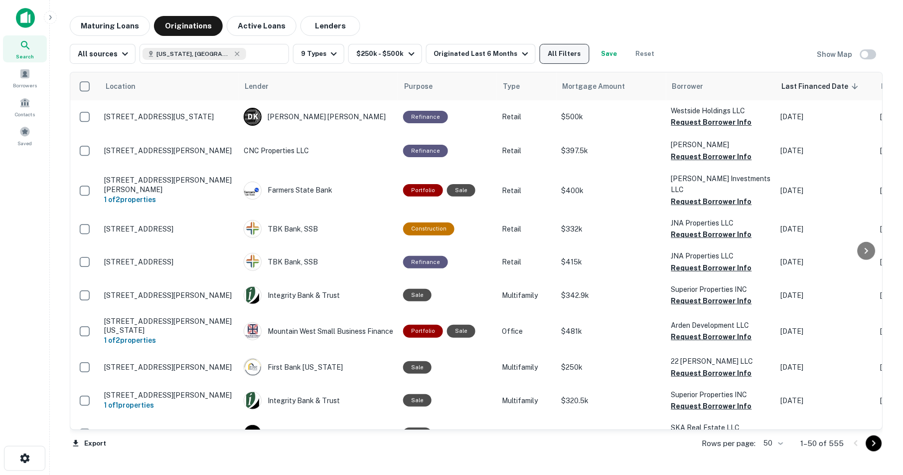
click at [582, 50] on button "All Filters" at bounding box center [565, 54] width 50 height 20
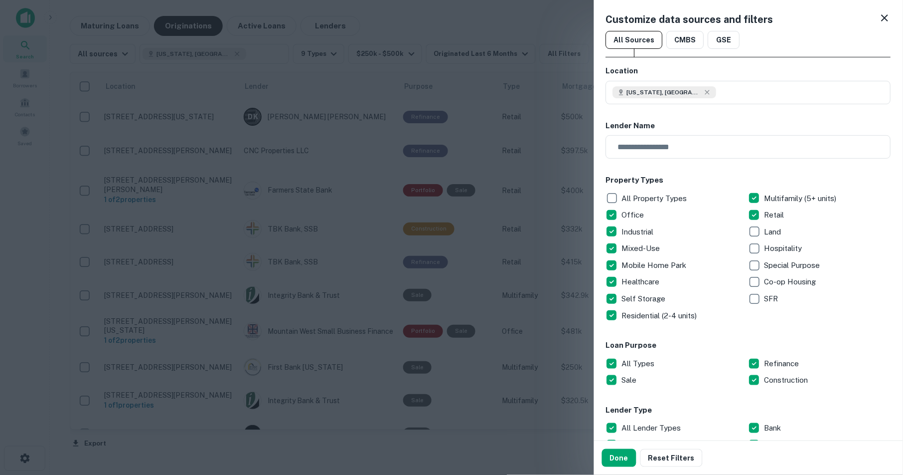
scroll to position [0, 0]
click at [885, 17] on icon at bounding box center [885, 18] width 12 height 12
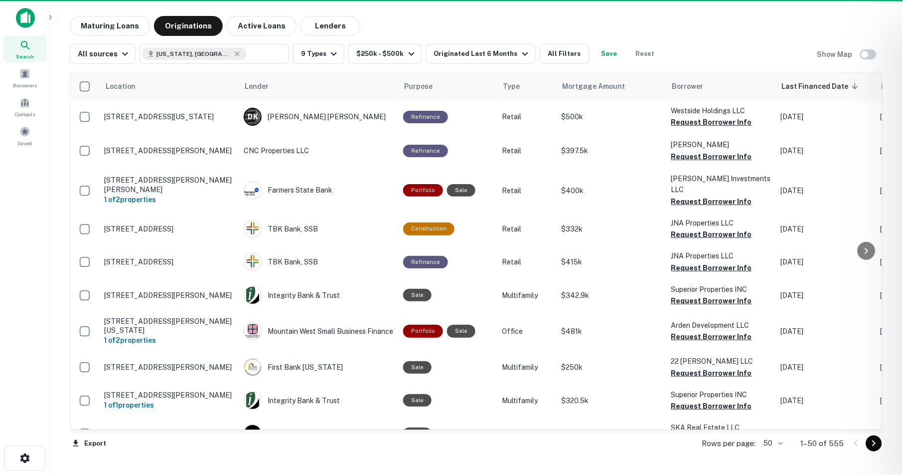
click at [885, 17] on div "Maturing Loans Originations Active Loans Lenders All sources [US_STATE], [GEOGR…" at bounding box center [476, 238] width 837 height 445
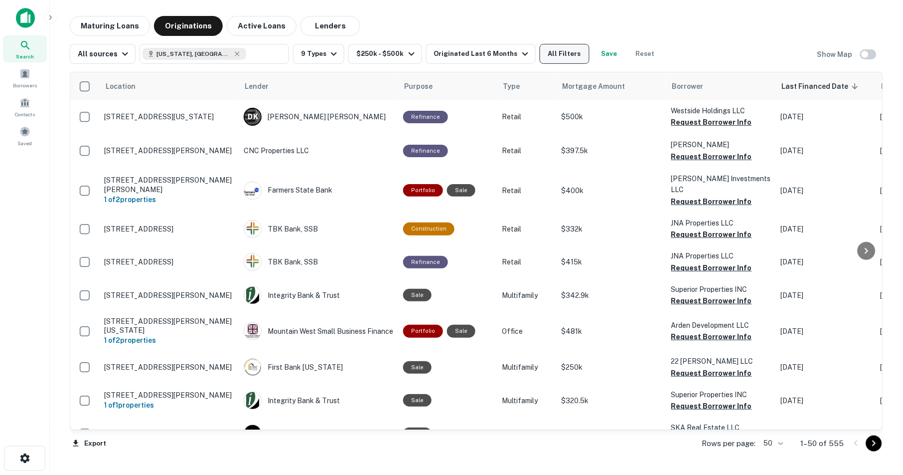
click at [577, 55] on button "All Filters" at bounding box center [565, 54] width 50 height 20
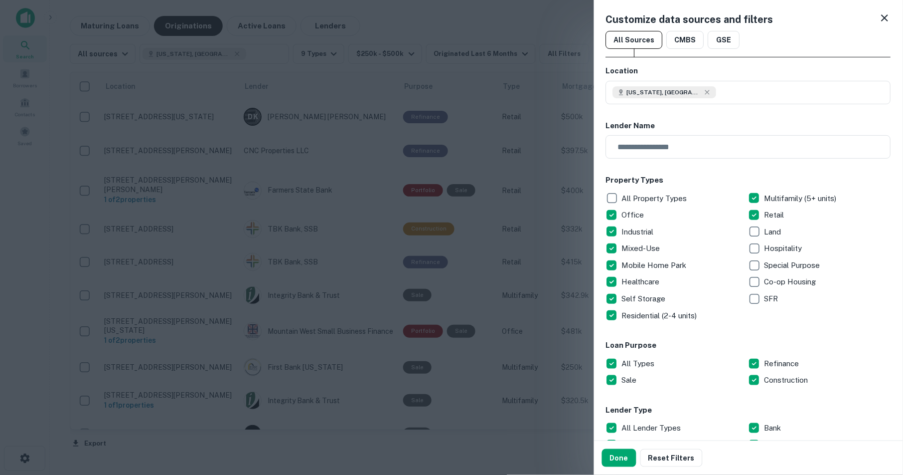
click at [885, 18] on icon at bounding box center [885, 17] width 7 height 7
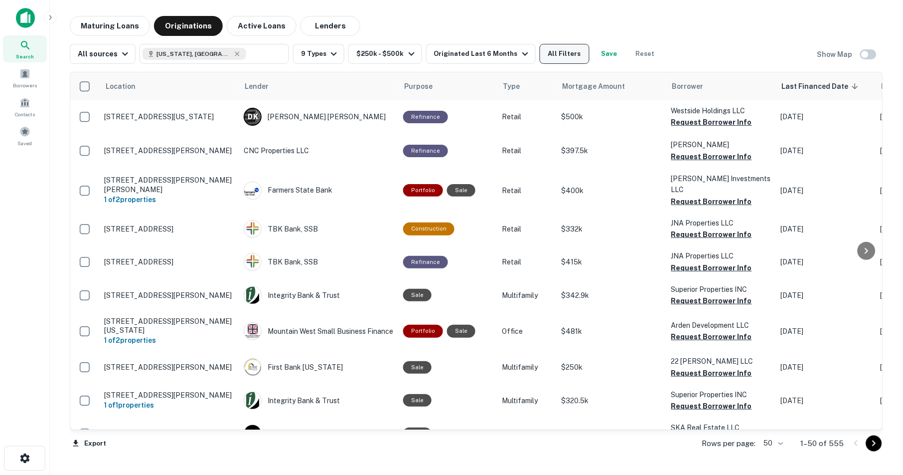
click at [577, 54] on button "All Filters" at bounding box center [565, 54] width 50 height 20
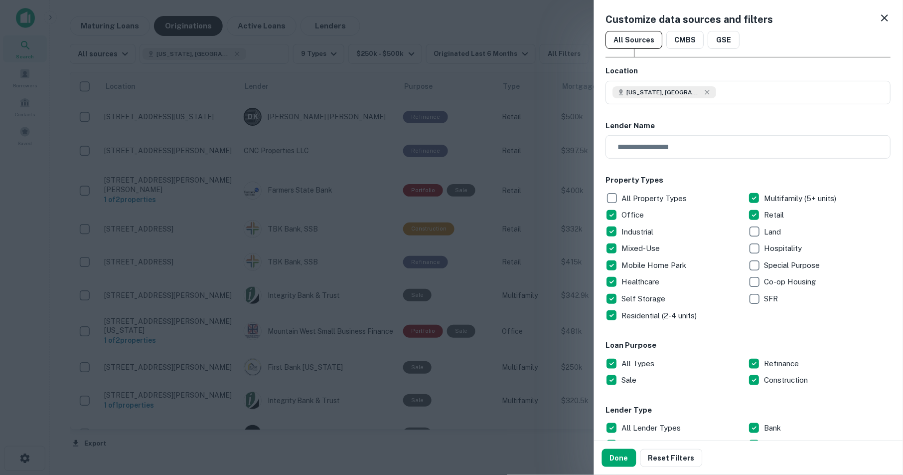
click at [885, 17] on icon at bounding box center [885, 18] width 12 height 12
